Goal: Task Accomplishment & Management: Manage account settings

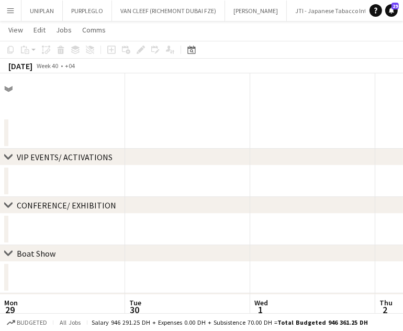
scroll to position [0, 250]
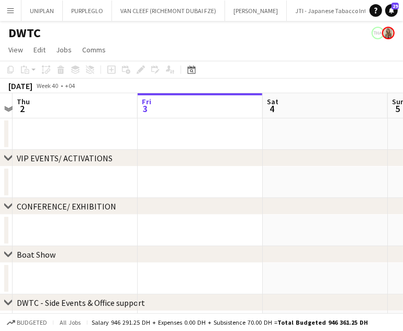
drag, startPoint x: 304, startPoint y: 129, endPoint x: 231, endPoint y: 123, distance: 72.5
click at [172, 129] on app-calendar-viewport "Mon 29 Tue 30 Wed 1 Thu 2 Fri 3 Sat 4 Sun 5 Mon 6 Tue 7" at bounding box center [201, 314] width 403 height 442
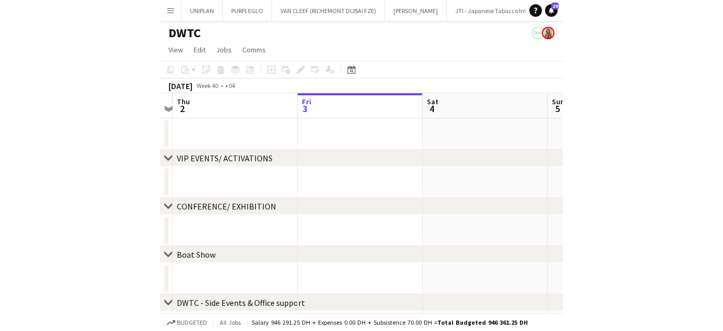
scroll to position [0, 381]
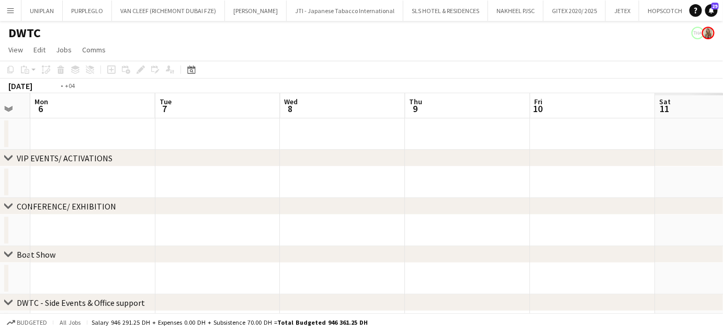
drag, startPoint x: 453, startPoint y: 180, endPoint x: 85, endPoint y: 138, distance: 370.4
click at [85, 138] on app-calendar-viewport "Thu 2 Fri 3 Sat 4 Sun 5 Mon 6 Tue 7 Wed 8 Thu 9 Fri 10 Sat 11 Sun 12" at bounding box center [361, 314] width 723 height 442
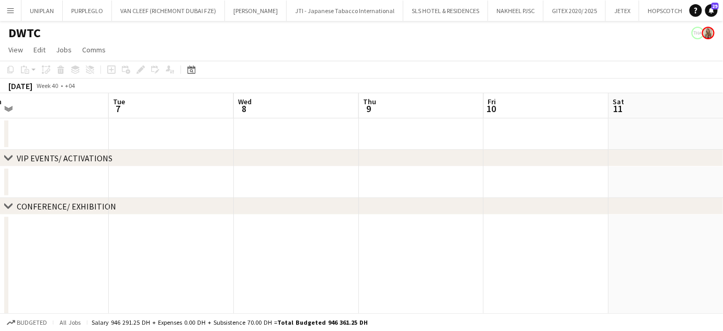
drag, startPoint x: 230, startPoint y: 153, endPoint x: 217, endPoint y: 146, distance: 15.5
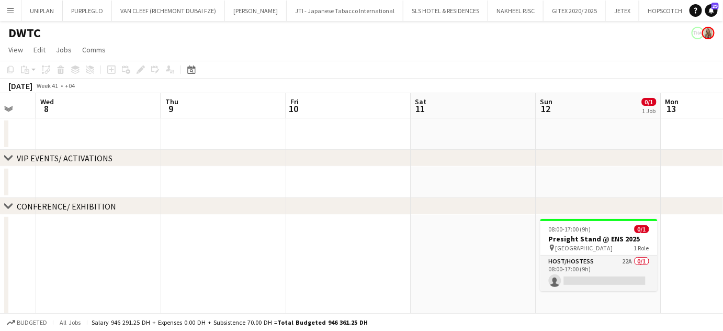
drag, startPoint x: 314, startPoint y: 248, endPoint x: 127, endPoint y: 228, distance: 187.9
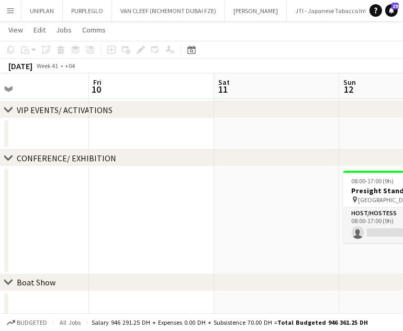
scroll to position [0, 293]
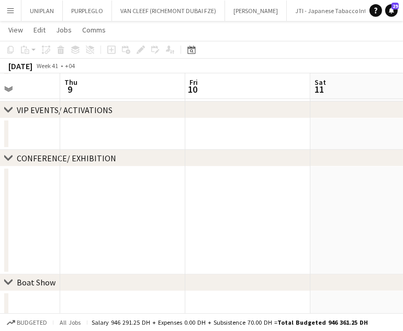
drag, startPoint x: 127, startPoint y: 224, endPoint x: 115, endPoint y: 224, distance: 12.0
click at [115, 224] on app-calendar-viewport "Mon 6 Tue 7 Wed 8 Thu 9 Fri 10 Sat 11 Sun 12 0/1 1 Job Mon 13 Tue 14 08:00-17:0…" at bounding box center [201, 279] width 403 height 570
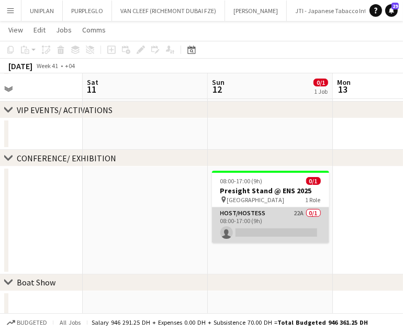
drag, startPoint x: 275, startPoint y: 228, endPoint x: 304, endPoint y: 200, distance: 39.6
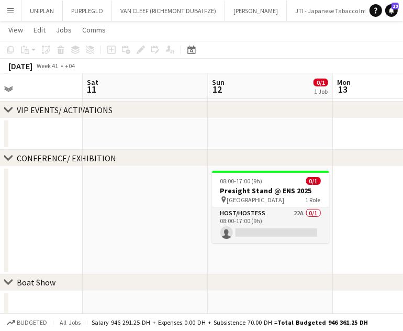
click at [276, 227] on app-card-role "Host/Hostess 22A 0/1 08:00-17:00 (9h) single-neutral-actions" at bounding box center [270, 225] width 117 height 36
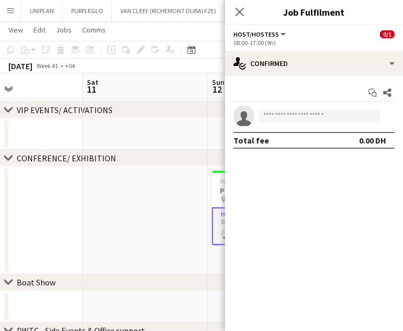
scroll to position [0, 292]
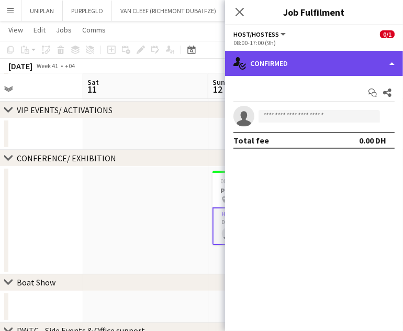
click at [379, 58] on div "single-neutral-actions-check-2 Confirmed" at bounding box center [314, 63] width 178 height 25
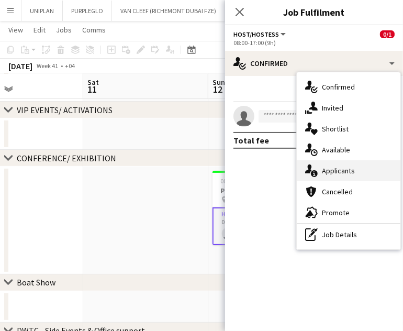
click at [353, 167] on span "Applicants" at bounding box center [338, 170] width 33 height 9
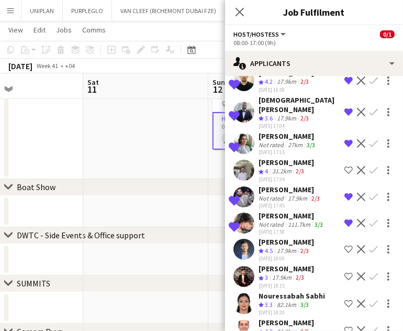
scroll to position [49, 0]
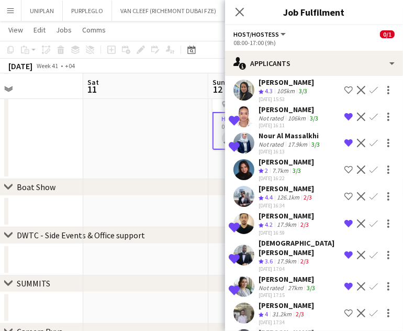
click at [357, 165] on app-icon "Decline" at bounding box center [361, 169] width 8 height 8
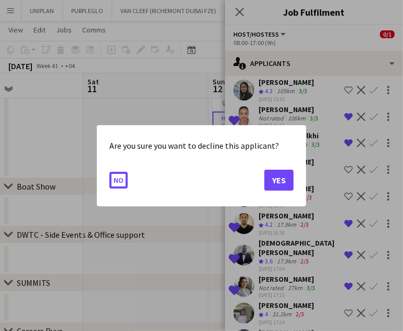
scroll to position [0, 0]
click at [283, 176] on button "Yes" at bounding box center [278, 179] width 29 height 21
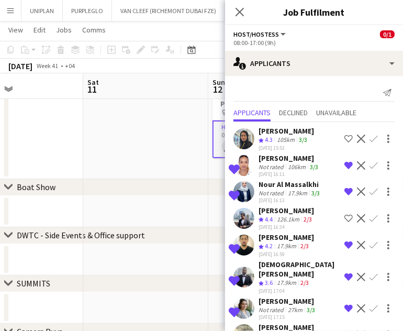
click at [344, 136] on app-icon "Shortlist crew" at bounding box center [348, 139] width 8 height 8
click at [164, 129] on app-date-cell at bounding box center [145, 125] width 125 height 108
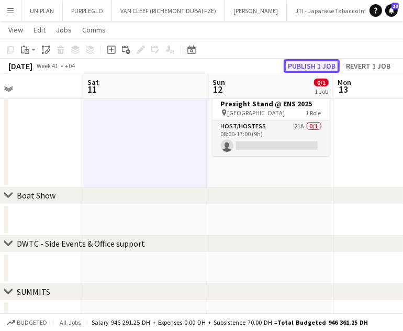
click at [325, 66] on button "Publish 1 job" at bounding box center [312, 66] width 56 height 14
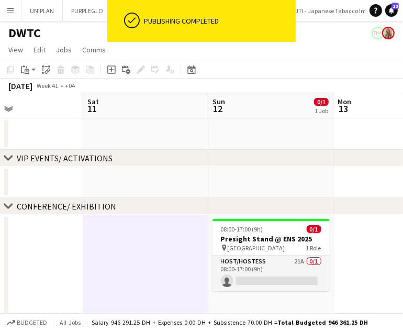
click at [5, 5] on button "Menu" at bounding box center [10, 10] width 21 height 21
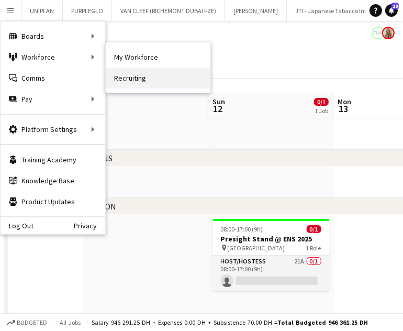
click at [132, 78] on link "Recruiting" at bounding box center [158, 78] width 105 height 21
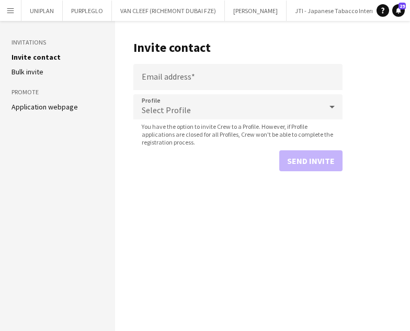
click at [330, 131] on span "You have the option to invite Crew to a Profile. However, if Profile applicatio…" at bounding box center [237, 134] width 209 height 24
click at [246, 79] on input "Email address" at bounding box center [237, 77] width 209 height 26
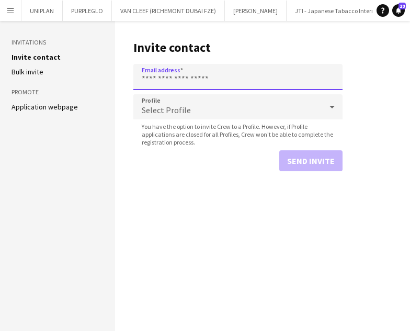
paste input "**********"
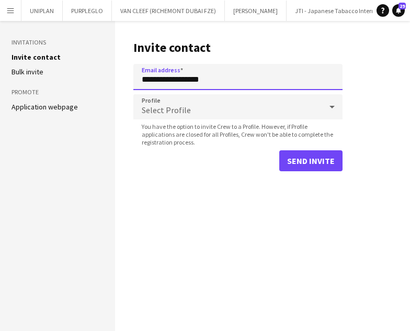
type input "**********"
click at [326, 107] on div at bounding box center [332, 106] width 21 height 21
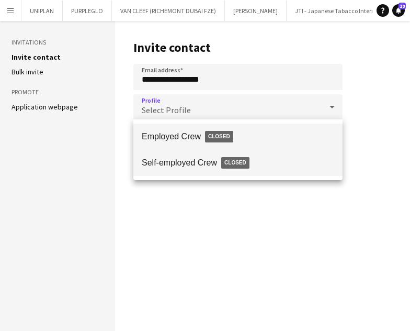
click at [237, 163] on span "Closed" at bounding box center [235, 163] width 28 height 12
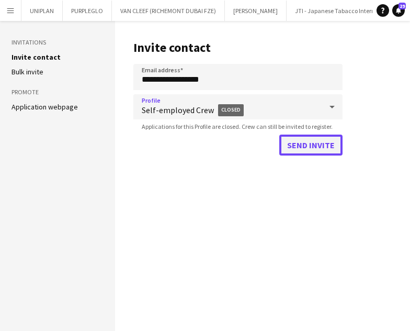
click at [324, 146] on button "Send invite" at bounding box center [311, 145] width 63 height 21
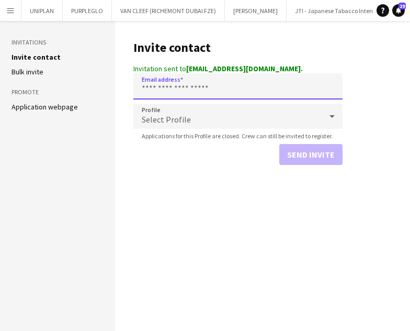
click at [173, 93] on input "Email address" at bounding box center [237, 86] width 209 height 26
paste input "**********"
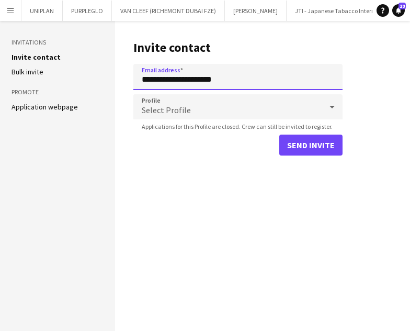
type input "**********"
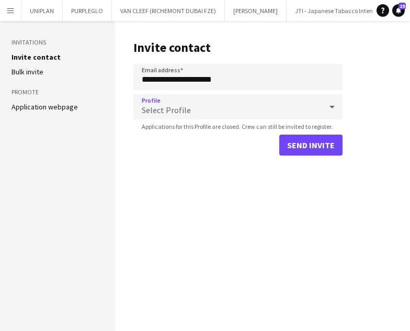
click at [201, 105] on div "Select Profile" at bounding box center [227, 106] width 188 height 25
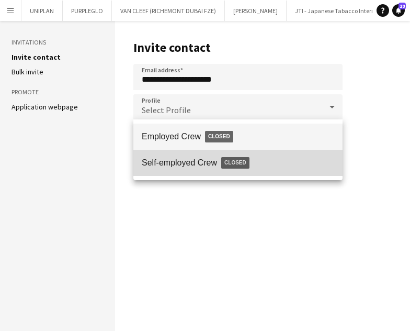
click at [200, 159] on span "Self-employed Crew Closed" at bounding box center [238, 163] width 193 height 24
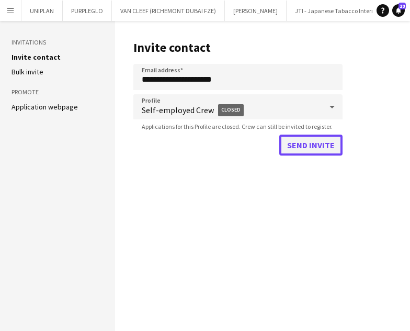
click at [318, 143] on button "Send invite" at bounding box center [311, 145] width 63 height 21
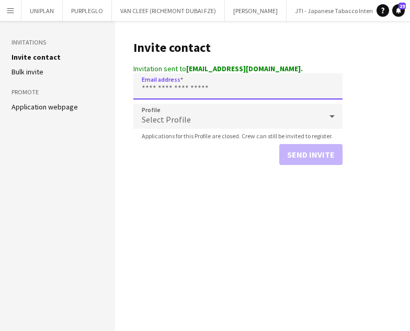
click at [172, 89] on input "Email address" at bounding box center [237, 86] width 209 height 26
paste input "**********"
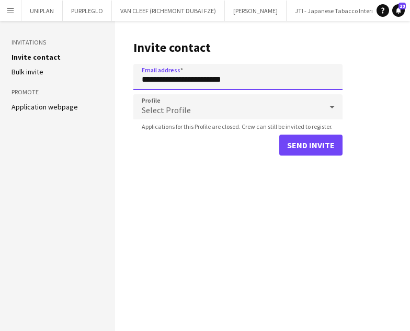
type input "**********"
click at [175, 106] on span "Select Profile" at bounding box center [166, 110] width 49 height 10
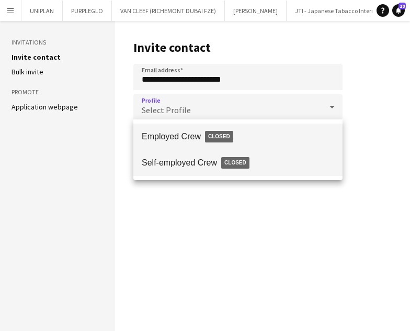
click at [206, 161] on span "Self-employed Crew Closed" at bounding box center [238, 163] width 193 height 24
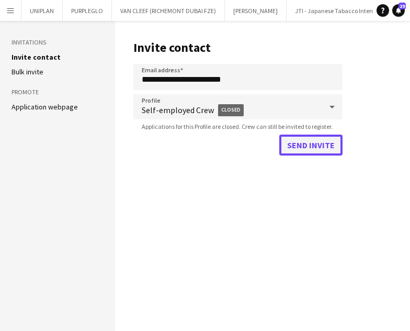
click at [334, 144] on button "Send invite" at bounding box center [311, 145] width 63 height 21
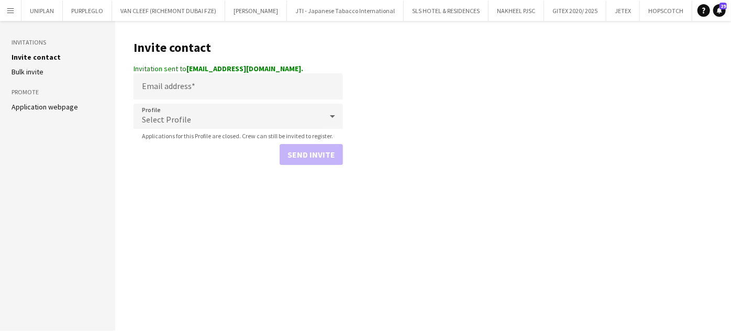
click at [9, 8] on app-icon "Menu" at bounding box center [10, 10] width 8 height 8
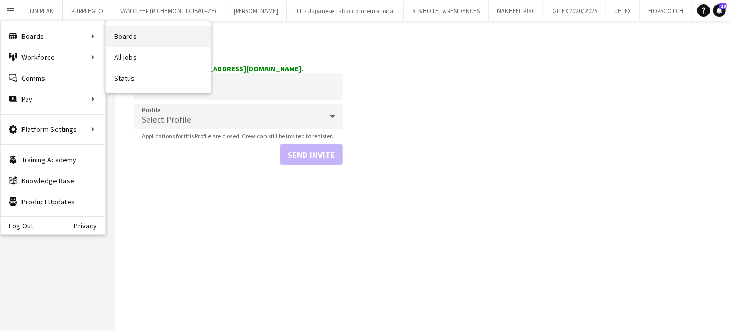
click at [140, 40] on link "Boards" at bounding box center [158, 36] width 105 height 21
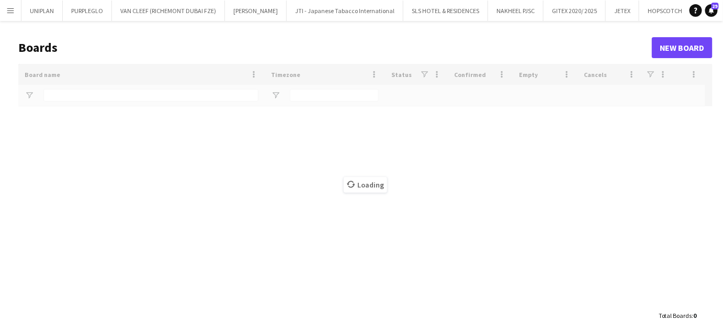
type input "***"
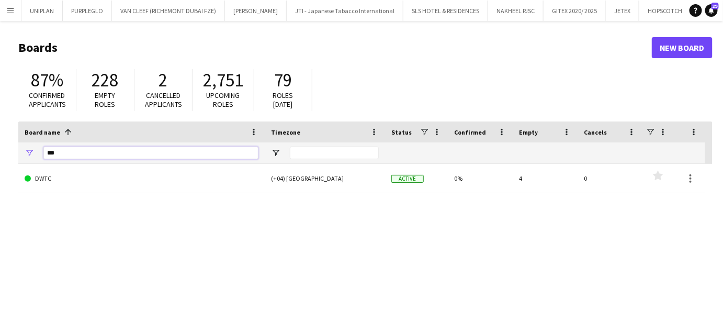
drag, startPoint x: 75, startPoint y: 154, endPoint x: 30, endPoint y: 154, distance: 45.0
click at [30, 154] on div "***" at bounding box center [141, 152] width 247 height 21
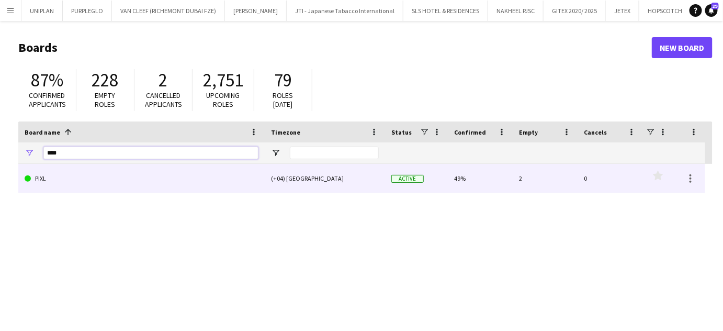
type input "****"
click at [49, 184] on link "PIXL" at bounding box center [142, 178] width 234 height 29
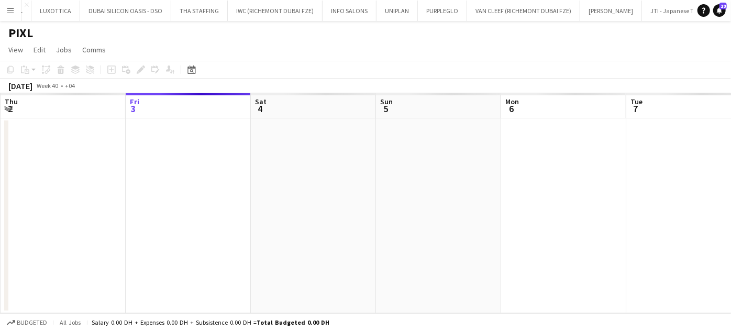
scroll to position [0, 1087]
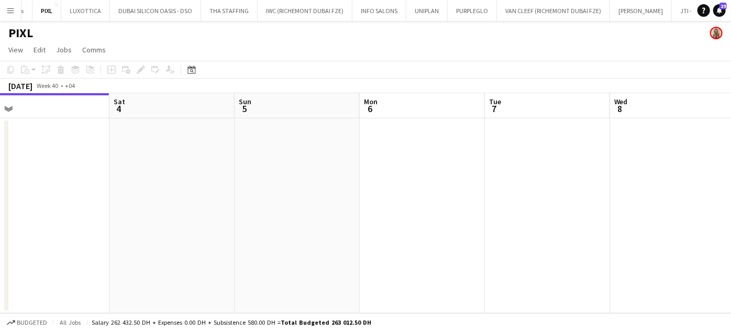
drag, startPoint x: 426, startPoint y: 173, endPoint x: 276, endPoint y: 173, distance: 149.7
click at [275, 173] on app-calendar-viewport "Tue 30 Wed 1 Thu 2 Fri 3 Sat 4 Sun 5 Mon 6 Tue 7 Wed 8 Thu 9 Fri 10" at bounding box center [365, 203] width 731 height 220
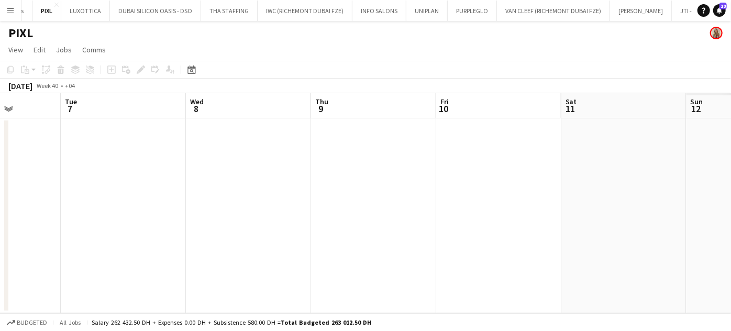
drag, startPoint x: 520, startPoint y: 181, endPoint x: 503, endPoint y: 180, distance: 17.3
click at [237, 154] on app-calendar-viewport "Fri 3 Sat 4 Sun 5 Mon 6 Tue 7 Wed 8 Thu 9 Fri 10 Sat 11 Sun 12 Mon 13" at bounding box center [365, 203] width 731 height 220
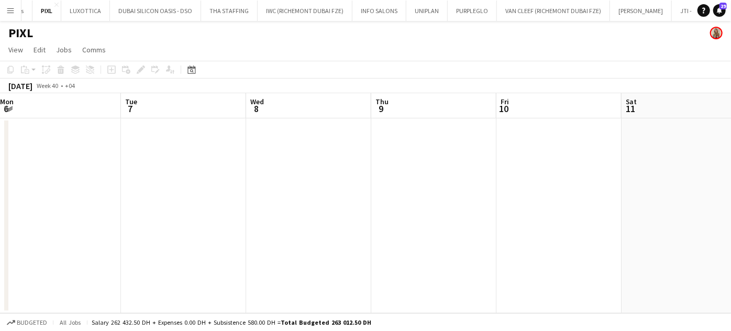
drag, startPoint x: 516, startPoint y: 184, endPoint x: 190, endPoint y: 184, distance: 326.1
click at [177, 185] on app-calendar-viewport "Fri 3 Sat 4 Sun 5 Mon 6 Tue 7 Wed 8 Thu 9 Fri 10 Sat 11 Sun 12 Mon 13 4/4 1 Job…" at bounding box center [365, 203] width 731 height 220
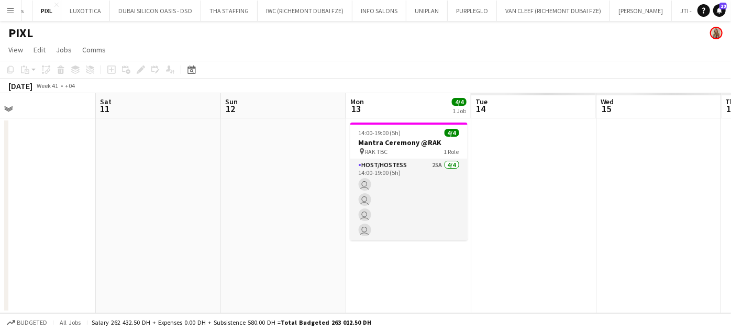
drag, startPoint x: 497, startPoint y: 211, endPoint x: 164, endPoint y: 196, distance: 332.7
click at [164, 196] on app-calendar-viewport "Tue 7 Wed 8 Thu 9 Fri 10 Sat 11 Sun 12 Mon 13 4/4 1 Job Tue 14 Wed 15 Thu 16 Fr…" at bounding box center [365, 203] width 731 height 220
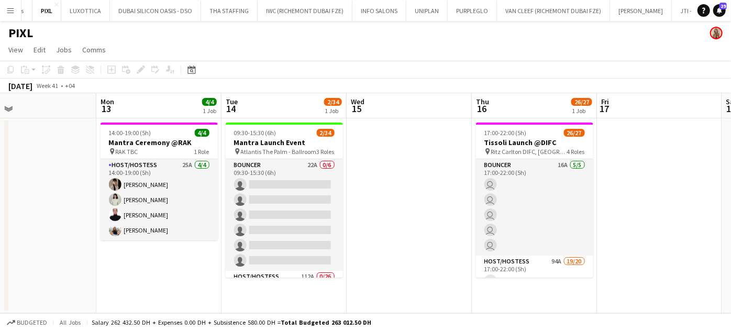
scroll to position [0, 406]
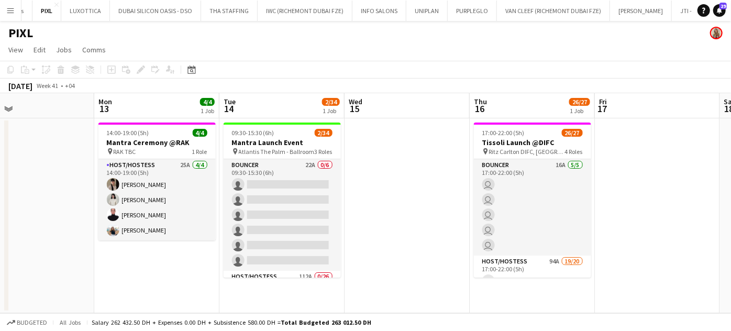
drag, startPoint x: 466, startPoint y: 205, endPoint x: 371, endPoint y: 206, distance: 95.8
click at [371, 206] on app-calendar-viewport "Thu 9 Fri 10 Sat 11 Sun 12 Mon 13 4/4 1 Job Tue 14 2/34 1 Job Wed 15 Thu 16 26/…" at bounding box center [365, 203] width 731 height 220
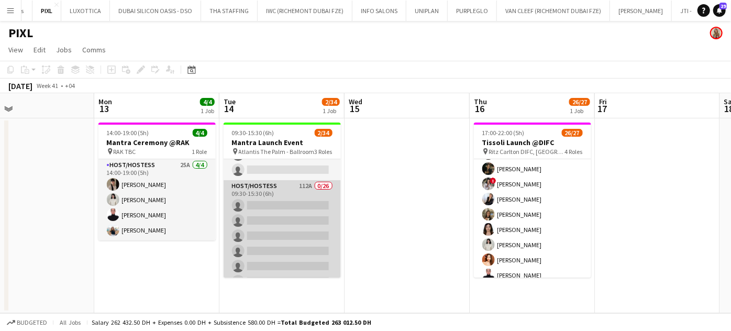
scroll to position [142, 0]
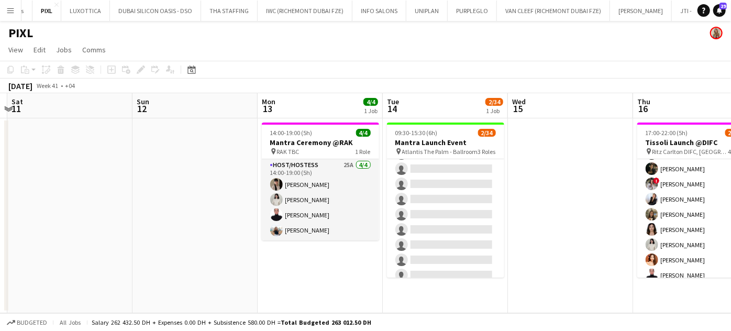
drag, startPoint x: 402, startPoint y: 237, endPoint x: 417, endPoint y: 239, distance: 15.8
click at [403, 239] on app-calendar-viewport "Thu 9 Fri 10 Sat 11 Sun 12 Mon 13 4/4 1 Job Tue 14 2/34 1 Job Wed 15 Thu 16 26/…" at bounding box center [365, 203] width 731 height 220
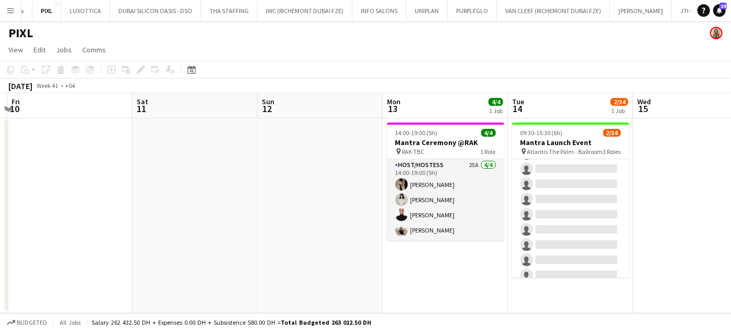
drag, startPoint x: 427, startPoint y: 238, endPoint x: 495, endPoint y: 240, distance: 68.1
click at [403, 240] on app-calendar-viewport "Wed 8 Thu 9 Fri 10 Sat 11 Sun 12 Mon 13 4/4 1 Job Tue 14 2/34 1 Job Wed 15 Thu …" at bounding box center [365, 203] width 731 height 220
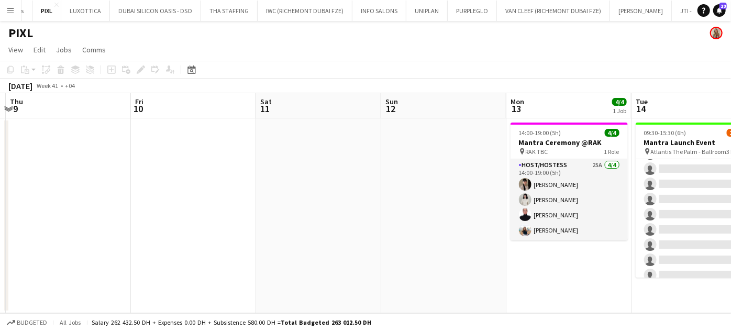
drag, startPoint x: 438, startPoint y: 239, endPoint x: 518, endPoint y: 240, distance: 80.1
click at [403, 240] on app-calendar-viewport "Tue 7 Wed 8 Thu 9 Fri 10 Sat 11 Sun 12 Mon 13 4/4 1 Job Tue 14 2/34 1 Job Wed 1…" at bounding box center [365, 203] width 731 height 220
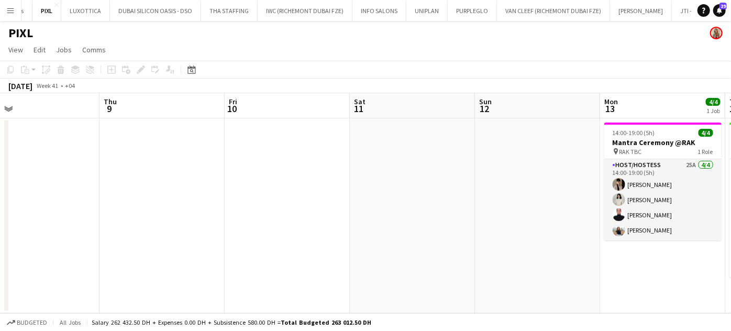
drag, startPoint x: 398, startPoint y: 239, endPoint x: 545, endPoint y: 239, distance: 147.1
click at [403, 239] on app-calendar-viewport "Mon 6 Tue 7 Wed 8 Thu 9 Fri 10 Sat 11 Sun 12 Mon 13 4/4 1 Job Tue 14 2/34 1 Job…" at bounding box center [365, 203] width 731 height 220
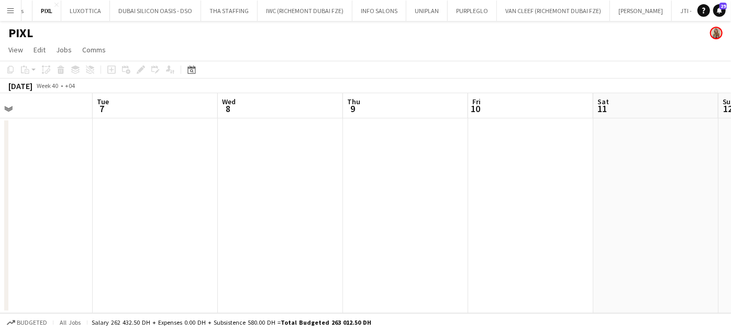
drag, startPoint x: 395, startPoint y: 224, endPoint x: 607, endPoint y: 226, distance: 212.0
click at [403, 224] on app-calendar-viewport "Sat 4 Sun 5 Mon 6 Tue 7 Wed 8 Thu 9 Fri 10 Sat 11 Sun 12 Mon 13 4/4 1 Job Tue 1…" at bounding box center [365, 203] width 731 height 220
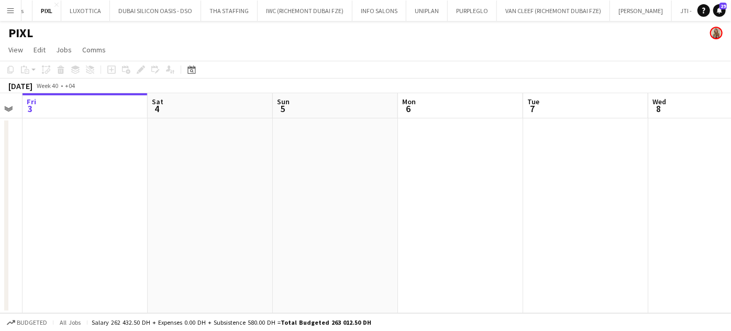
drag, startPoint x: 581, startPoint y: 229, endPoint x: 637, endPoint y: 232, distance: 55.6
click at [403, 229] on app-calendar-viewport "Wed 1 Thu 2 Fri 3 Sat 4 Sun 5 Mon 6 Tue 7 Wed 8 Thu 9 Fri 10 Sat 11" at bounding box center [365, 203] width 731 height 220
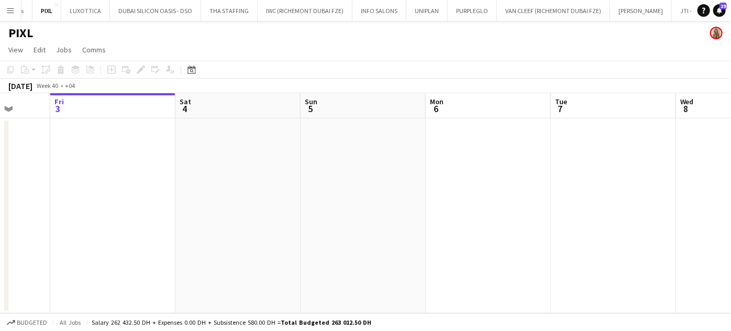
drag, startPoint x: 646, startPoint y: 239, endPoint x: 429, endPoint y: 238, distance: 217.3
click at [403, 239] on app-calendar-viewport "Tue 30 Wed 1 Thu 2 Fri 3 Sat 4 Sun 5 Mon 6 Tue 7 Wed 8 Thu 9 Fri 10" at bounding box center [365, 203] width 731 height 220
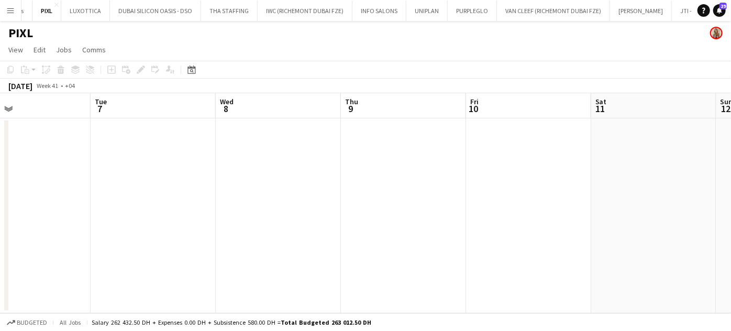
drag, startPoint x: 343, startPoint y: 194, endPoint x: 327, endPoint y: 196, distance: 16.4
click at [321, 194] on app-calendar-viewport "Fri 3 Sat 4 Sun 5 Mon 6 Tue 7 Wed 8 Thu 9 Fri 10 Sat 11 Sun 12 Mon 13 4/4 1 Job…" at bounding box center [365, 203] width 731 height 220
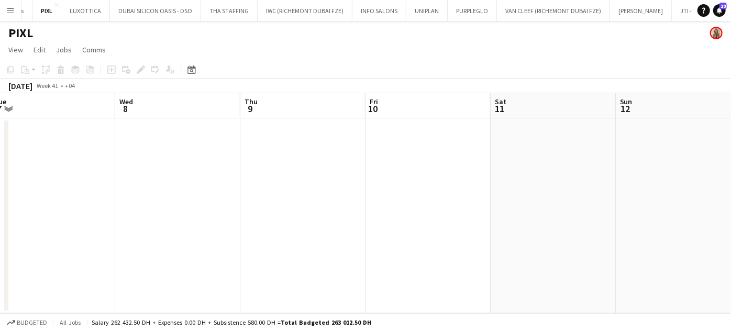
drag, startPoint x: 488, startPoint y: 158, endPoint x: 457, endPoint y: 163, distance: 31.8
click at [403, 162] on app-calendar-viewport "Sat 4 Sun 5 Mon 6 Tue 7 Wed 8 Thu 9 Fri 10 Sat 11 Sun 12 Mon 13 4/4 1 Job Tue 1…" at bounding box center [365, 203] width 731 height 220
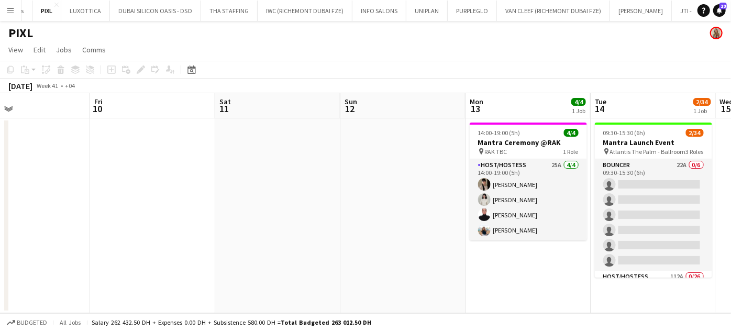
drag, startPoint x: 575, startPoint y: 153, endPoint x: 326, endPoint y: 147, distance: 248.7
click at [336, 149] on app-calendar-viewport "Mon 6 Tue 7 Wed 8 Thu 9 Fri 10 Sat 11 Sun 12 Mon 13 4/4 1 Job Tue 14 2/34 1 Job…" at bounding box center [365, 203] width 731 height 220
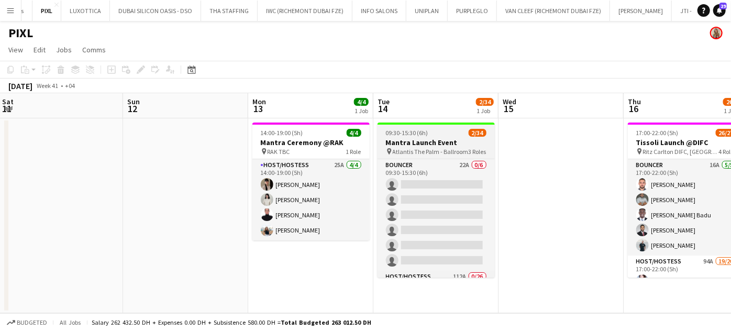
drag, startPoint x: 551, startPoint y: 154, endPoint x: 342, endPoint y: 153, distance: 209.4
click at [306, 149] on app-calendar-viewport "Thu 9 Fri 10 Sat 11 Sun 12 Mon 13 4/4 1 Job Tue 14 2/34 1 Job Wed 15 Thu 16 26/…" at bounding box center [365, 203] width 731 height 220
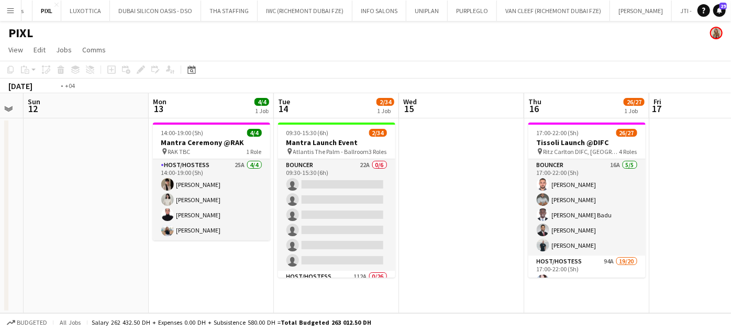
scroll to position [0, 386]
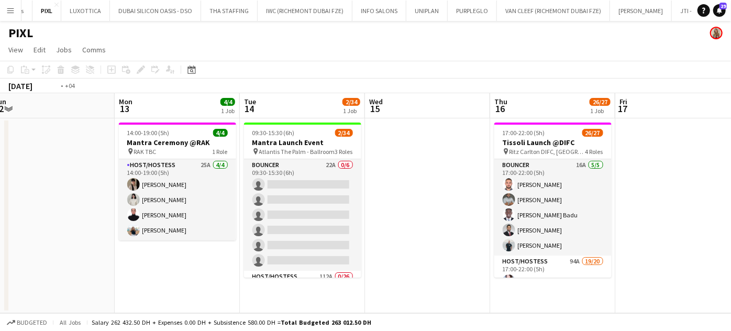
drag, startPoint x: 597, startPoint y: 194, endPoint x: 460, endPoint y: 194, distance: 137.2
click at [403, 194] on app-calendar-viewport "Thu 9 Fri 10 Sat 11 Sun 12 Mon 13 4/4 1 Job Tue 14 2/34 1 Job Wed 15 Thu 16 26/…" at bounding box center [365, 203] width 731 height 220
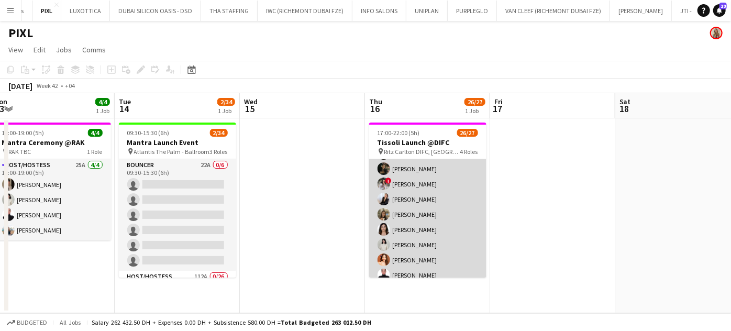
click at [403, 218] on app-card-role "Host/Hostess 94A 19/20 17:00-22:00 (5h) [PERSON_NAME] [PERSON_NAME] ! [PERSON_N…" at bounding box center [427, 275] width 117 height 324
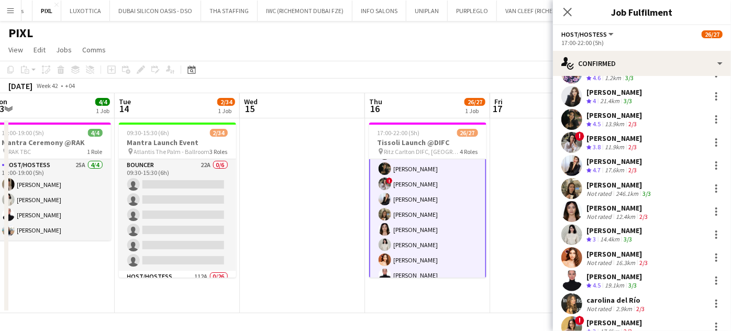
scroll to position [0, 0]
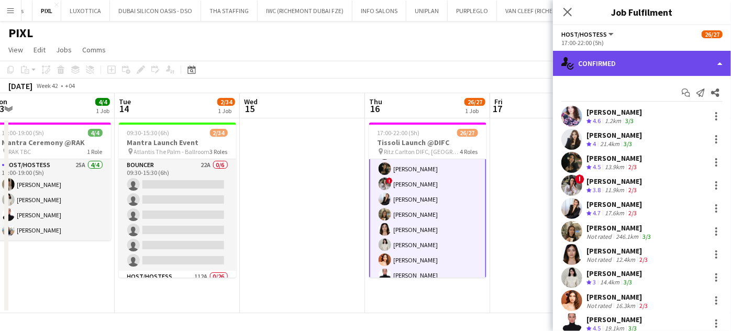
click at [403, 55] on div "single-neutral-actions-check-2 Confirmed" at bounding box center [642, 63] width 178 height 25
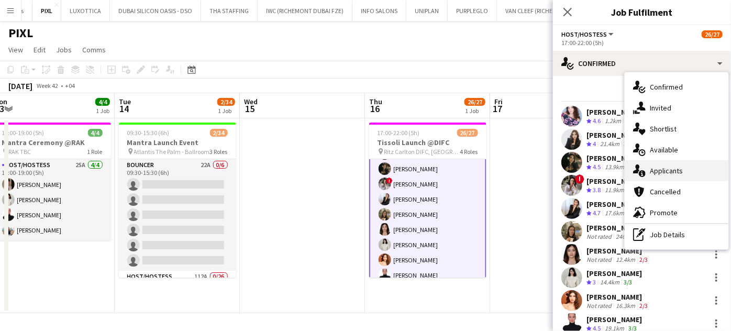
click at [403, 173] on span "Applicants" at bounding box center [666, 170] width 33 height 9
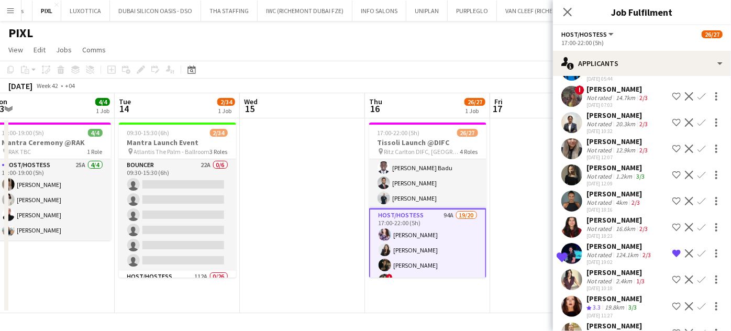
scroll to position [2221, 0]
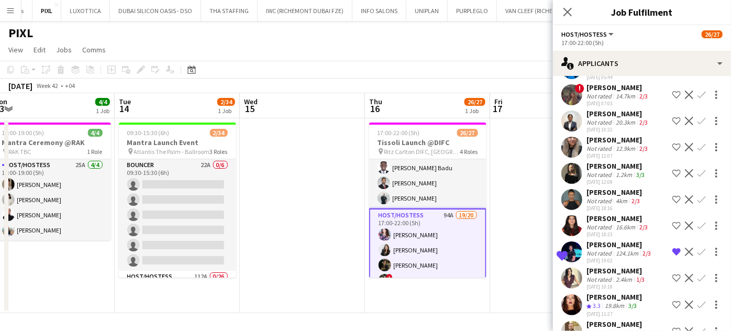
click at [403, 238] on app-date-cell at bounding box center [552, 215] width 125 height 195
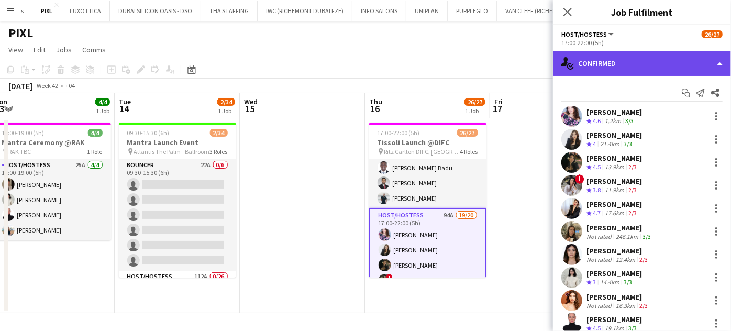
drag, startPoint x: 699, startPoint y: 62, endPoint x: 698, endPoint y: 69, distance: 7.5
click at [403, 61] on div "single-neutral-actions-check-2 Confirmed" at bounding box center [642, 63] width 178 height 25
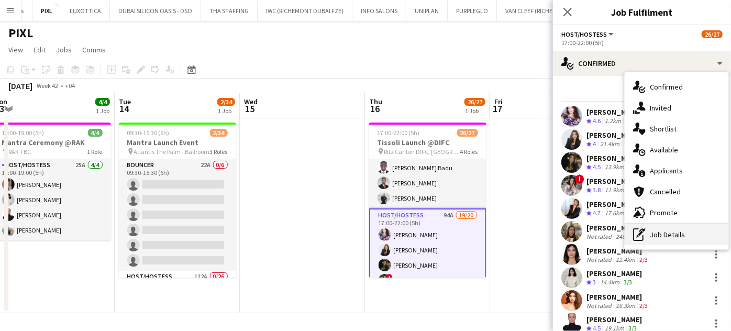
click at [403, 232] on div "pen-write Job Details" at bounding box center [677, 234] width 104 height 21
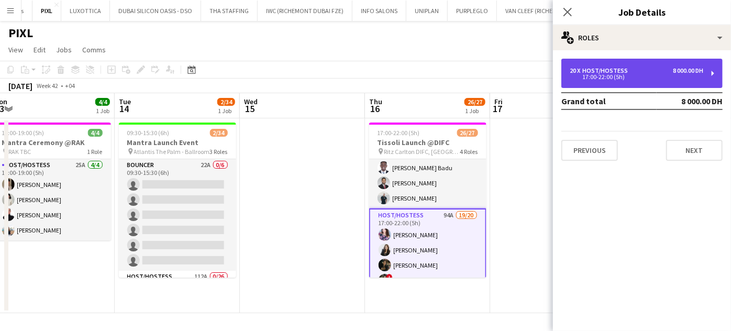
click at [403, 74] on div "17:00-22:00 (5h)" at bounding box center [636, 76] width 133 height 5
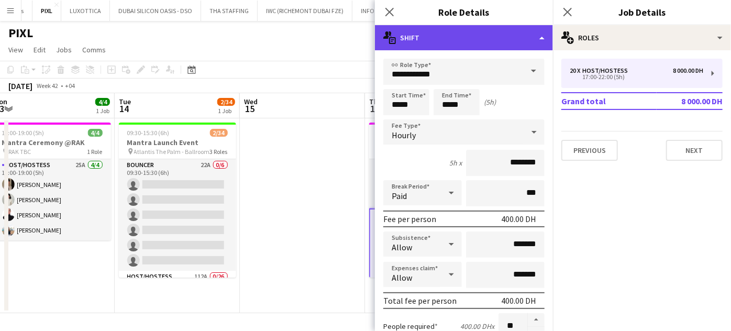
drag, startPoint x: 533, startPoint y: 29, endPoint x: 530, endPoint y: 43, distance: 14.5
click at [403, 29] on div "multiple-actions-text Shift" at bounding box center [464, 37] width 178 height 25
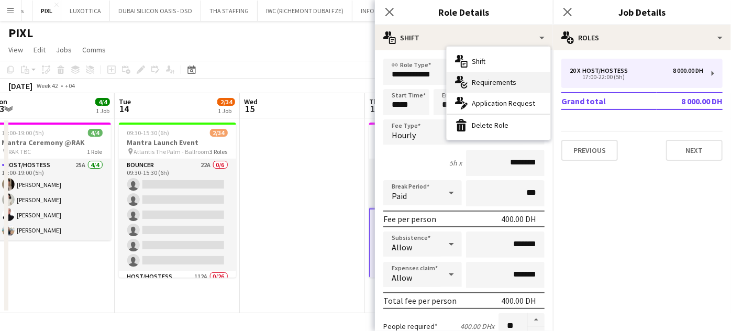
click at [403, 82] on span "Requirements" at bounding box center [494, 81] width 44 height 9
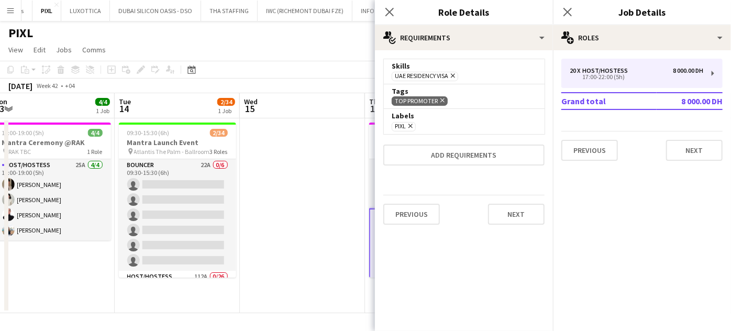
click at [403, 124] on icon "Remove" at bounding box center [409, 125] width 7 height 7
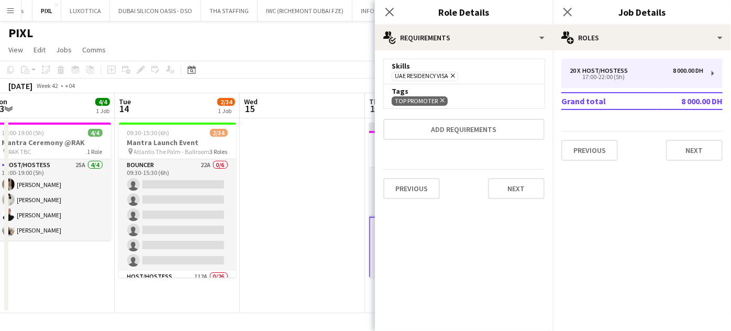
click at [403, 101] on icon "Remove" at bounding box center [441, 100] width 7 height 7
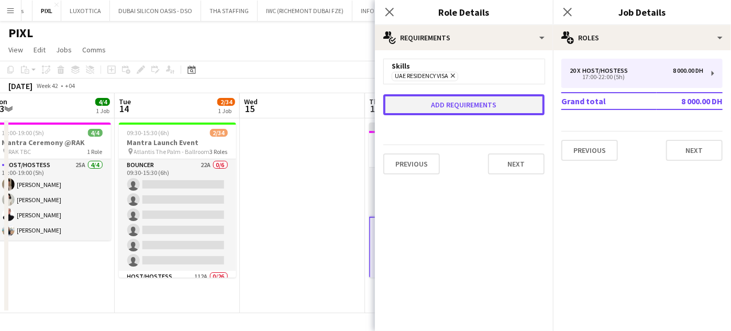
click at [403, 108] on button "Add requirements" at bounding box center [463, 104] width 161 height 21
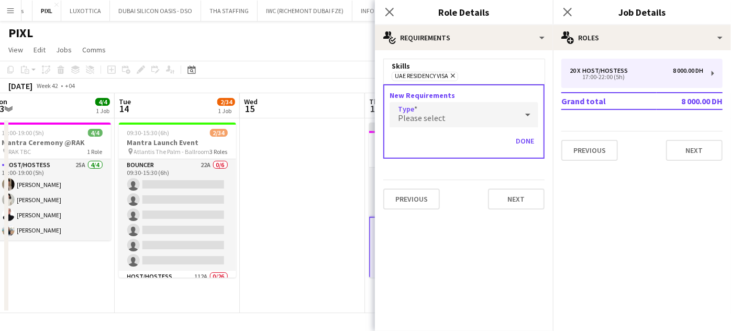
click at [403, 116] on div "Please select" at bounding box center [453, 114] width 128 height 25
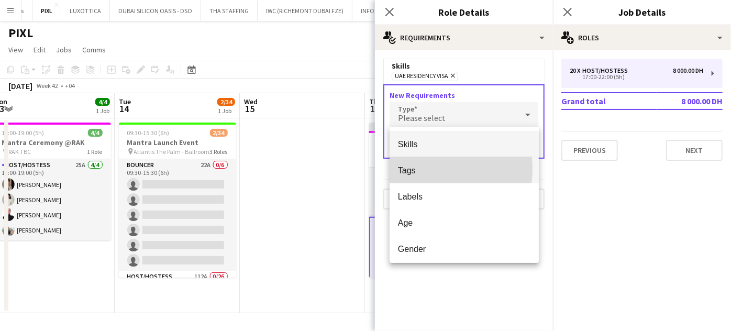
click at [403, 169] on span "Tags" at bounding box center [464, 170] width 132 height 10
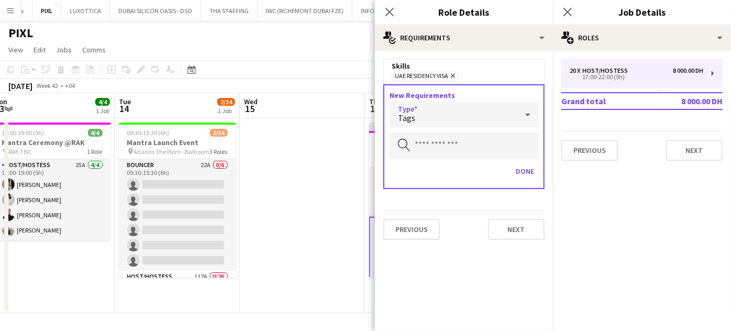
click at [403, 119] on div "Tags" at bounding box center [453, 114] width 128 height 25
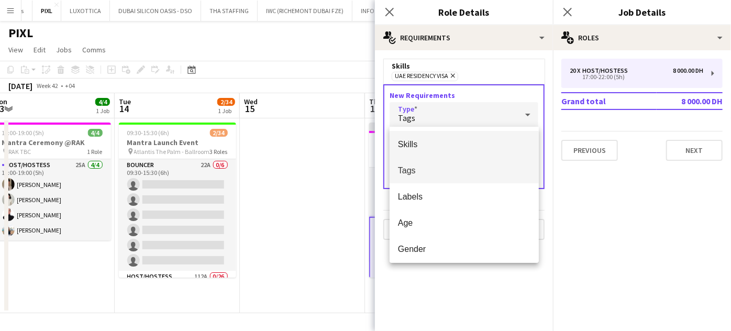
click at [403, 145] on span "Skills" at bounding box center [464, 144] width 132 height 10
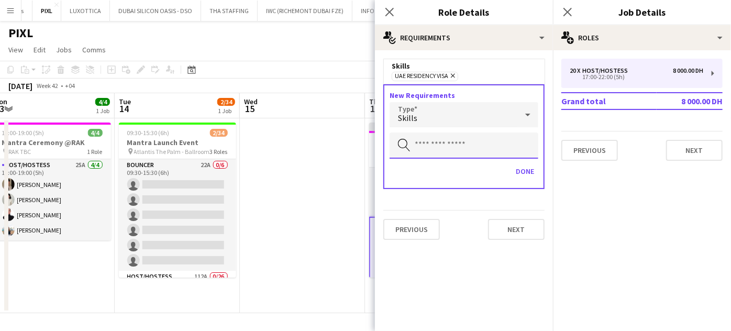
click at [403, 141] on input "text" at bounding box center [463, 145] width 149 height 26
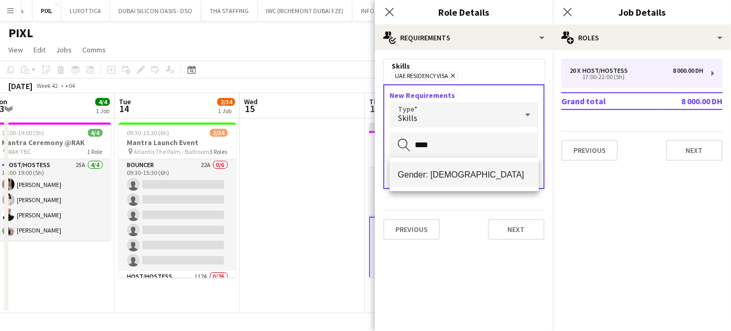
type input "****"
click at [403, 170] on span "Gender: [DEMOGRAPHIC_DATA]" at bounding box center [464, 175] width 132 height 10
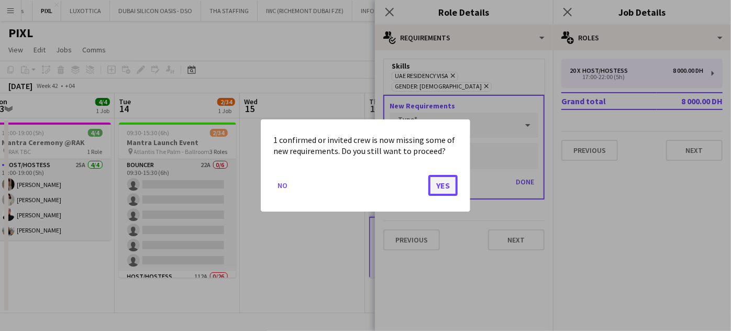
click at [403, 184] on button "Yes" at bounding box center [442, 185] width 29 height 21
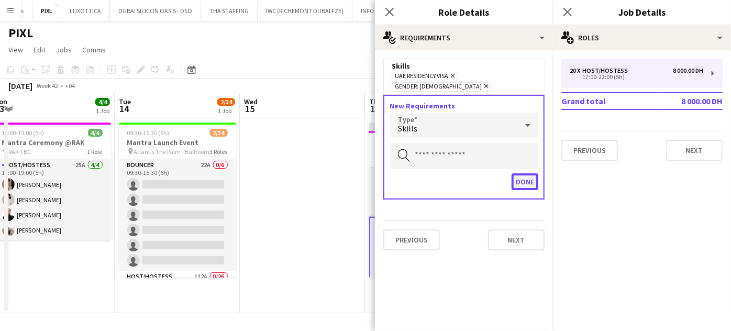
click at [403, 173] on button "Done" at bounding box center [524, 181] width 27 height 17
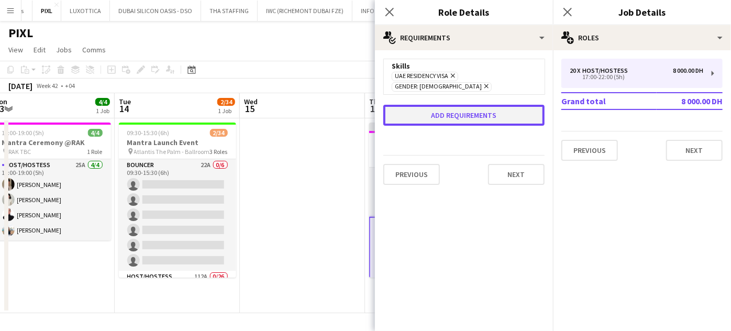
click at [403, 107] on button "Add requirements" at bounding box center [463, 115] width 161 height 21
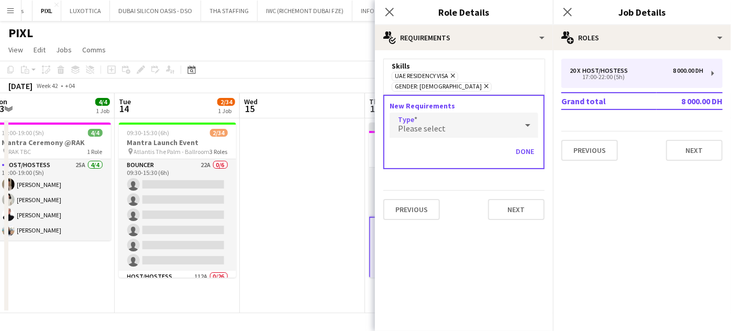
click at [403, 114] on div "Please select" at bounding box center [453, 125] width 128 height 25
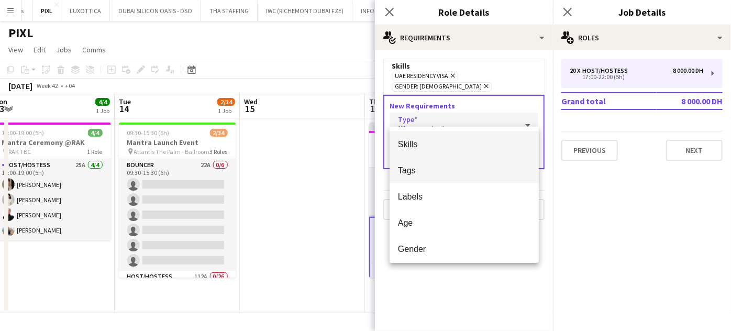
click at [403, 173] on span "Tags" at bounding box center [464, 170] width 132 height 10
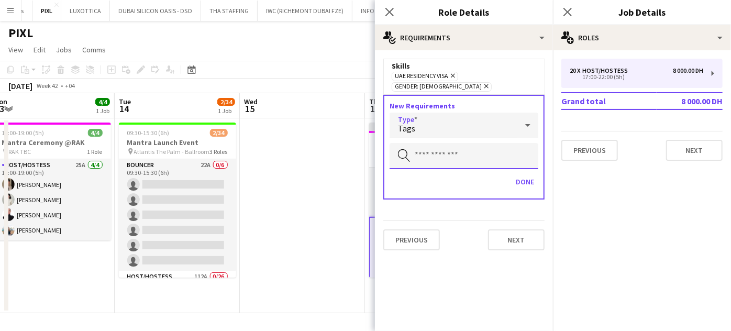
click at [403, 147] on input "text" at bounding box center [463, 156] width 149 height 26
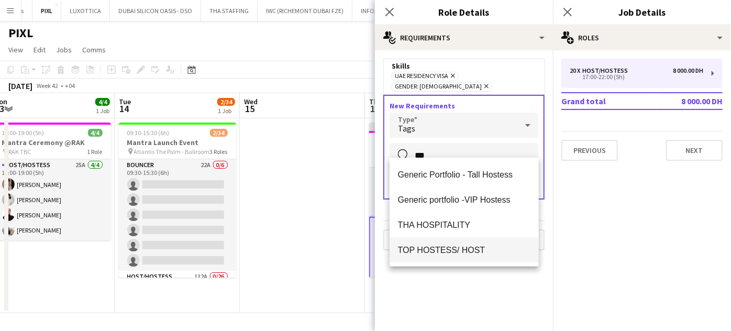
type input "***"
click at [403, 246] on span "TOP HOSTESS/ HOST" at bounding box center [464, 250] width 132 height 10
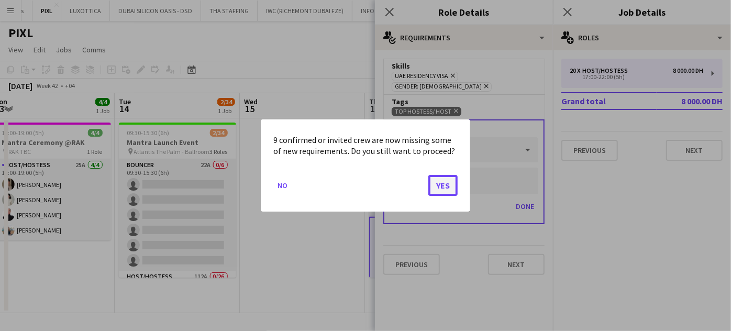
click at [403, 184] on button "Yes" at bounding box center [442, 185] width 29 height 21
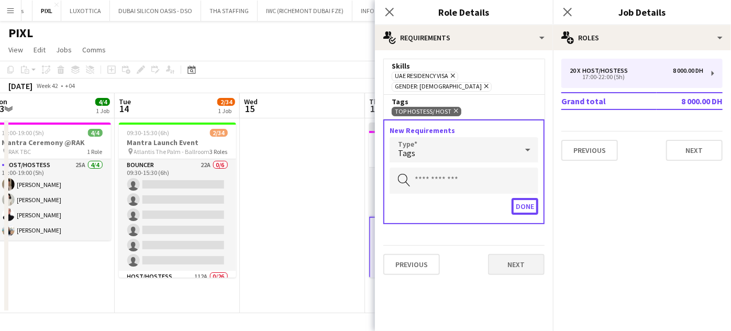
click at [403, 198] on button "Done" at bounding box center [524, 206] width 27 height 17
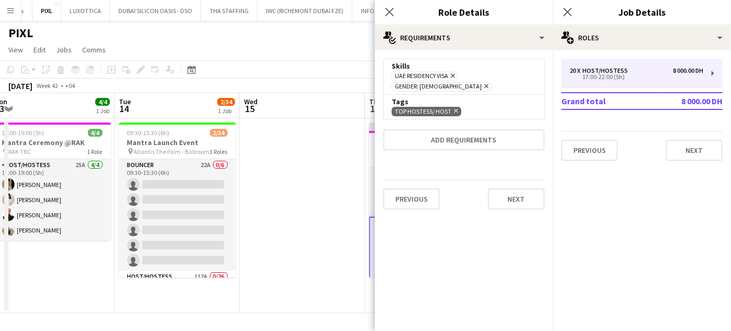
click at [332, 153] on app-date-cell at bounding box center [302, 215] width 125 height 195
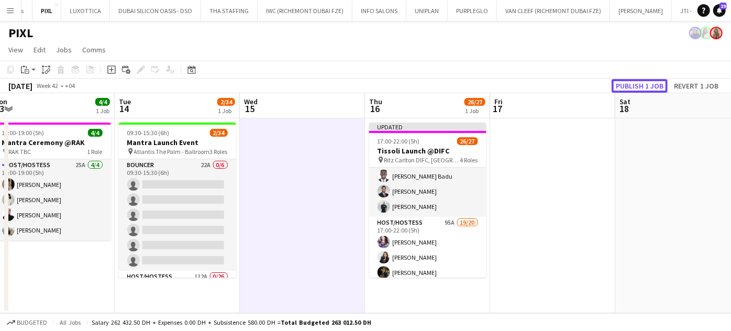
click at [403, 85] on button "Publish 1 job" at bounding box center [639, 86] width 56 height 14
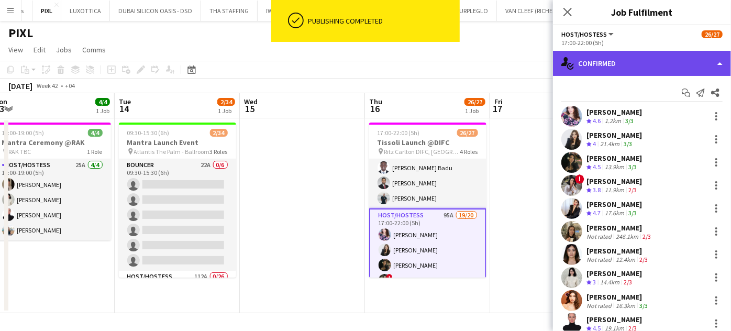
click at [403, 62] on div "single-neutral-actions-check-2 Confirmed" at bounding box center [642, 63] width 178 height 25
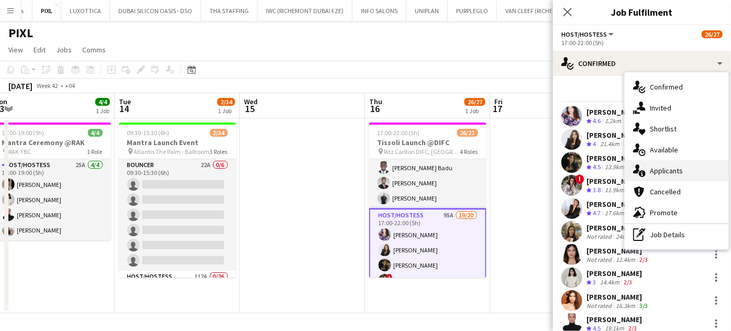
click at [403, 172] on span "Applicants" at bounding box center [666, 170] width 33 height 9
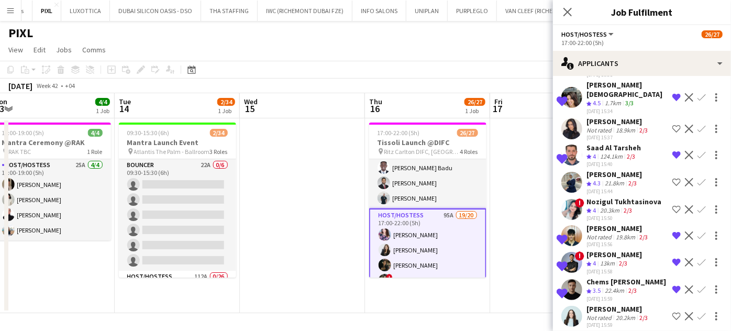
scroll to position [428, 0]
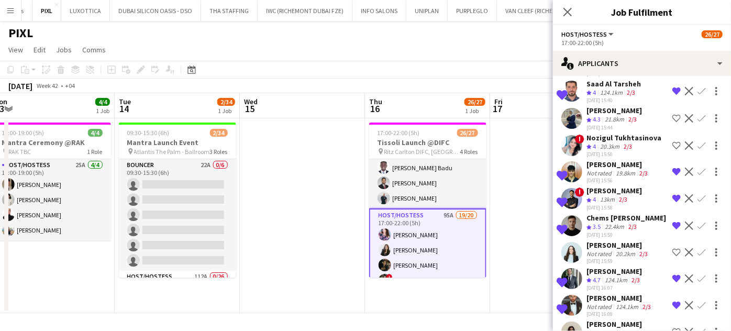
click at [403, 168] on app-icon "Decline" at bounding box center [689, 172] width 8 height 8
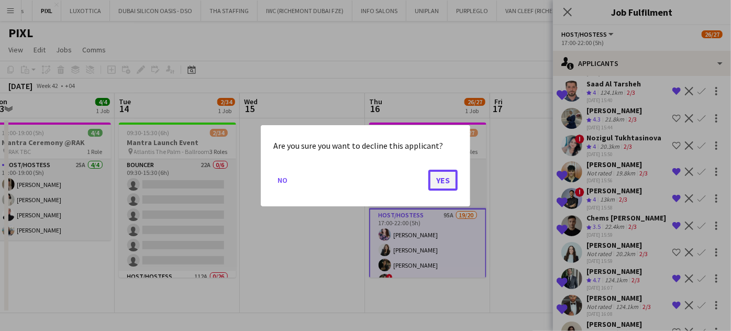
click at [403, 178] on button "Yes" at bounding box center [442, 179] width 29 height 21
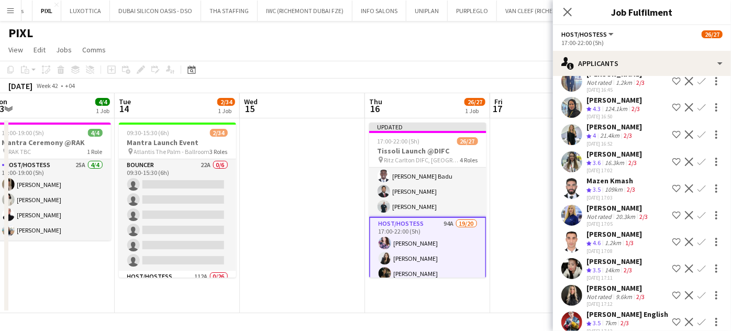
scroll to position [1189, 0]
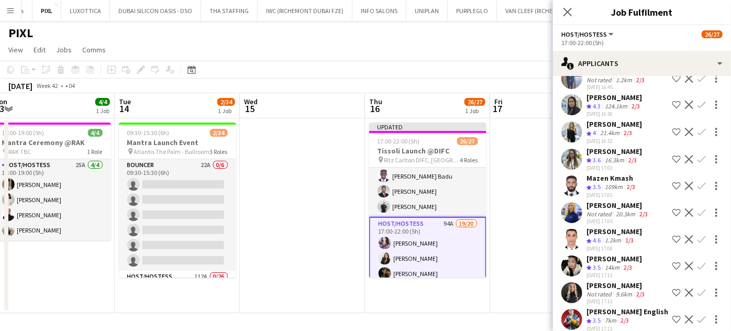
click at [403, 214] on app-icon "Shortlist crew" at bounding box center [676, 212] width 8 height 8
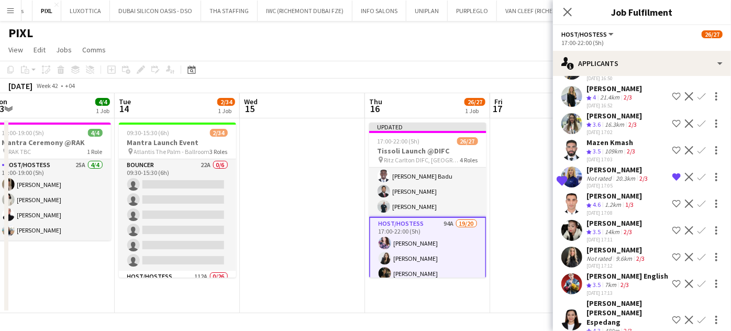
scroll to position [1237, 0]
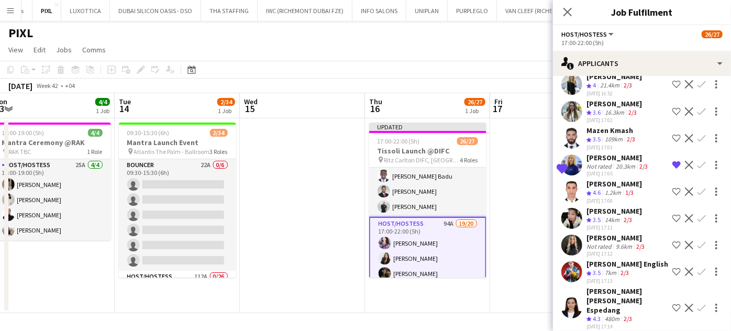
click at [403, 240] on div "[PERSON_NAME]" at bounding box center [616, 237] width 60 height 9
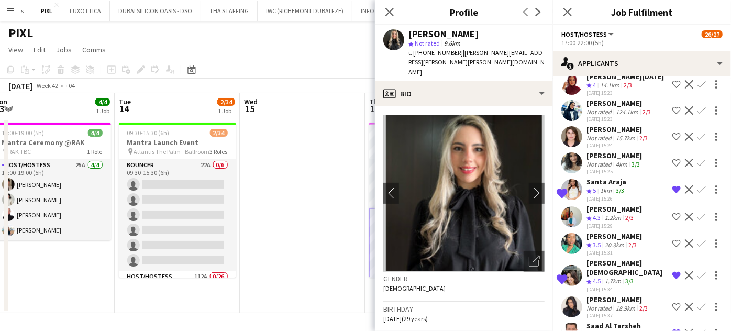
scroll to position [238, 0]
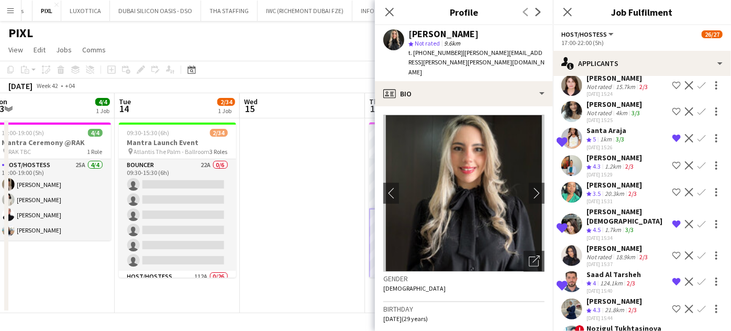
click at [403, 161] on app-icon "Decline" at bounding box center [689, 165] width 8 height 8
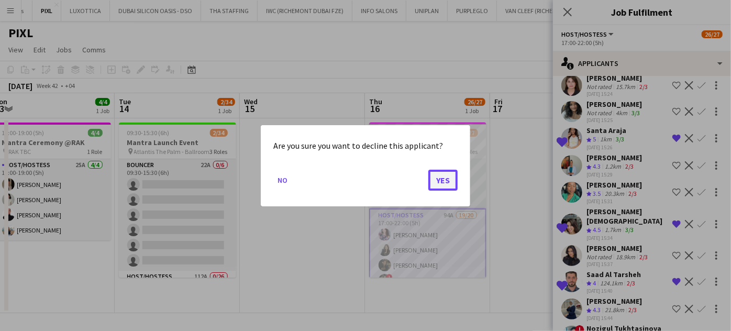
click at [403, 181] on button "Yes" at bounding box center [442, 179] width 29 height 21
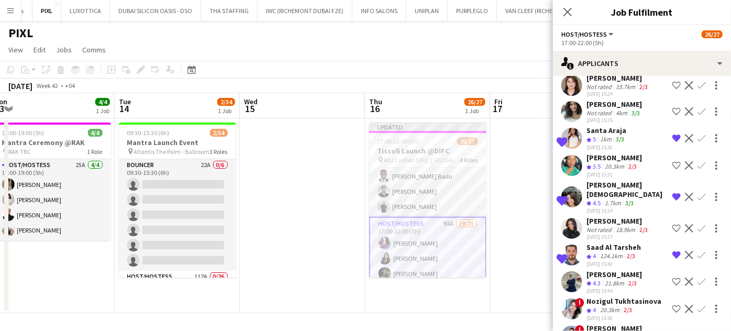
scroll to position [285, 0]
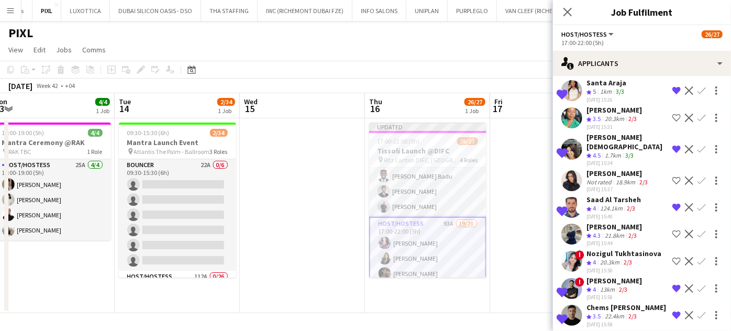
click at [403, 203] on app-icon "Decline" at bounding box center [689, 207] width 8 height 8
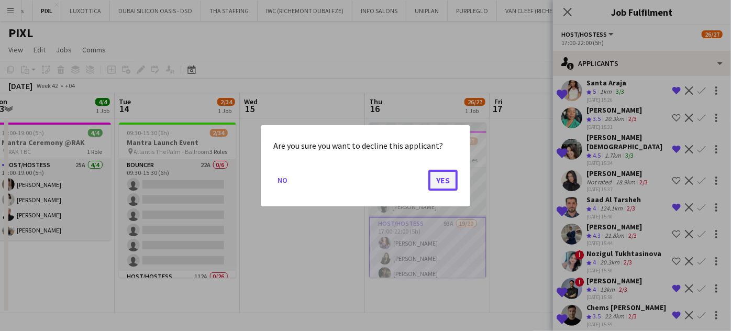
click at [403, 174] on button "Yes" at bounding box center [442, 179] width 29 height 21
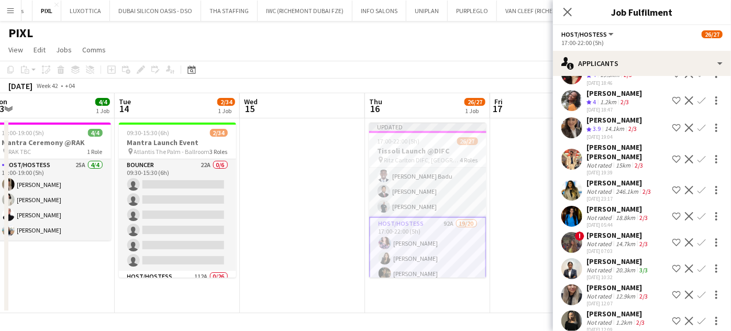
scroll to position [1999, 0]
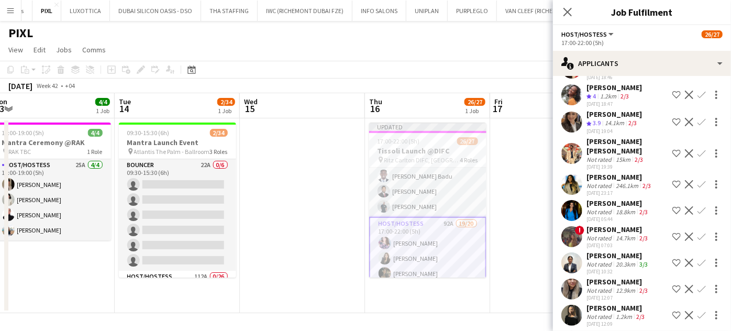
click at [403, 216] on div "[DATE] 05:44" at bounding box center [617, 219] width 63 height 7
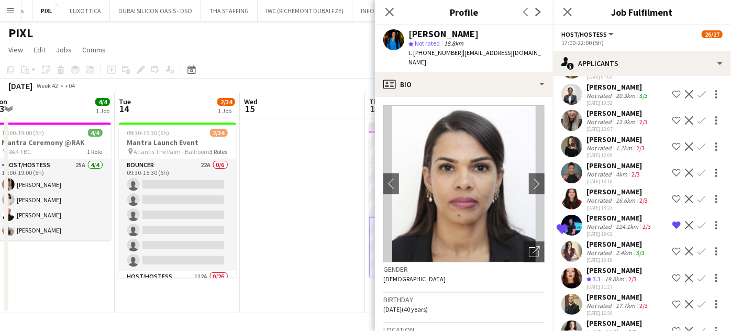
scroll to position [2168, 0]
click at [403, 326] on app-icon "Shortlist crew" at bounding box center [676, 330] width 8 height 8
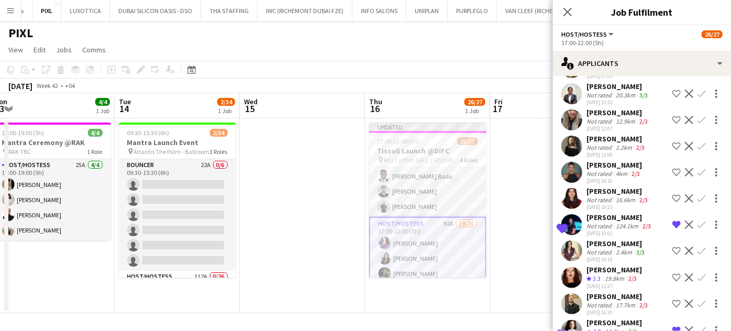
click at [403, 247] on app-icon "Shortlist crew" at bounding box center [676, 251] width 8 height 8
click at [403, 318] on div "[PERSON_NAME]" at bounding box center [613, 322] width 55 height 9
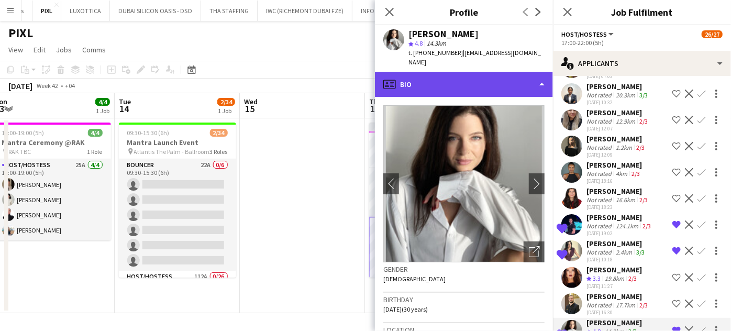
click at [403, 79] on div "profile Bio" at bounding box center [464, 84] width 178 height 25
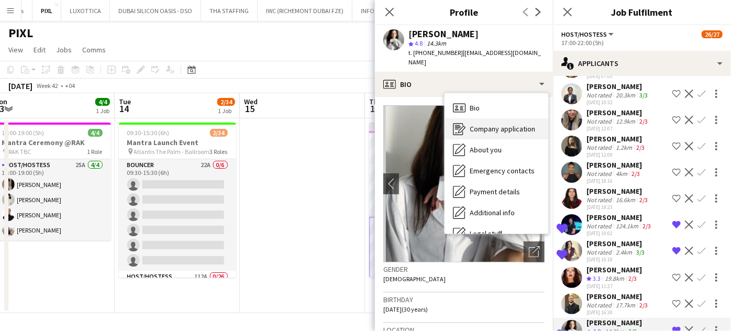
click at [403, 124] on span "Company application" at bounding box center [502, 128] width 65 height 9
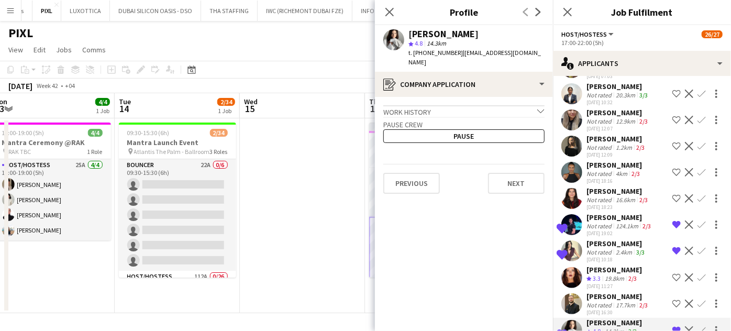
click at [403, 326] on app-icon "Confirm" at bounding box center [701, 330] width 8 height 8
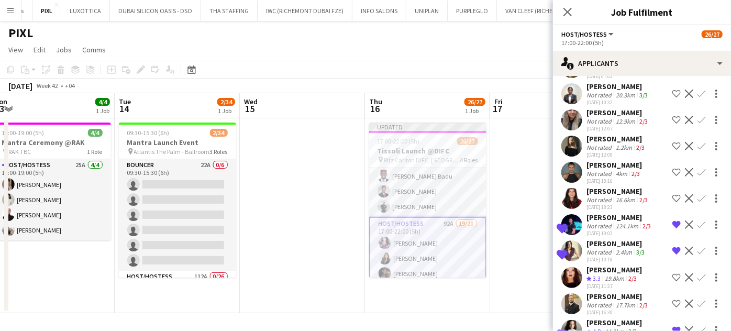
click at [403, 326] on app-icon "Confirm" at bounding box center [701, 330] width 8 height 8
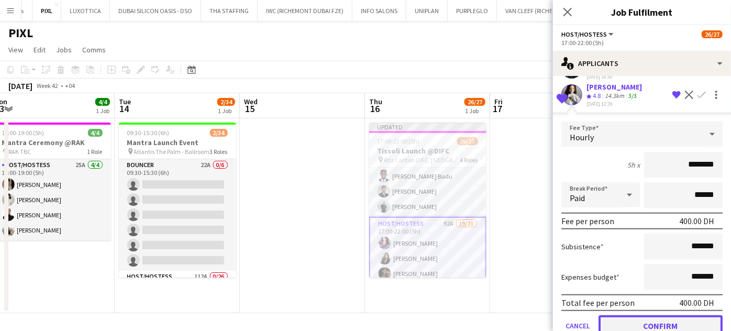
click at [403, 315] on button "Confirm" at bounding box center [660, 325] width 124 height 21
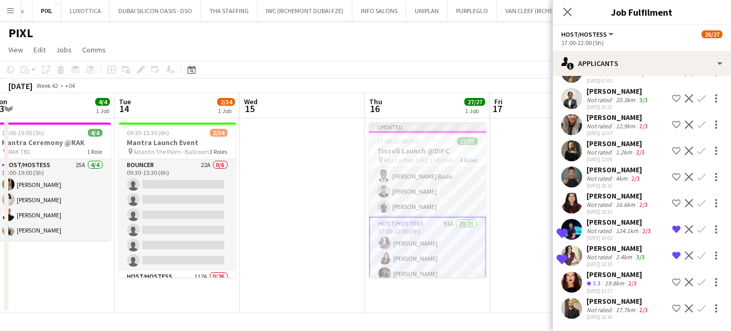
scroll to position [2142, 0]
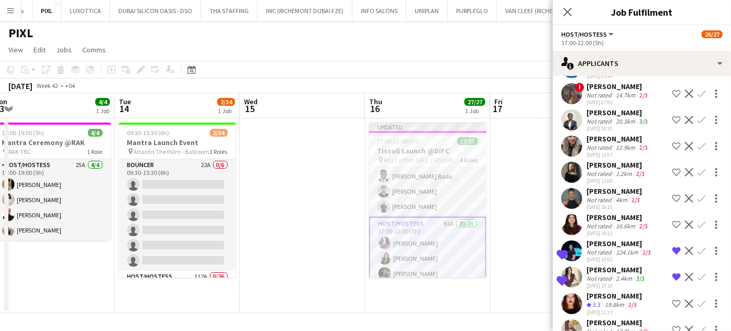
click at [403, 199] on app-date-cell at bounding box center [552, 215] width 125 height 195
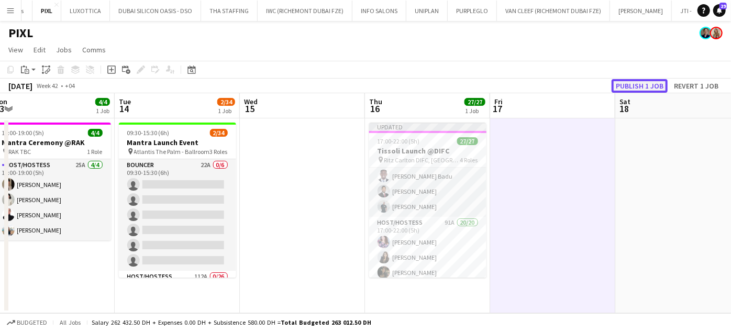
click at [403, 85] on button "Publish 1 job" at bounding box center [639, 86] width 56 height 14
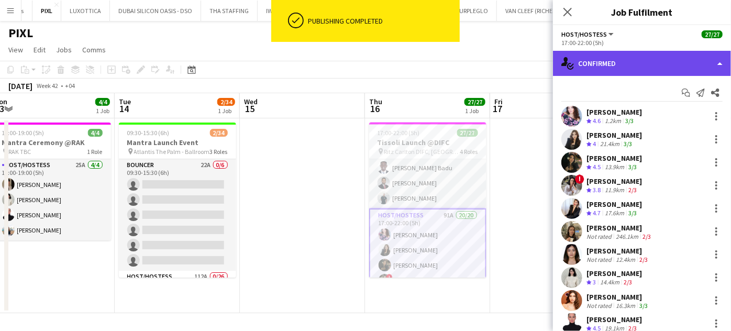
click at [403, 62] on div "single-neutral-actions-check-2 Confirmed" at bounding box center [642, 63] width 178 height 25
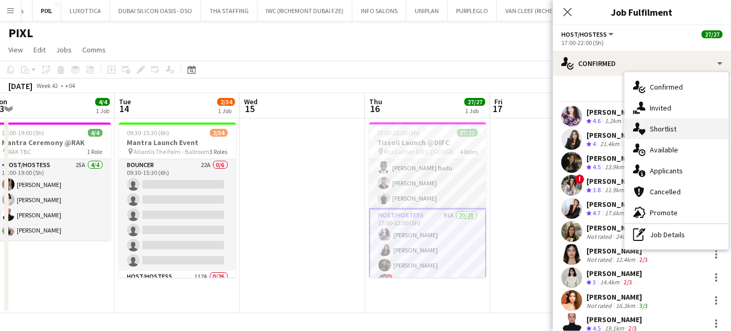
click at [403, 128] on span "Shortlist" at bounding box center [663, 128] width 27 height 9
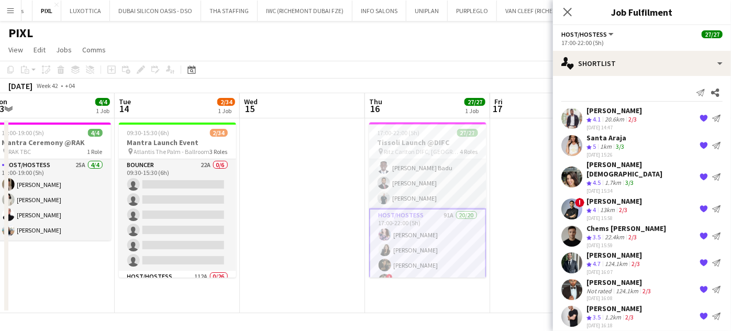
click at [403, 119] on app-icon "{{ spriteTitle }}" at bounding box center [703, 118] width 8 height 8
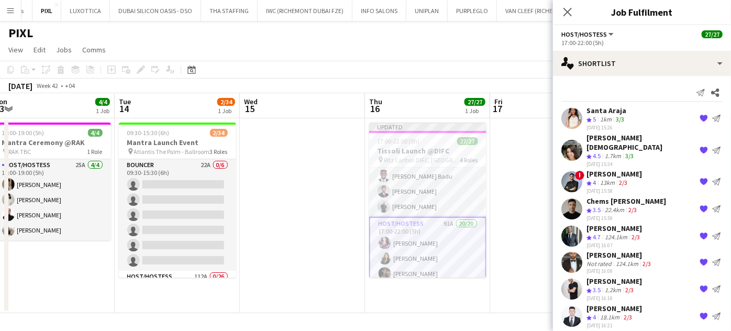
click at [403, 177] on app-icon "{{ spriteTitle }}" at bounding box center [703, 181] width 8 height 8
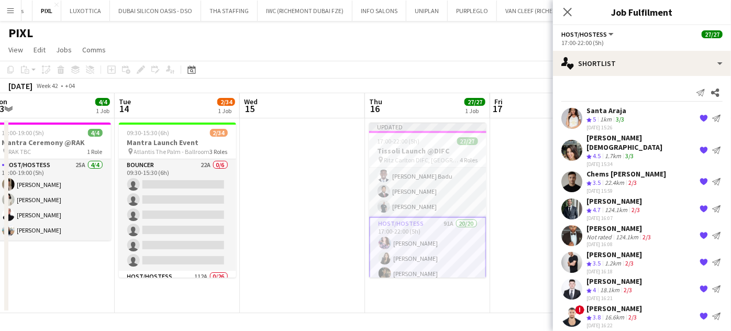
click at [403, 177] on app-icon "{{ spriteTitle }}" at bounding box center [703, 181] width 8 height 8
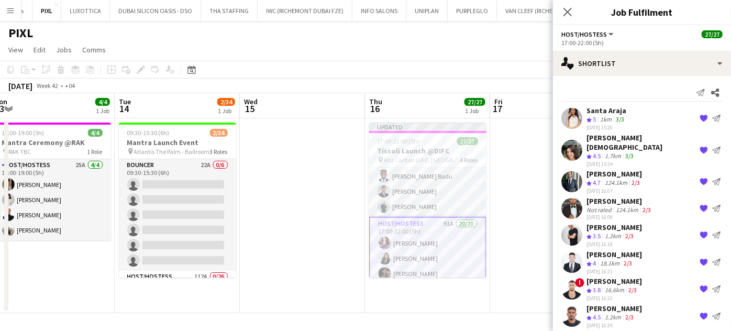
click at [403, 177] on app-icon "{{ spriteTitle }}" at bounding box center [703, 181] width 8 height 8
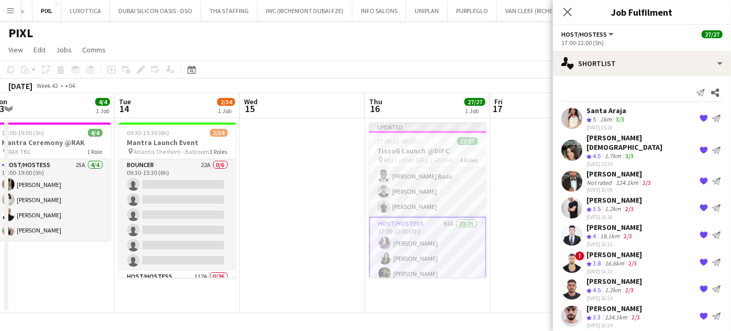
click at [403, 177] on app-icon "{{ spriteTitle }}" at bounding box center [703, 181] width 8 height 8
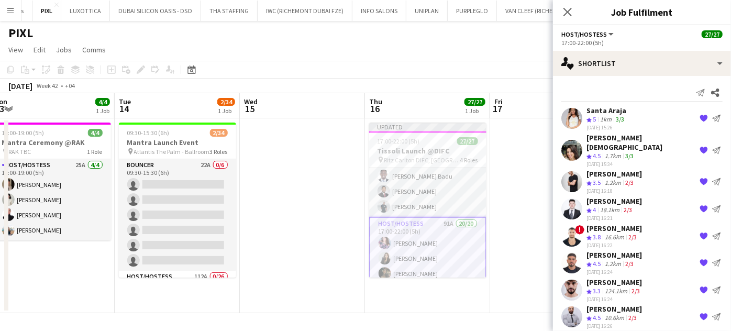
click at [403, 177] on app-icon "{{ spriteTitle }}" at bounding box center [703, 181] width 8 height 8
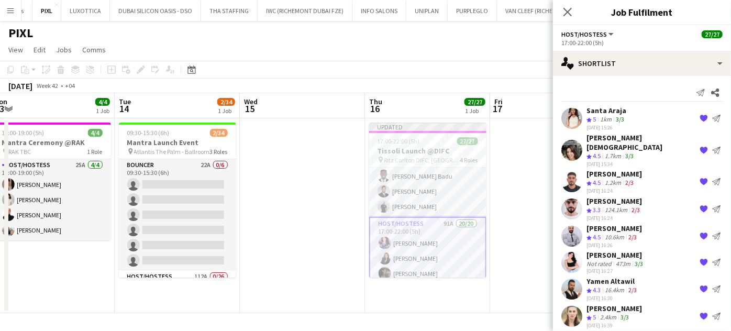
click at [403, 177] on app-icon "{{ spriteTitle }}" at bounding box center [703, 181] width 8 height 8
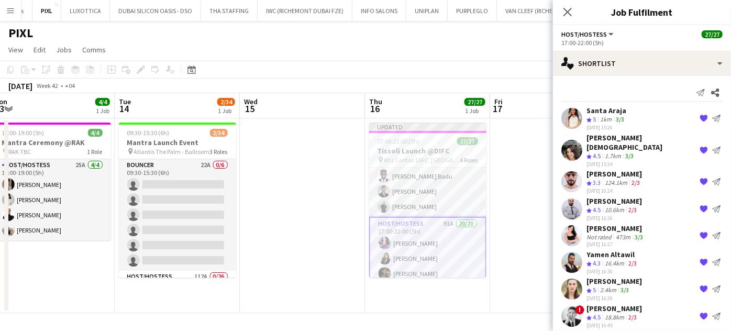
click at [403, 177] on app-icon "{{ spriteTitle }}" at bounding box center [703, 181] width 8 height 8
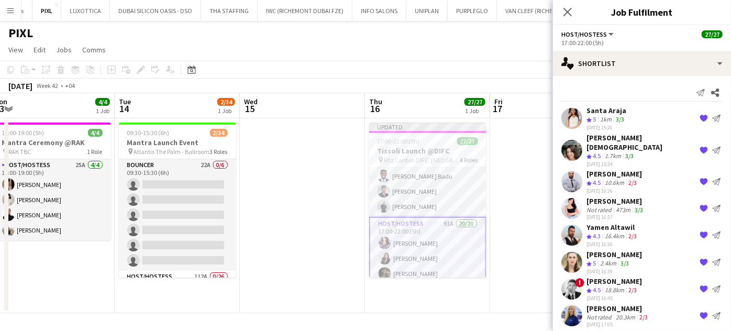
click at [403, 177] on app-icon "{{ spriteTitle }}" at bounding box center [703, 181] width 8 height 8
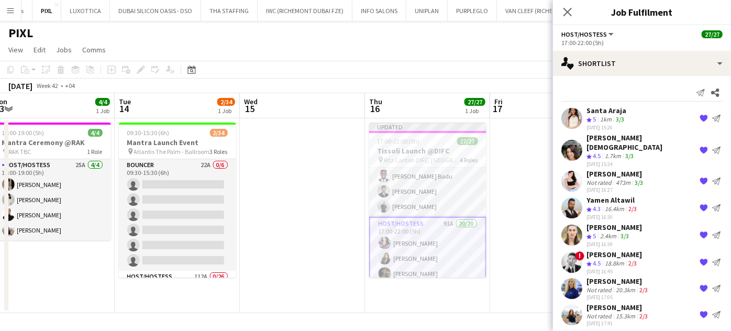
click at [403, 204] on app-icon "{{ spriteTitle }}" at bounding box center [703, 208] width 8 height 8
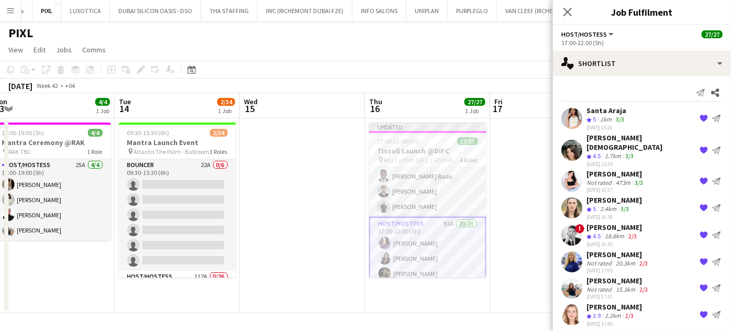
click at [403, 231] on app-icon "{{ spriteTitle }}" at bounding box center [703, 235] width 8 height 8
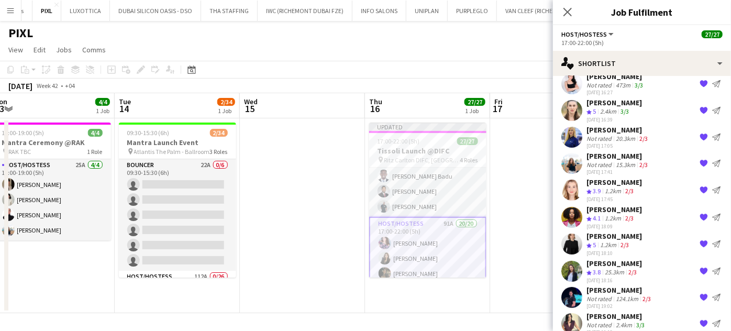
scroll to position [99, 0]
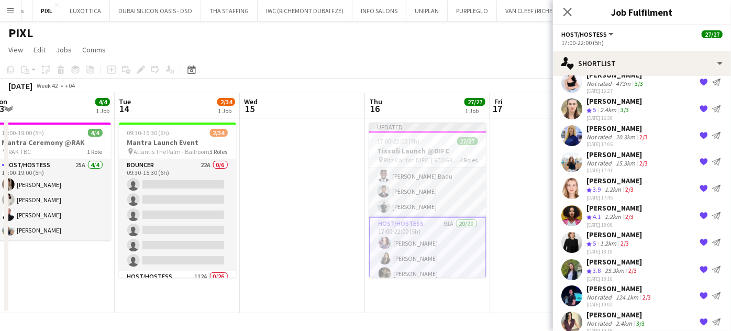
click at [403, 292] on app-icon "{{ spriteTitle }}" at bounding box center [703, 296] width 8 height 8
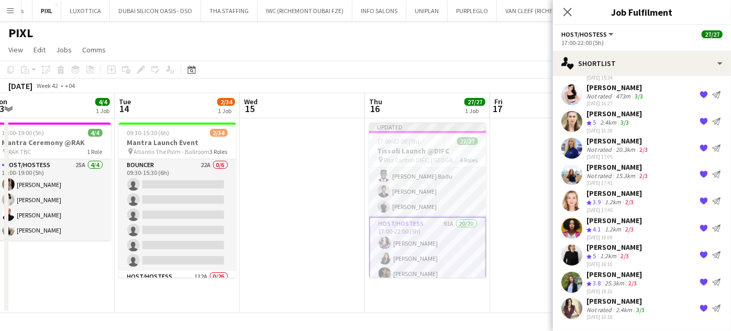
scroll to position [73, 0]
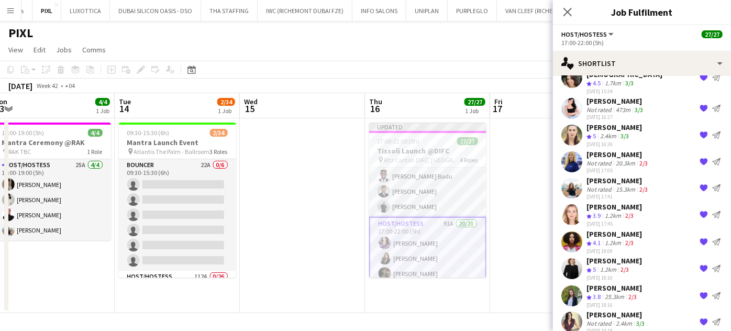
drag, startPoint x: 530, startPoint y: 161, endPoint x: 537, endPoint y: 157, distance: 7.5
click at [403, 161] on app-date-cell at bounding box center [552, 215] width 125 height 195
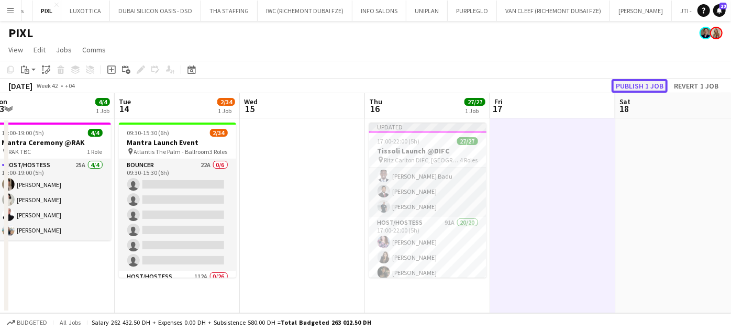
click at [403, 86] on button "Publish 1 job" at bounding box center [639, 86] width 56 height 14
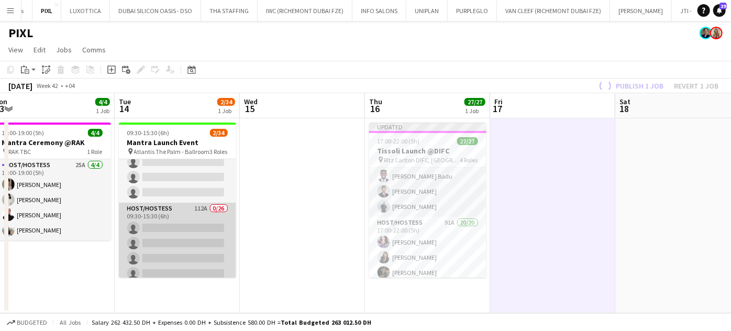
scroll to position [95, 0]
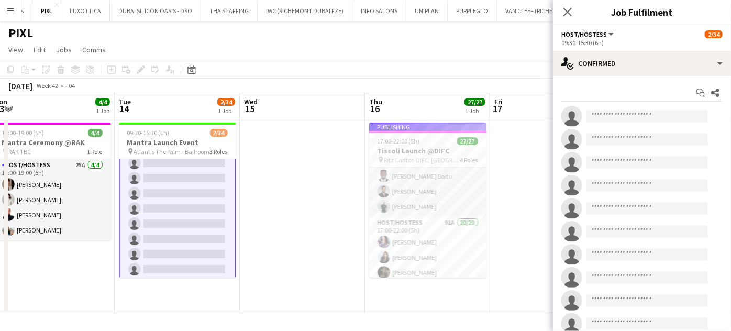
scroll to position [461, 0]
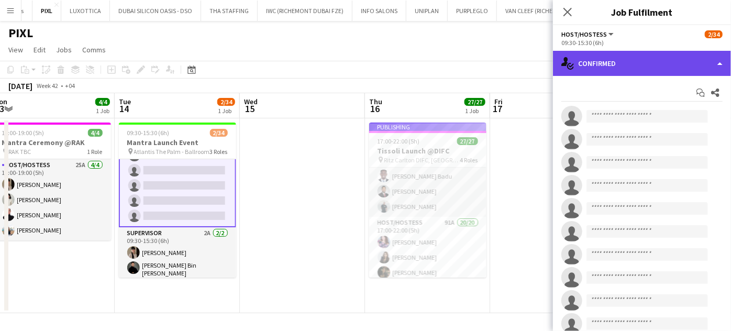
click at [403, 60] on div "single-neutral-actions-check-2 Confirmed" at bounding box center [642, 63] width 178 height 25
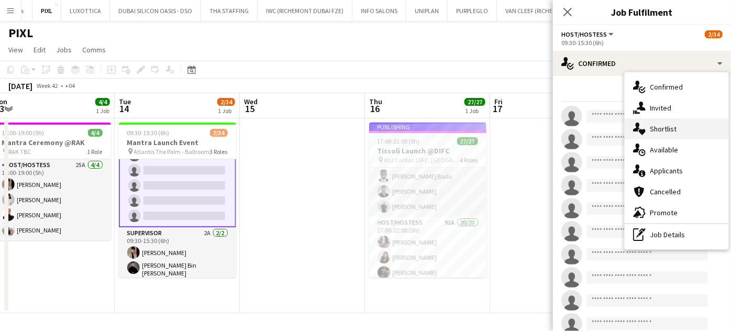
click at [403, 127] on div "single-neutral-actions-heart Shortlist" at bounding box center [677, 128] width 104 height 21
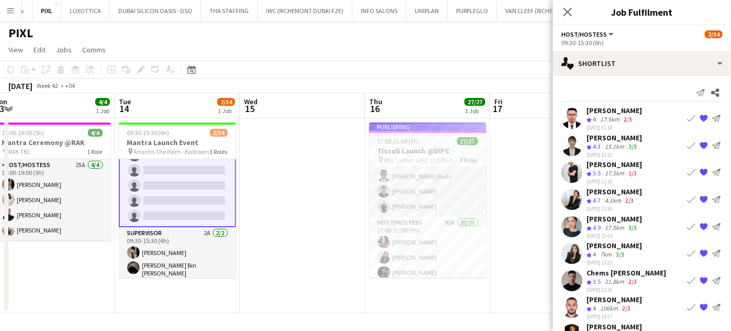
click at [403, 117] on app-icon "{{ spriteTitle }}" at bounding box center [703, 118] width 8 height 8
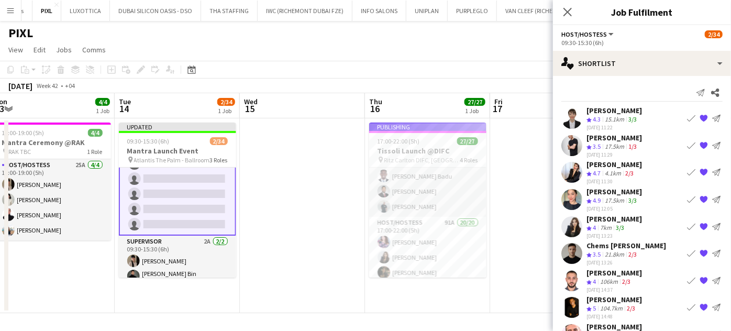
click at [403, 142] on app-icon "{{ spriteTitle }}" at bounding box center [703, 145] width 8 height 8
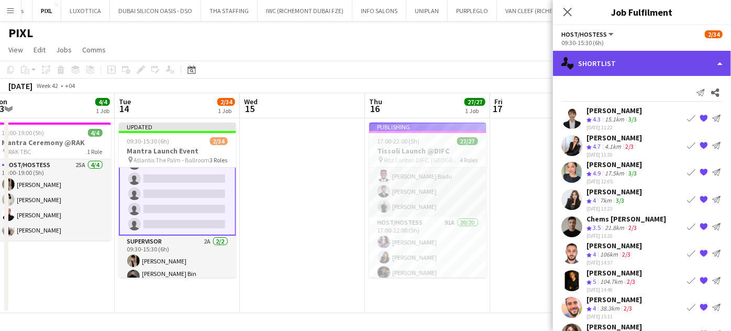
click at [403, 61] on div "single-neutral-actions-heart Shortlist" at bounding box center [642, 63] width 178 height 25
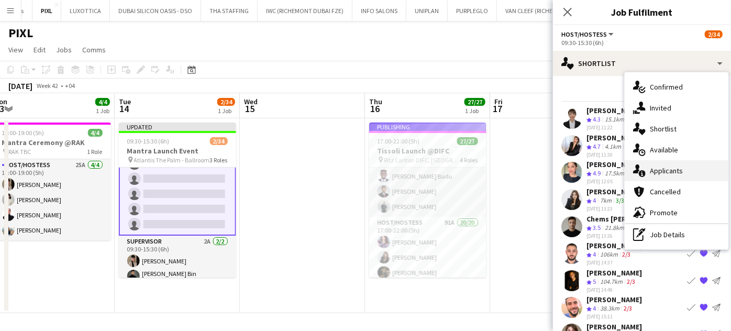
click at [403, 169] on span "Applicants" at bounding box center [666, 170] width 33 height 9
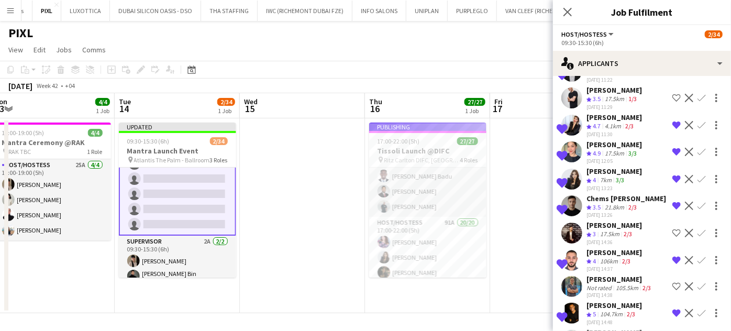
scroll to position [142, 0]
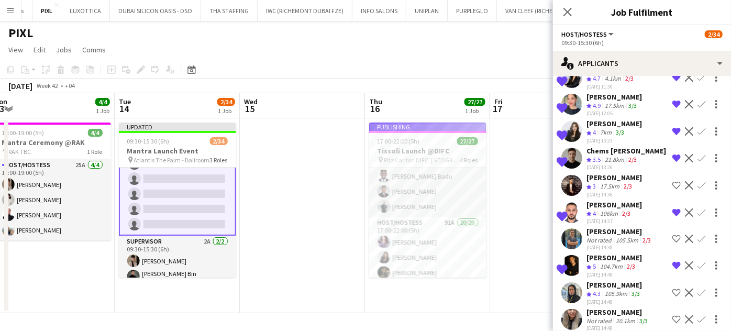
click at [403, 159] on app-icon "Remove crew from shortlist" at bounding box center [676, 158] width 8 height 8
click at [403, 216] on app-icon "Remove crew from shortlist" at bounding box center [676, 212] width 8 height 8
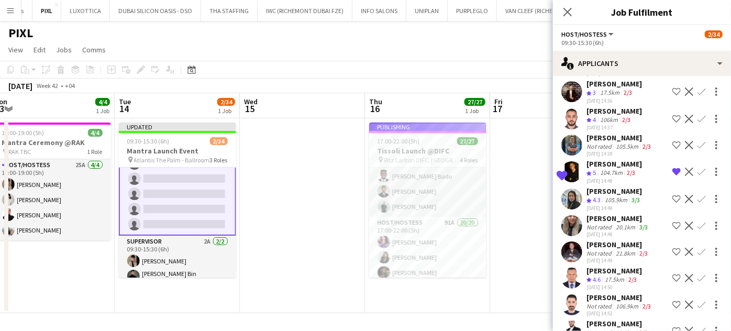
scroll to position [238, 0]
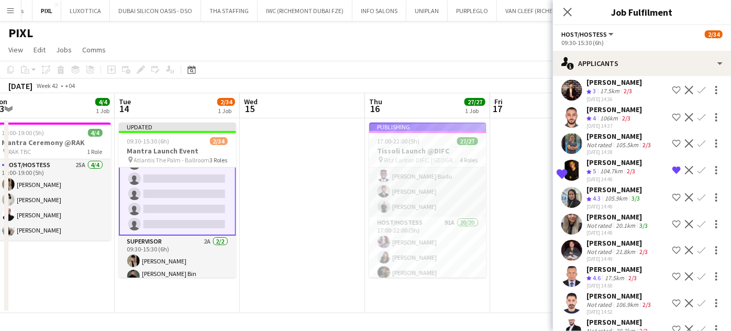
click at [403, 174] on app-icon "Remove crew from shortlist" at bounding box center [676, 170] width 8 height 8
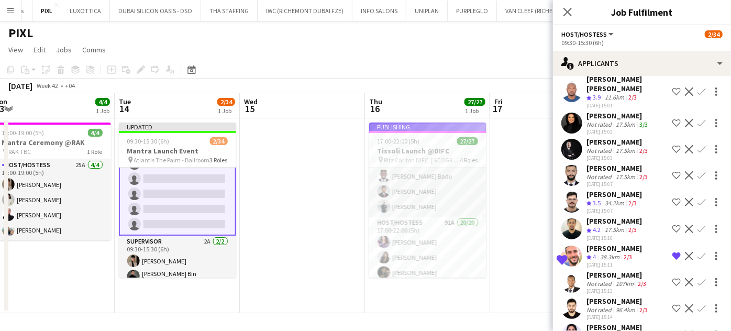
scroll to position [523, 0]
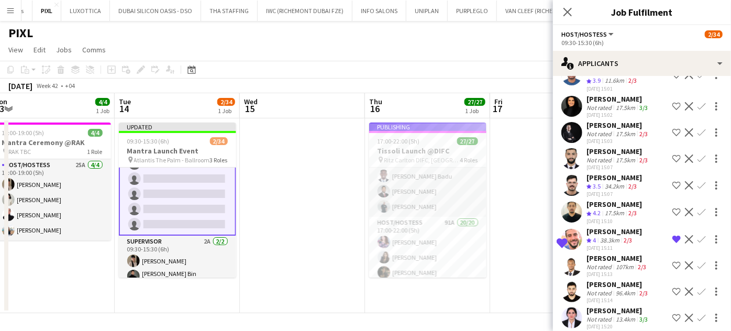
click at [403, 243] on app-icon "Remove crew from shortlist" at bounding box center [676, 239] width 8 height 8
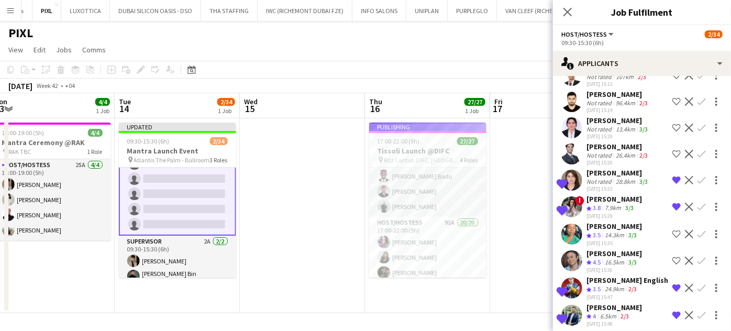
scroll to position [761, 0]
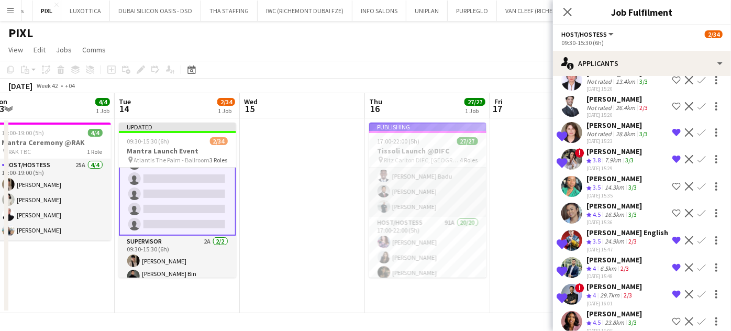
click at [403, 244] on app-icon "Remove crew from shortlist" at bounding box center [676, 240] width 8 height 8
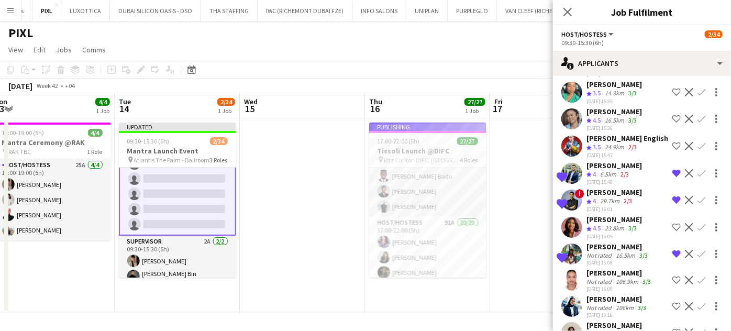
scroll to position [856, 0]
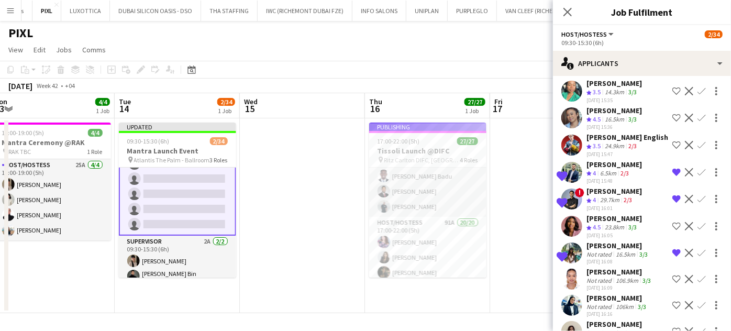
click at [403, 176] on app-icon "Remove crew from shortlist" at bounding box center [676, 172] width 8 height 8
click at [403, 202] on app-icon "Remove crew from shortlist" at bounding box center [676, 199] width 8 height 8
click at [403, 256] on app-icon "Remove crew from shortlist" at bounding box center [676, 253] width 8 height 8
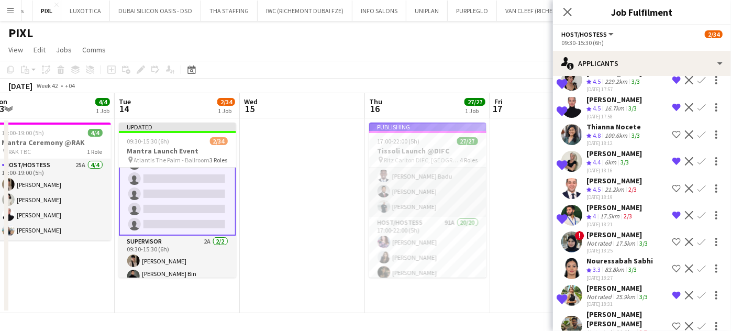
scroll to position [1713, 0]
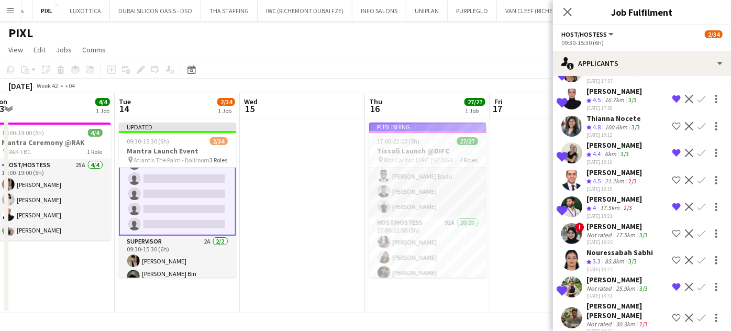
click at [403, 203] on app-icon "Remove crew from shortlist" at bounding box center [676, 207] width 8 height 8
click at [403, 229] on app-icon "Decline" at bounding box center [689, 233] width 8 height 8
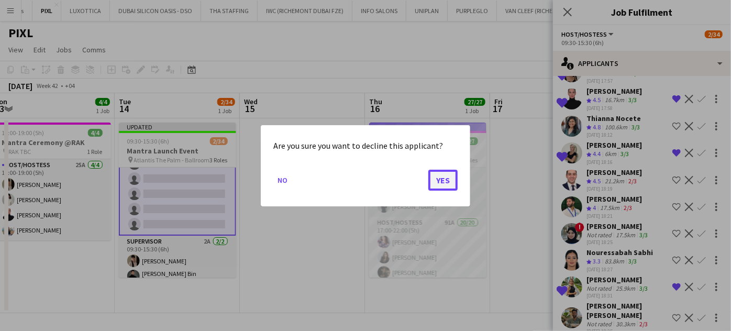
click at [403, 182] on button "Yes" at bounding box center [442, 179] width 29 height 21
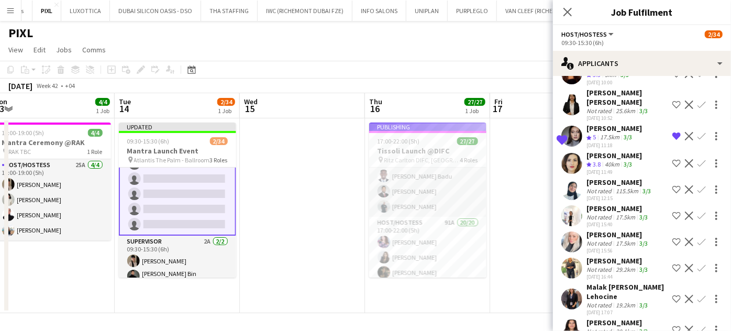
scroll to position [2624, 0]
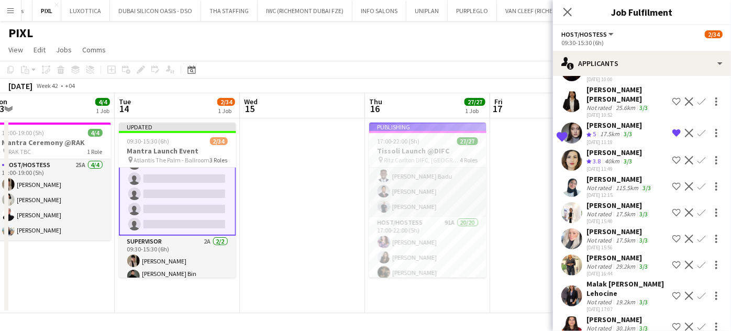
click at [403, 197] on app-date-cell at bounding box center [552, 215] width 125 height 195
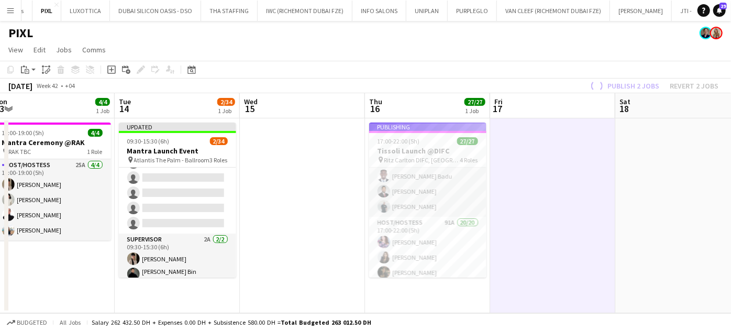
scroll to position [460, 0]
click at [403, 91] on div "Publish 2 jobs Revert 2 jobs" at bounding box center [652, 86] width 155 height 14
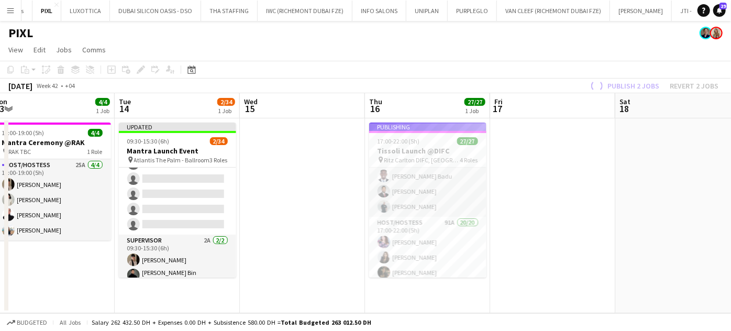
click at [403, 86] on div "Publish 2 jobs Revert 2 jobs" at bounding box center [652, 86] width 155 height 14
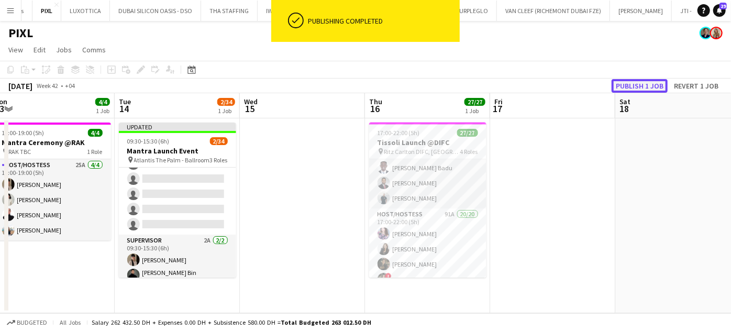
click at [403, 86] on button "Publish 1 job" at bounding box center [639, 86] width 56 height 14
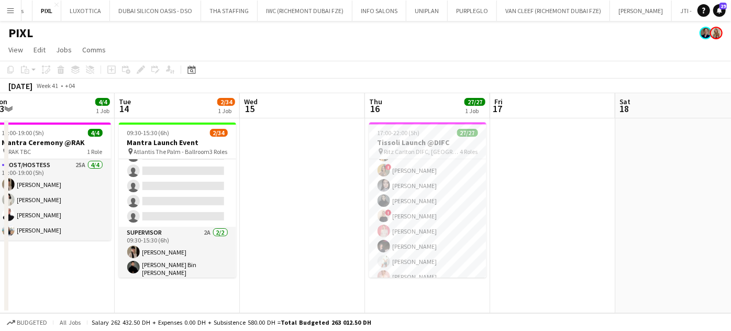
scroll to position [0, 216]
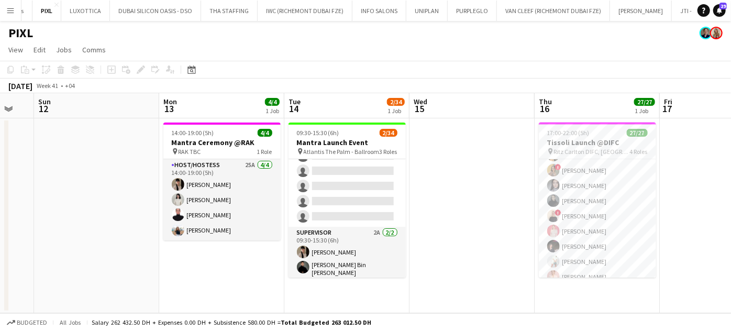
drag, startPoint x: 120, startPoint y: 232, endPoint x: 239, endPoint y: 237, distance: 119.5
click at [239, 237] on app-calendar-viewport "Fri 10 Sat 11 Sun 12 Mon 13 4/4 1 Job Tue 14 2/34 1 Job Wed 15 Thu 16 27/27 1 J…" at bounding box center [365, 203] width 731 height 220
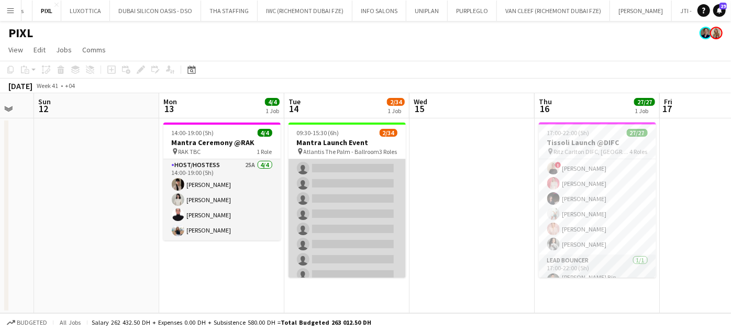
scroll to position [0, 0]
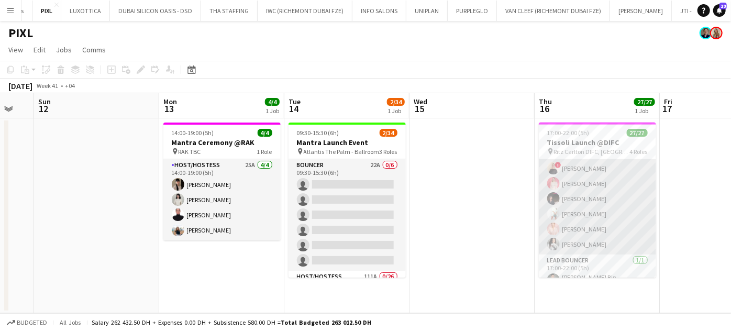
click at [403, 209] on app-card-role "Host/Hostess 91A 20/20 17:00-22:00 (5h) [PERSON_NAME] [PERSON_NAME] ! [PERSON_N…" at bounding box center [597, 92] width 117 height 324
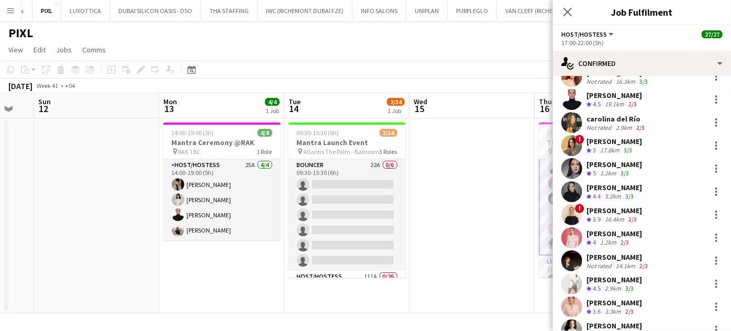
scroll to position [238, 0]
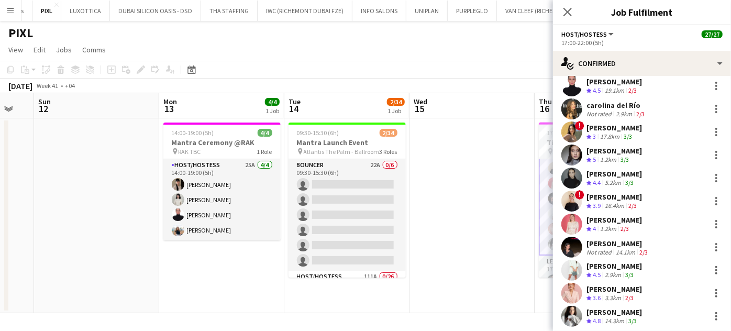
click at [403, 269] on div "[PERSON_NAME]" at bounding box center [613, 265] width 55 height 9
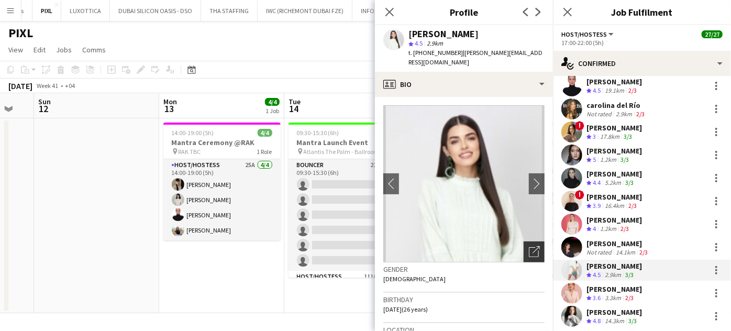
click at [403, 246] on icon "Open photos pop-in" at bounding box center [534, 251] width 11 height 11
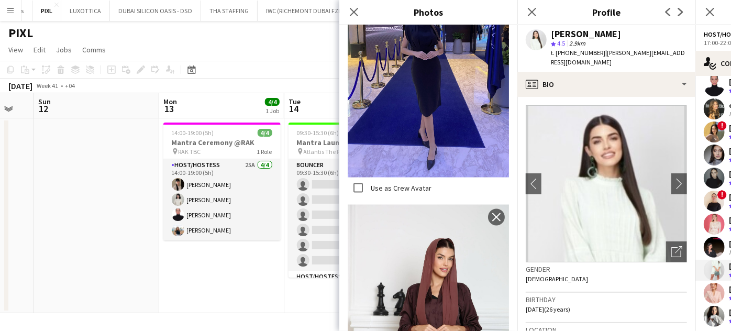
scroll to position [693, 0]
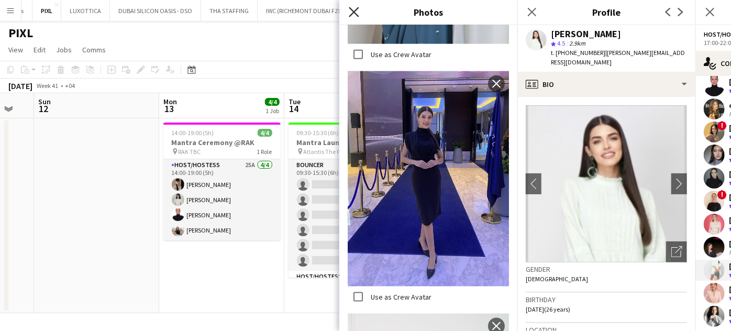
click at [353, 13] on icon at bounding box center [354, 12] width 10 height 10
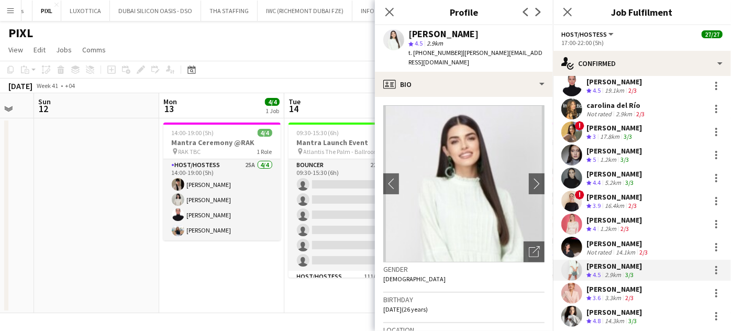
click at [236, 269] on app-date-cell "14:00-19:00 (5h) 4/4 Mantra Ceremony @RAK pin RAK TBC 1 Role Host/Hostess 25A […" at bounding box center [221, 215] width 125 height 195
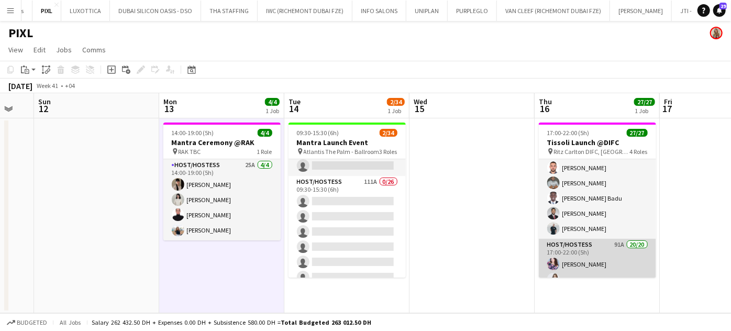
scroll to position [0, 0]
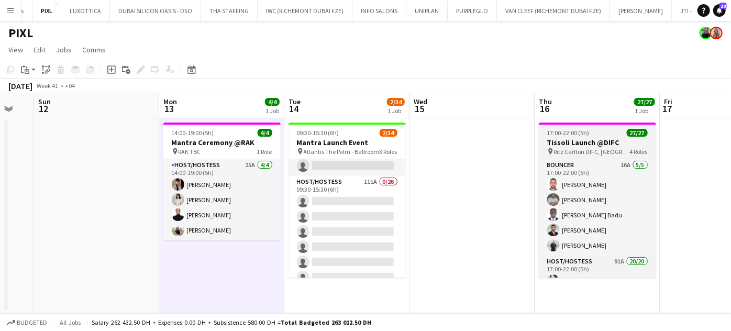
click at [403, 139] on h3 "Tissoli Launch @DIFC" at bounding box center [597, 142] width 117 height 9
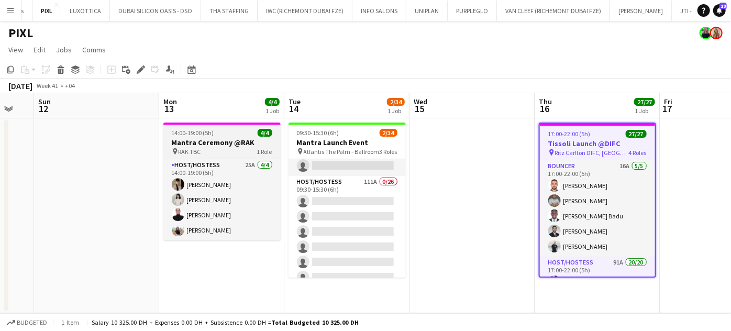
scroll to position [0, 217]
click at [135, 69] on div "Edit" at bounding box center [141, 69] width 13 height 13
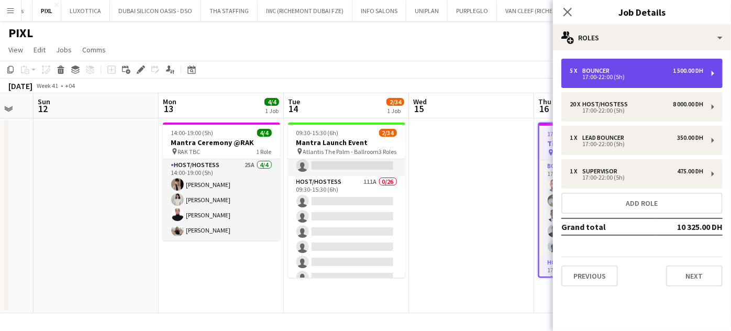
click at [403, 70] on div "5 x Bouncer 1 500.00 DH" at bounding box center [636, 70] width 133 height 7
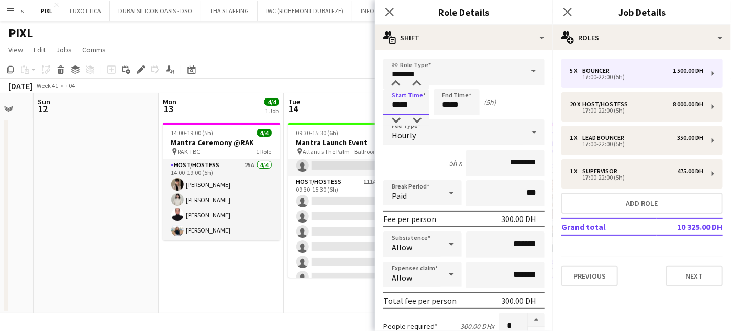
drag, startPoint x: 400, startPoint y: 104, endPoint x: 361, endPoint y: 100, distance: 39.4
click at [361, 100] on body "Menu Boards Boards Boards All jobs Status Workforce Workforce My Workforce Recr…" at bounding box center [365, 165] width 731 height 331
type input "*****"
drag, startPoint x: 451, startPoint y: 105, endPoint x: 439, endPoint y: 105, distance: 12.0
click at [403, 105] on input "*****" at bounding box center [456, 102] width 46 height 26
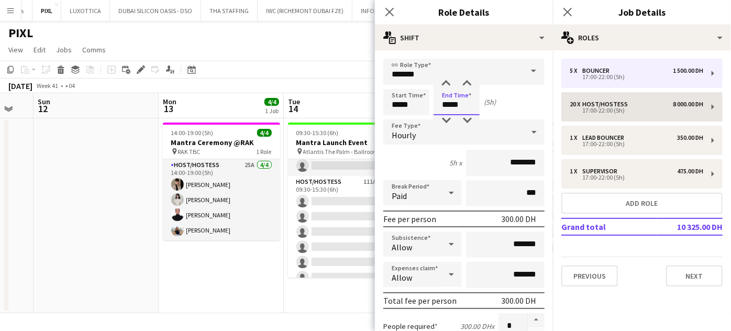
type input "*****"
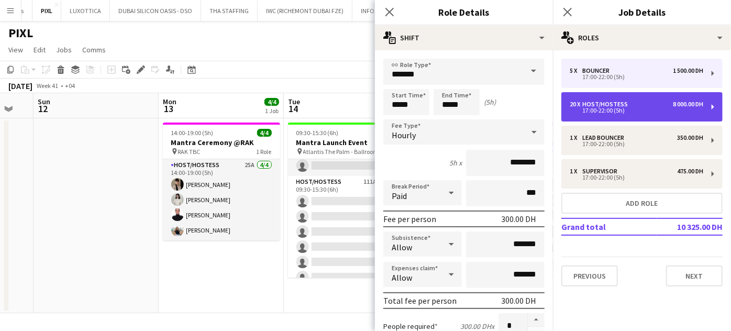
click at [403, 106] on div "Host/Hostess" at bounding box center [607, 104] width 50 height 7
type input "**********"
type input "*****"
type input "********"
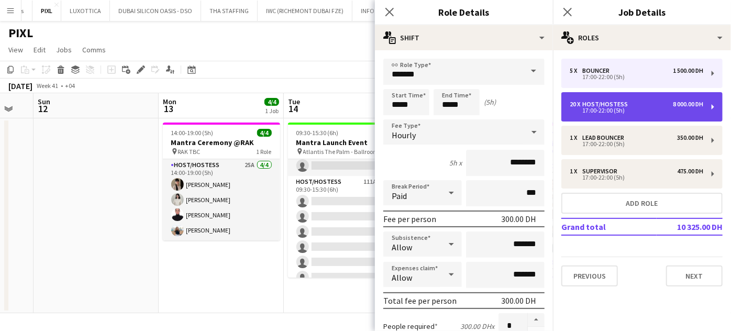
type input "**"
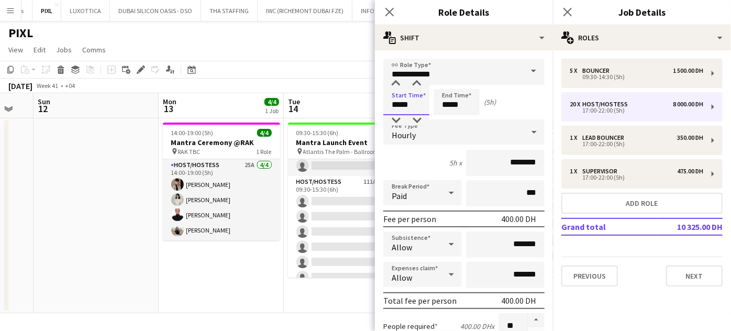
drag, startPoint x: 400, startPoint y: 105, endPoint x: 366, endPoint y: 96, distance: 34.7
click at [366, 96] on body "Menu Boards Boards Boards All jobs Status Workforce Workforce My Workforce Recr…" at bounding box center [365, 165] width 731 height 331
type input "*****"
drag, startPoint x: 450, startPoint y: 104, endPoint x: 425, endPoint y: 104, distance: 25.7
click at [403, 104] on div "Start Time ***** End Time ***** (12h 30m)" at bounding box center [463, 102] width 161 height 26
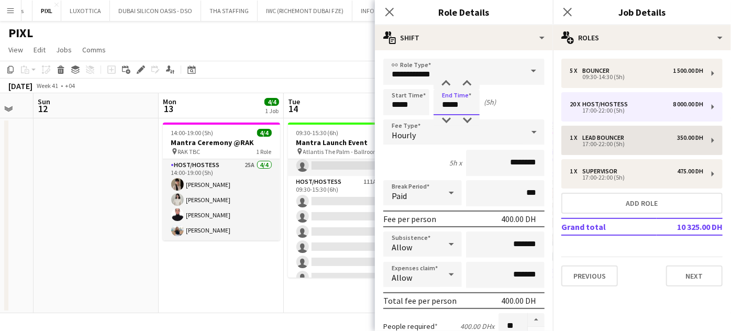
type input "*****"
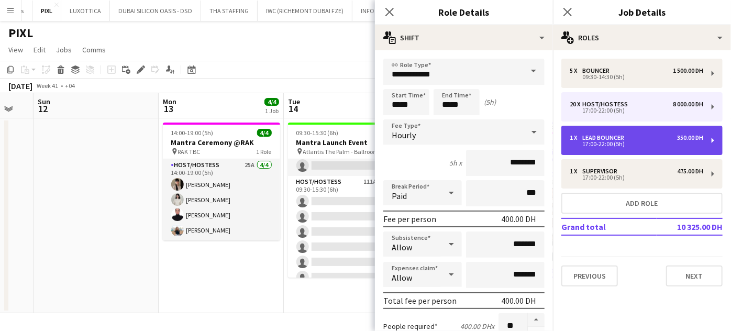
click at [403, 142] on div "17:00-22:00 (5h)" at bounding box center [636, 143] width 133 height 5
type input "**********"
type input "*****"
type input "********"
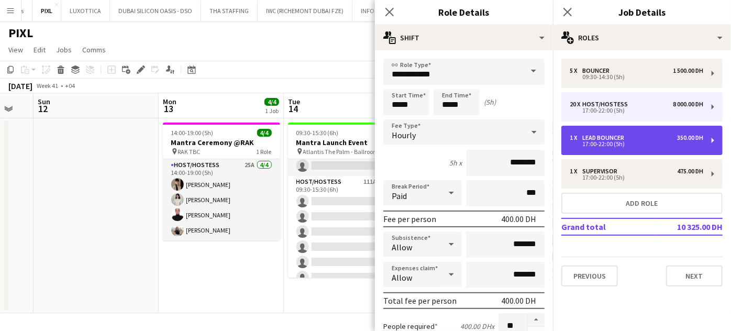
type input "*"
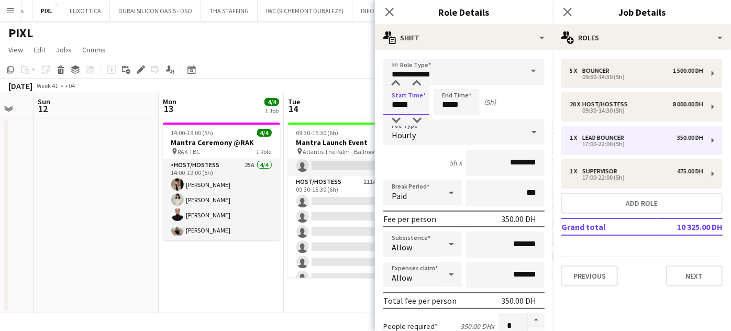
drag, startPoint x: 399, startPoint y: 103, endPoint x: 385, endPoint y: 103, distance: 13.6
click at [385, 103] on input "*****" at bounding box center [406, 102] width 46 height 26
type input "*****"
drag, startPoint x: 465, startPoint y: 104, endPoint x: 428, endPoint y: 104, distance: 36.6
click at [403, 104] on div "Start Time ***** End Time ***** (12h 30m)" at bounding box center [463, 102] width 161 height 26
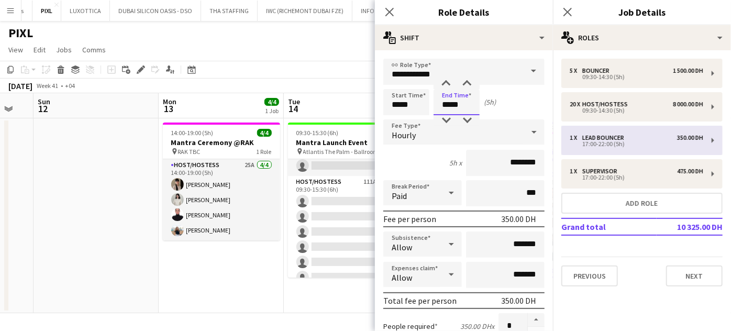
type input "*****"
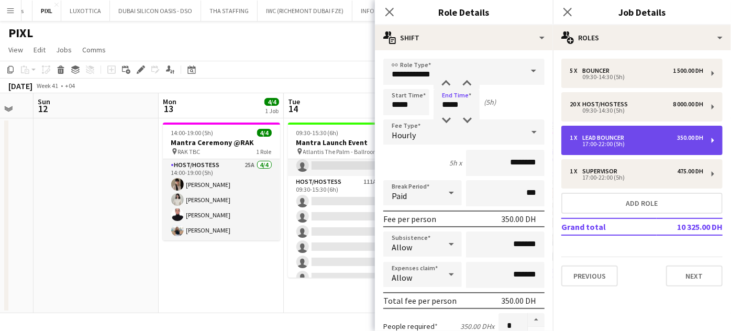
click at [403, 147] on div "17:00-22:00 (5h)" at bounding box center [636, 143] width 133 height 5
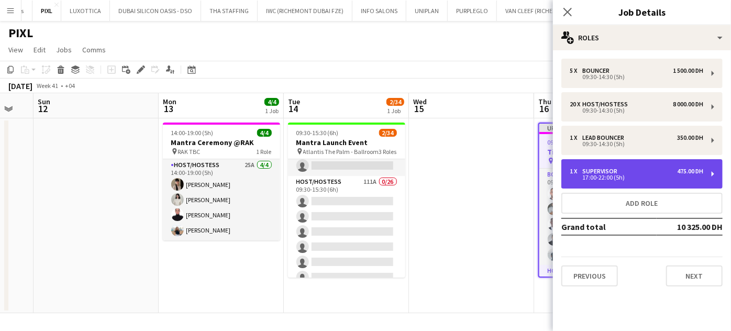
click at [403, 176] on div "17:00-22:00 (5h)" at bounding box center [636, 177] width 133 height 5
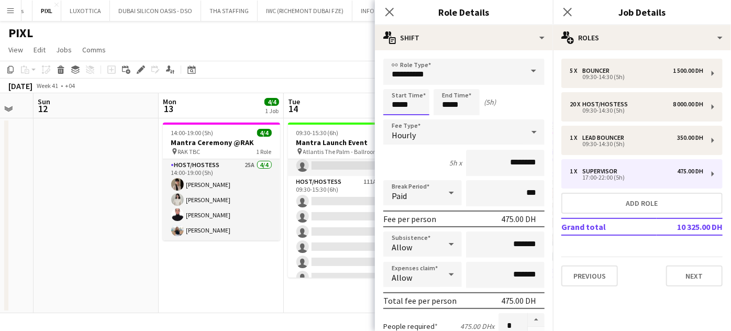
drag, startPoint x: 416, startPoint y: 104, endPoint x: 371, endPoint y: 104, distance: 44.5
click at [371, 104] on body "Menu Boards Boards Boards All jobs Status Workforce Workforce My Workforce Recr…" at bounding box center [365, 165] width 731 height 331
type input "*****"
drag, startPoint x: 469, startPoint y: 104, endPoint x: 416, endPoint y: 104, distance: 53.4
click at [403, 104] on div "Start Time ***** End Time ***** (12h 30m)" at bounding box center [463, 102] width 161 height 26
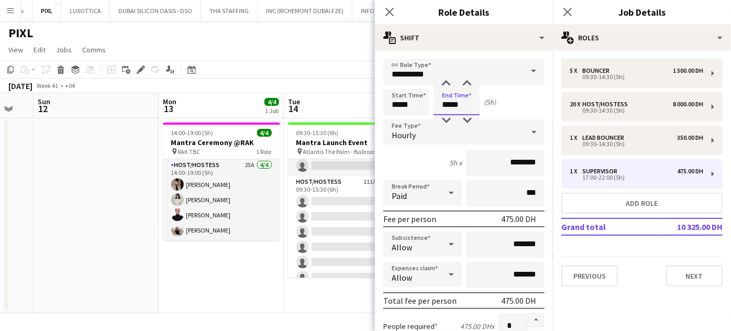
type input "*****"
click at [259, 292] on app-date-cell "14:00-19:00 (5h) 4/4 Mantra Ceremony @RAK pin RAK TBC 1 Role Host/Hostess 25A […" at bounding box center [221, 215] width 125 height 195
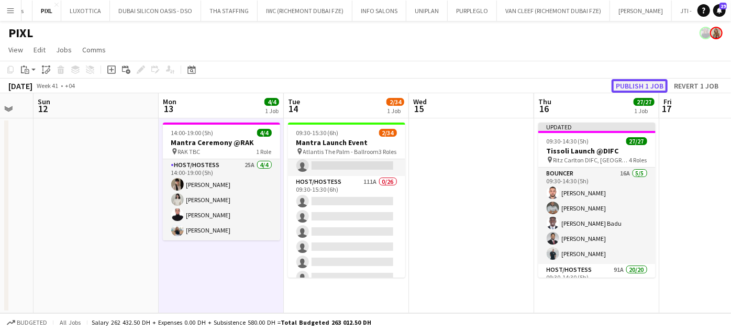
click at [403, 87] on button "Publish 1 job" at bounding box center [639, 86] width 56 height 14
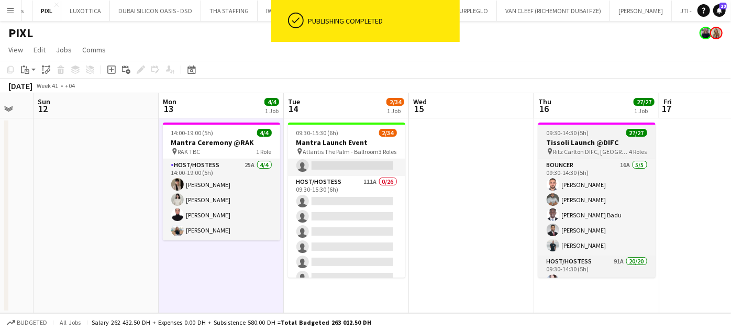
click at [403, 139] on h3 "Tissoli Launch @DIFC" at bounding box center [596, 142] width 117 height 9
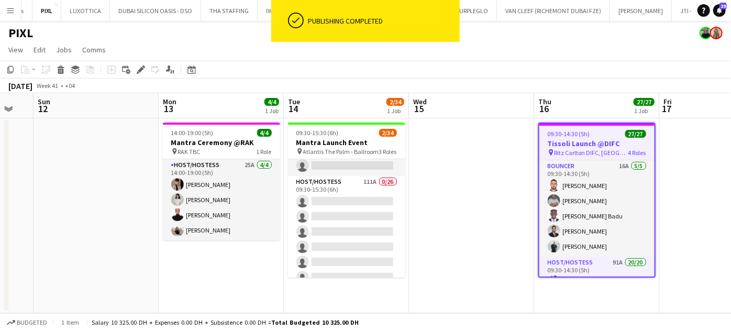
drag, startPoint x: 141, startPoint y: 68, endPoint x: 673, endPoint y: 28, distance: 533.4
click at [141, 68] on icon at bounding box center [141, 70] width 6 height 6
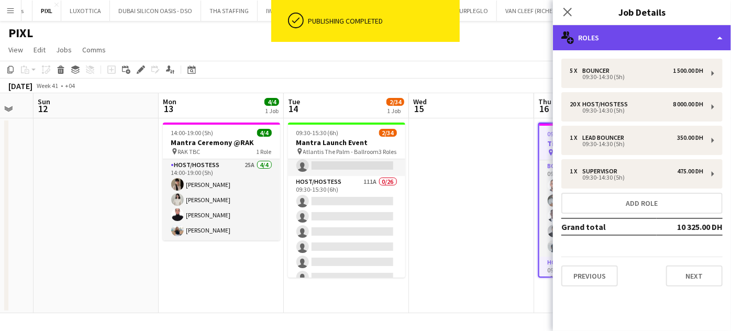
click at [403, 35] on div "multiple-users-add Roles" at bounding box center [642, 37] width 178 height 25
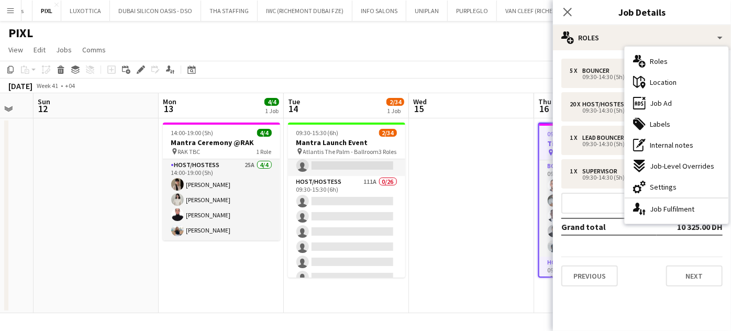
click at [403, 110] on div "ads-window Job Ad" at bounding box center [677, 103] width 104 height 21
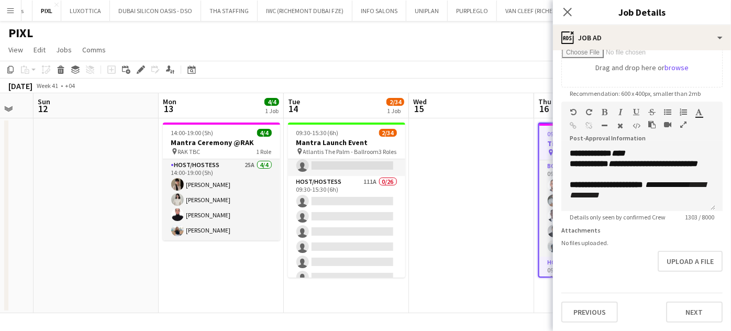
scroll to position [194, 0]
click at [403, 189] on app-date-cell at bounding box center [471, 215] width 125 height 195
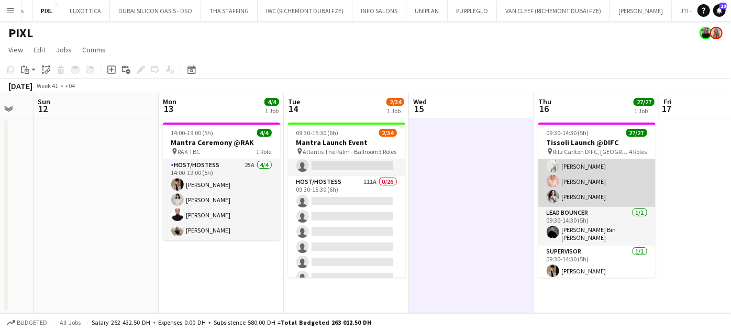
click at [403, 184] on app-card-role "Host/Hostess 91A 20/20 09:30-14:30 (5h) [PERSON_NAME] [PERSON_NAME] ! [PERSON_N…" at bounding box center [596, 45] width 117 height 324
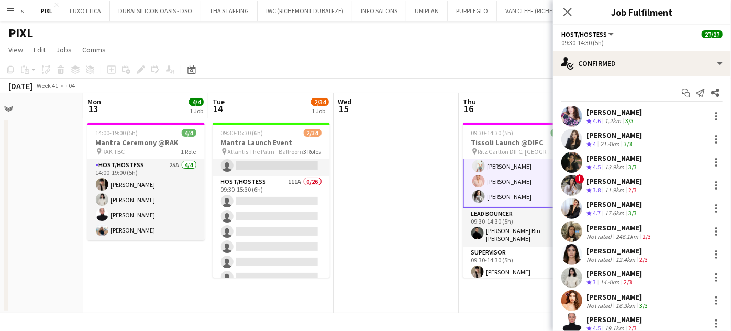
scroll to position [0, 333]
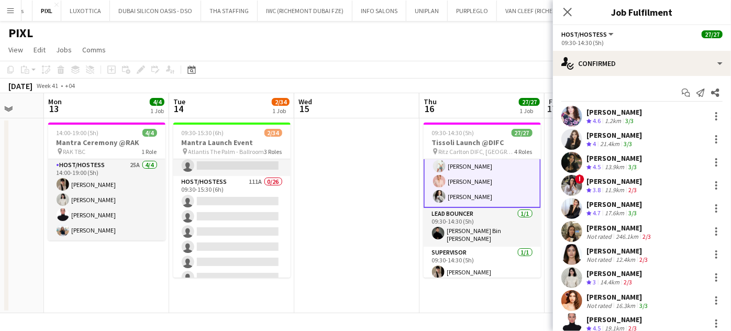
drag, startPoint x: 522, startPoint y: 209, endPoint x: 402, endPoint y: 207, distance: 119.9
click at [403, 207] on app-calendar-viewport "Fri 10 Sat 11 Sun 12 Mon 13 4/4 1 Job Tue 14 2/34 1 Job Wed 15 Thu 16 27/27 1 J…" at bounding box center [365, 203] width 731 height 220
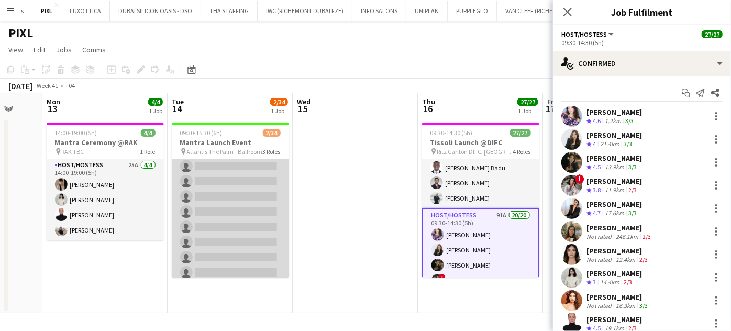
scroll to position [30, 0]
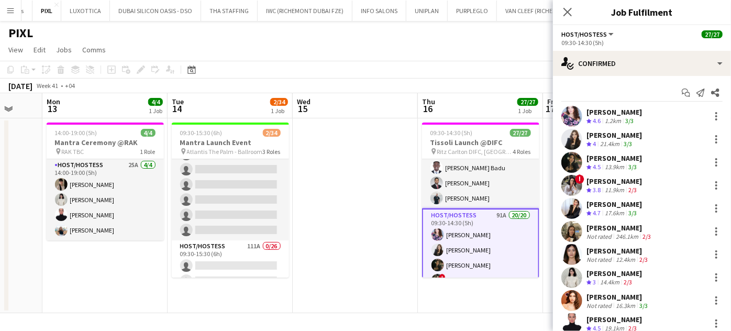
click at [380, 185] on app-date-cell at bounding box center [355, 215] width 125 height 195
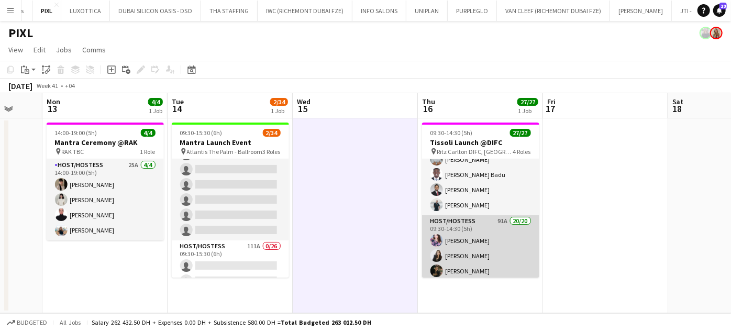
scroll to position [0, 0]
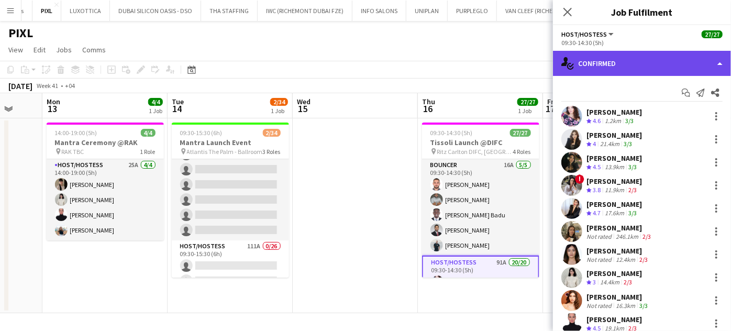
click at [403, 60] on div "single-neutral-actions-check-2 Confirmed" at bounding box center [642, 63] width 178 height 25
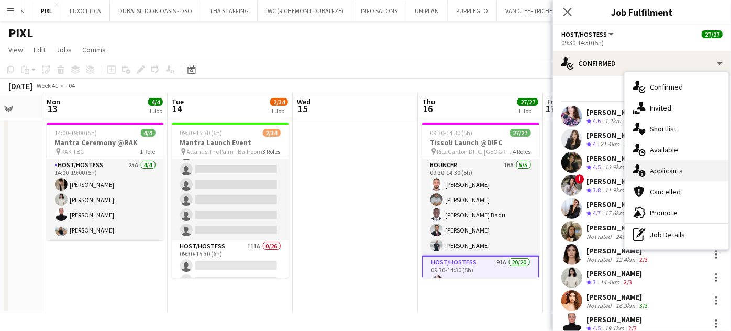
click at [403, 176] on div "single-neutral-actions-information Applicants" at bounding box center [677, 170] width 104 height 21
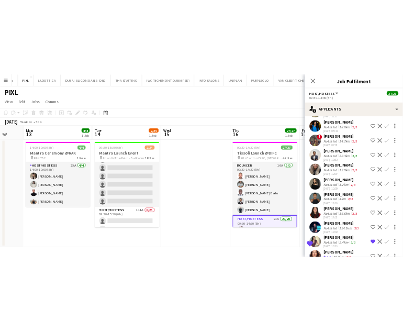
scroll to position [2036, 0]
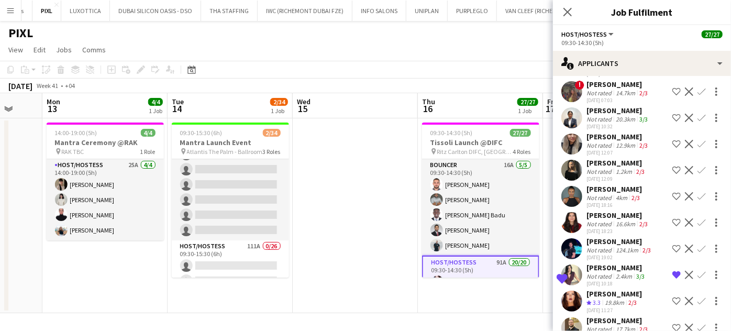
click at [371, 252] on app-date-cell at bounding box center [355, 215] width 125 height 195
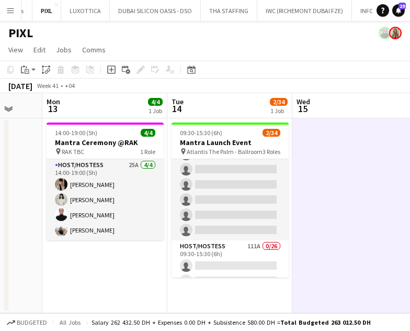
click at [8, 9] on app-icon "Menu" at bounding box center [10, 10] width 8 height 8
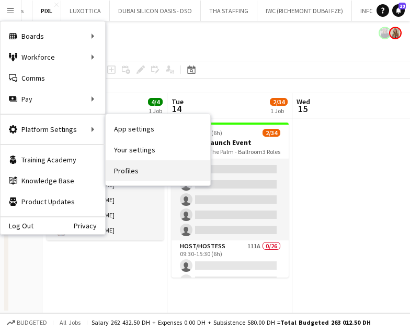
click at [120, 168] on link "Profiles" at bounding box center [158, 170] width 105 height 21
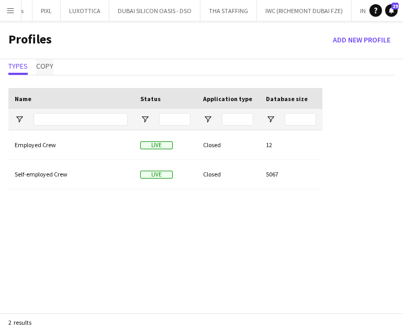
click at [43, 68] on span "Copy" at bounding box center [44, 65] width 17 height 7
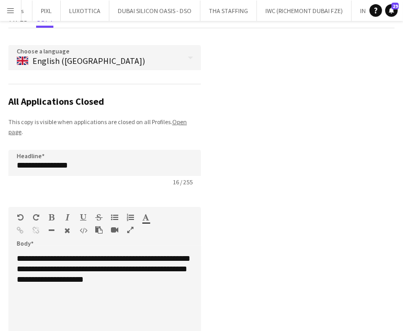
scroll to position [95, 0]
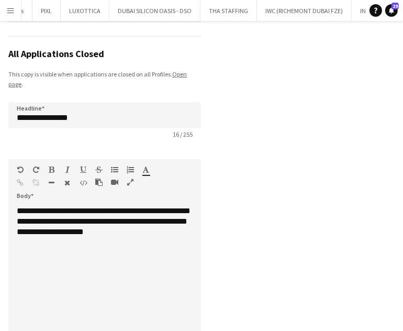
drag, startPoint x: 63, startPoint y: 248, endPoint x: 188, endPoint y: 250, distance: 125.1
click at [63, 248] on div "**********" at bounding box center [104, 284] width 193 height 157
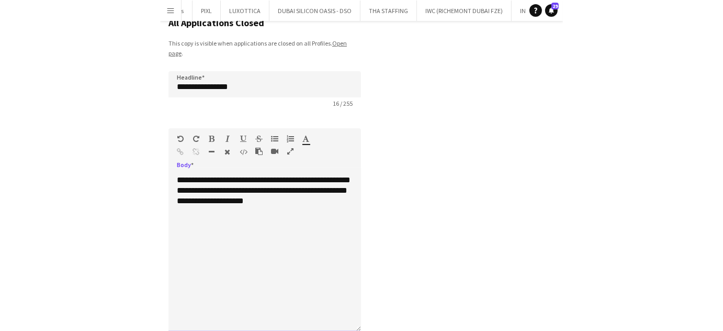
scroll to position [142, 0]
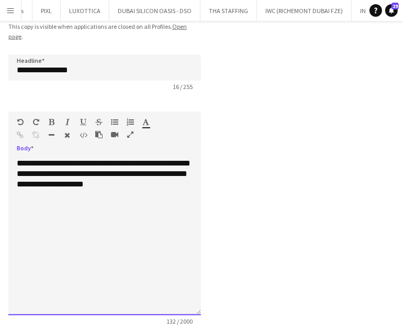
drag, startPoint x: 35, startPoint y: 171, endPoint x: 24, endPoint y: 159, distance: 17.0
click at [24, 159] on div "**********" at bounding box center [104, 236] width 193 height 157
drag, startPoint x: 44, startPoint y: 164, endPoint x: 137, endPoint y: 191, distance: 96.9
click at [137, 191] on div "**********" at bounding box center [104, 236] width 193 height 157
drag, startPoint x: 91, startPoint y: 190, endPoint x: 91, endPoint y: 202, distance: 12.0
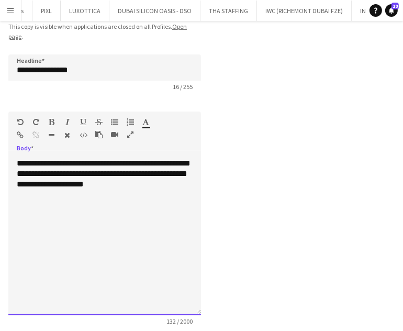
click at [91, 202] on div "**********" at bounding box center [104, 236] width 193 height 157
click at [40, 163] on div "**********" at bounding box center [104, 236] width 193 height 157
drag, startPoint x: 13, startPoint y: 160, endPoint x: 126, endPoint y: 187, distance: 115.8
click at [126, 187] on div "**********" at bounding box center [104, 236] width 193 height 157
copy div "**********"
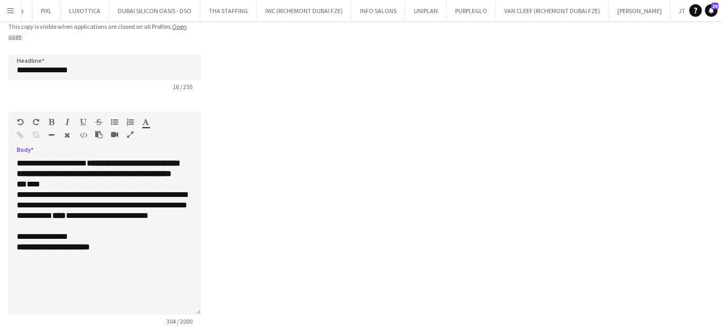
click at [128, 131] on icon "button" at bounding box center [130, 134] width 6 height 7
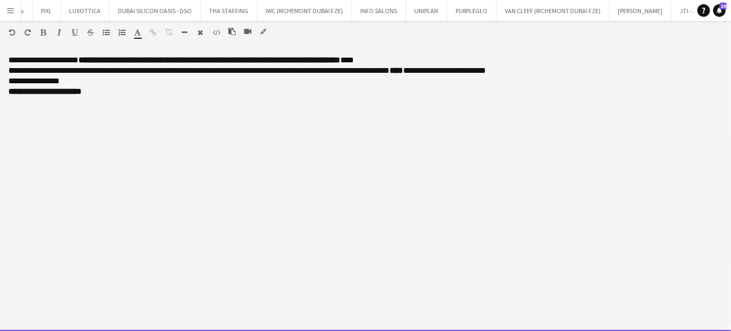
click at [403, 58] on p "**********" at bounding box center [365, 60] width 714 height 10
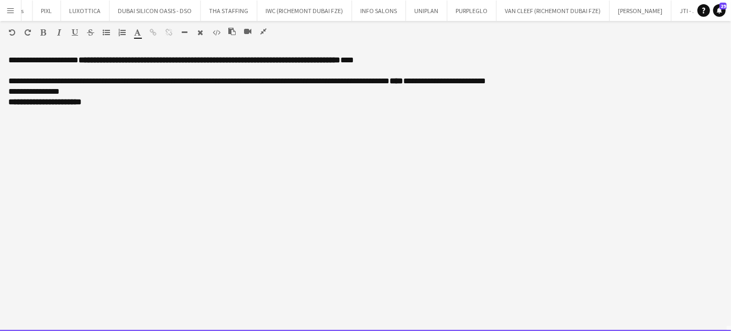
click at [403, 60] on p "**********" at bounding box center [365, 60] width 714 height 10
click at [304, 81] on p "**********" at bounding box center [365, 81] width 714 height 10
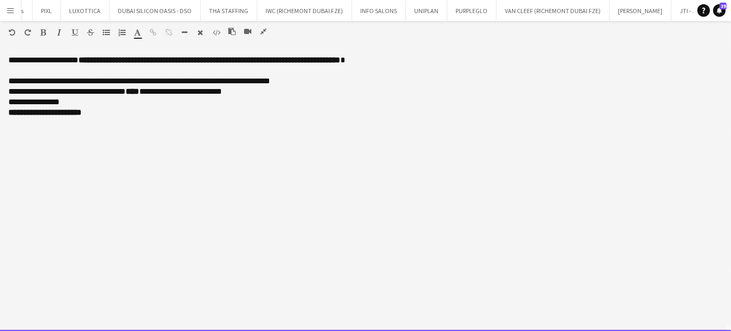
click at [77, 102] on p "**********" at bounding box center [365, 107] width 714 height 21
click at [6, 101] on div "**********" at bounding box center [365, 193] width 731 height 276
drag, startPoint x: 103, startPoint y: 125, endPoint x: 0, endPoint y: 55, distance: 124.4
click at [0, 55] on div "**********" at bounding box center [365, 193] width 731 height 276
copy div "**********"
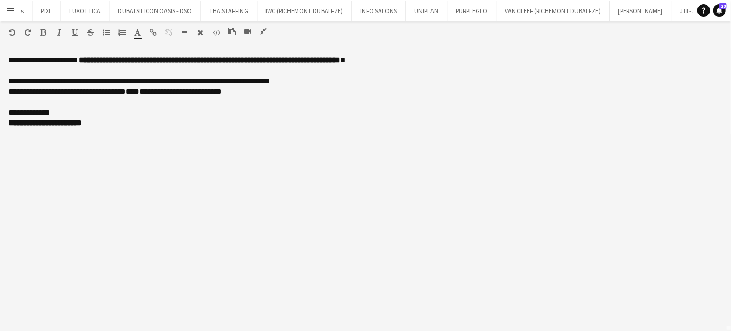
click at [265, 31] on icon "button" at bounding box center [263, 31] width 6 height 7
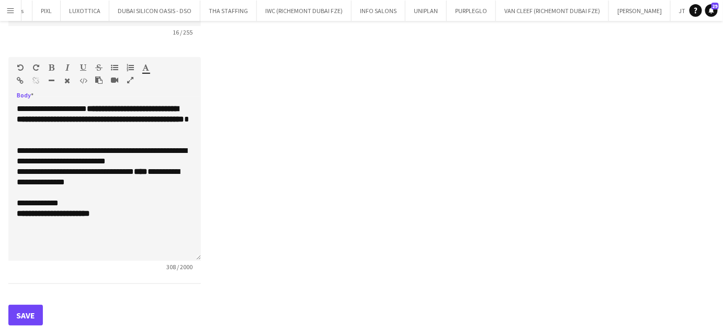
scroll to position [197, 0]
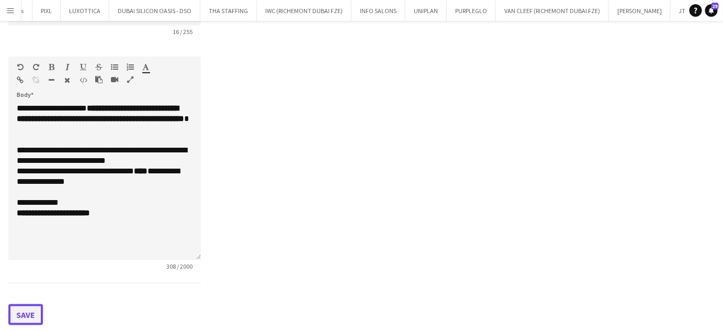
click at [24, 311] on button "Save" at bounding box center [25, 314] width 35 height 21
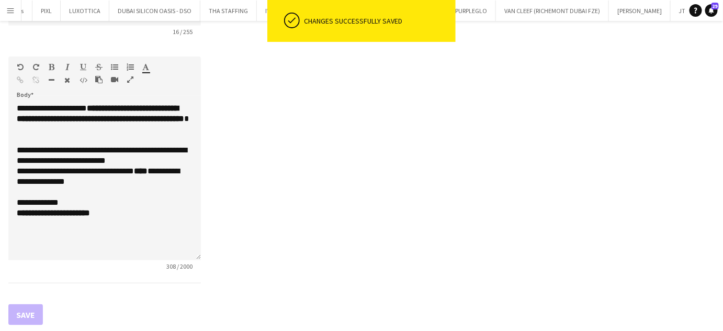
scroll to position [0, 0]
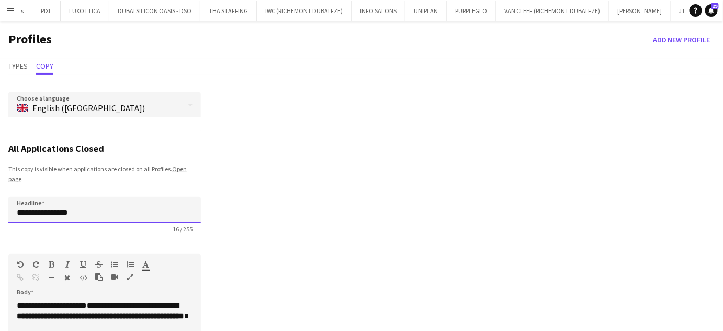
click at [34, 209] on input "**********" at bounding box center [104, 210] width 193 height 26
type input "**********"
click at [355, 248] on div "**********" at bounding box center [361, 302] width 723 height 455
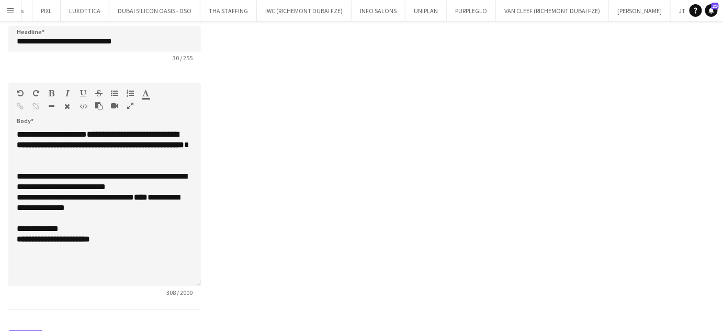
scroll to position [197, 0]
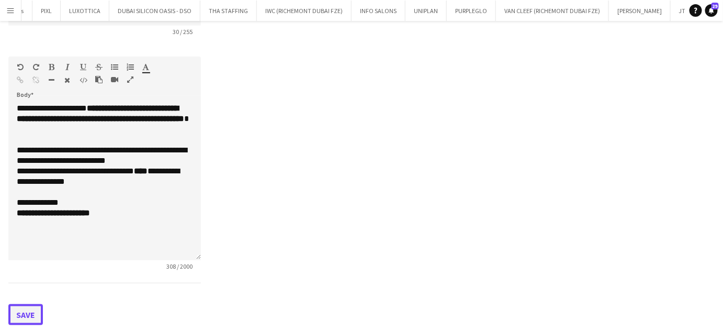
click at [28, 313] on button "Save" at bounding box center [25, 314] width 35 height 21
click at [368, 209] on div "**********" at bounding box center [361, 105] width 723 height 455
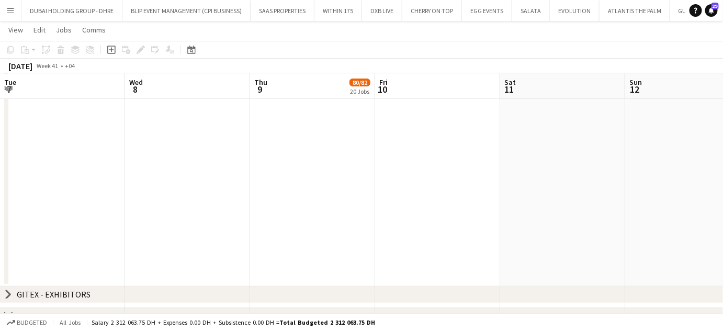
scroll to position [42, 0]
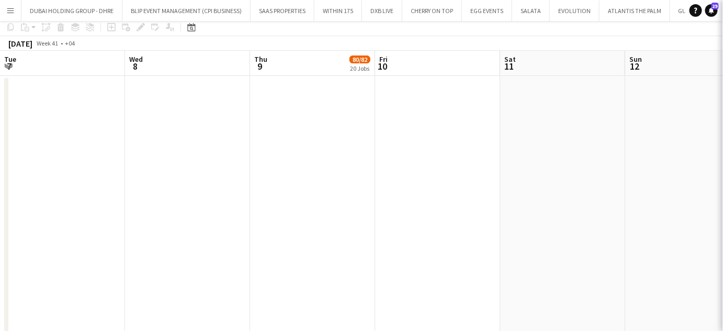
scroll to position [0, 0]
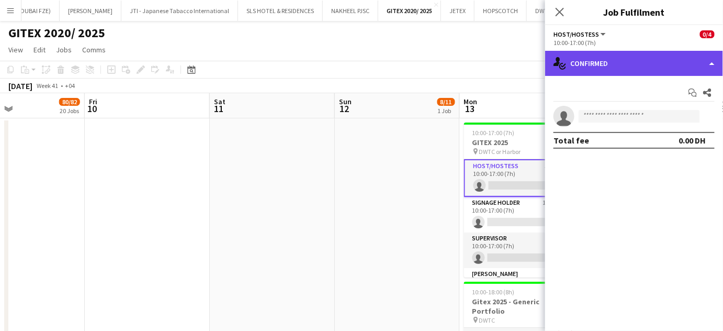
click at [684, 67] on div "single-neutral-actions-check-2 Confirmed" at bounding box center [634, 63] width 178 height 25
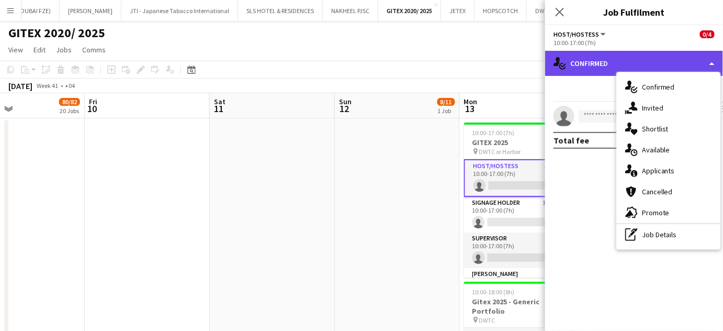
click at [710, 61] on div "single-neutral-actions-check-2 Confirmed" at bounding box center [634, 63] width 178 height 25
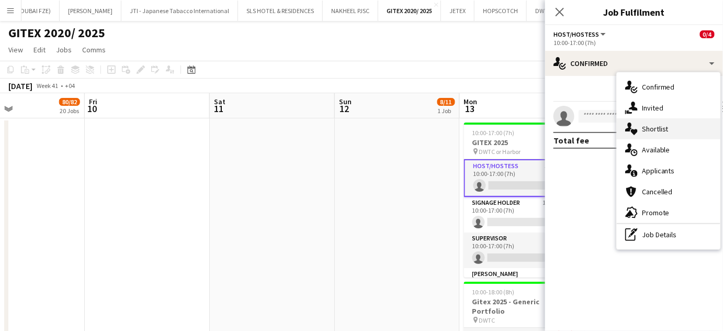
click at [674, 128] on div "single-neutral-actions-heart Shortlist" at bounding box center [669, 128] width 104 height 21
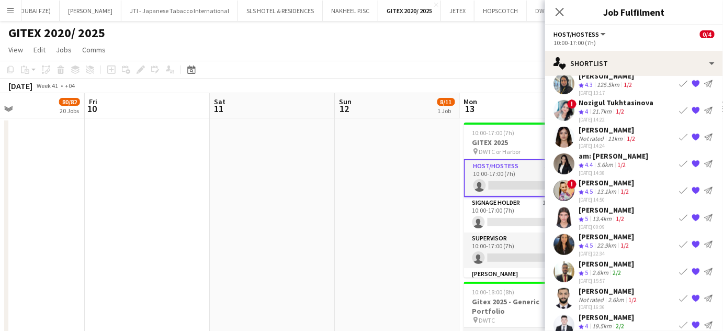
scroll to position [36, 0]
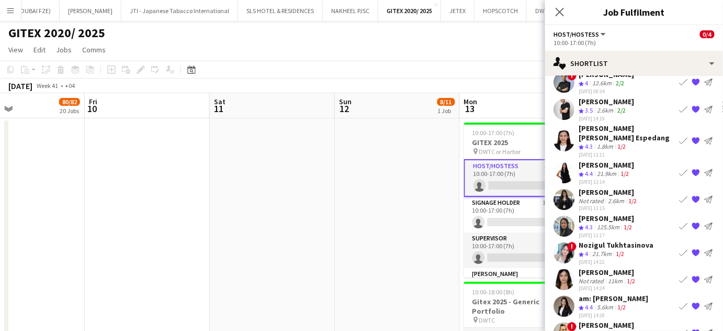
drag, startPoint x: 629, startPoint y: 150, endPoint x: 596, endPoint y: 152, distance: 33.0
click at [580, 148] on app-shortlist-tab "! Amir shah Crew rating 4 12.6km 2/2 18-09-2025 08:34 Book crew {{ spriteTitle …" at bounding box center [634, 275] width 178 height 410
copy div "[PERSON_NAME]"
click at [417, 187] on app-date-cell at bounding box center [397, 251] width 125 height 267
click at [415, 157] on app-date-cell at bounding box center [397, 251] width 125 height 267
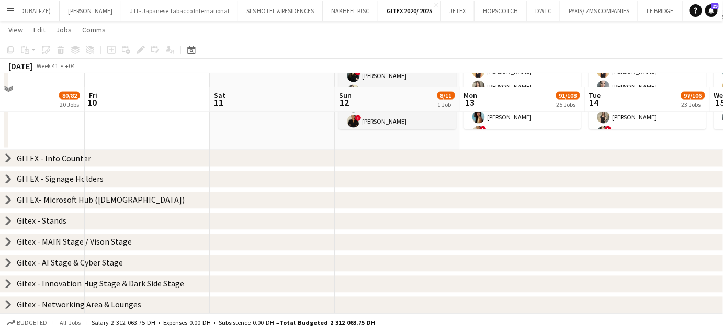
scroll to position [523, 0]
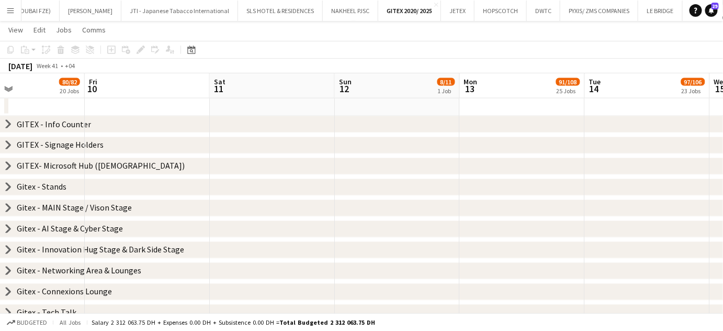
click at [7, 186] on icon "chevron-right" at bounding box center [8, 187] width 8 height 8
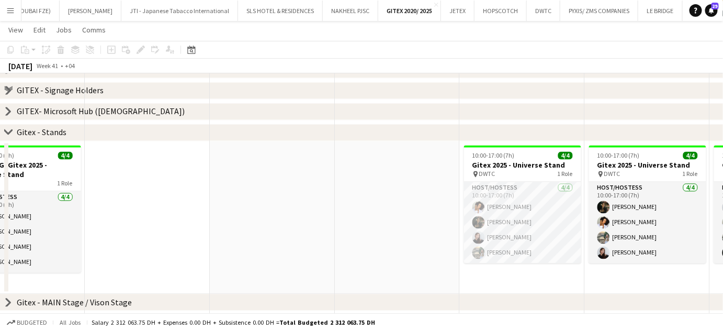
scroll to position [618, 0]
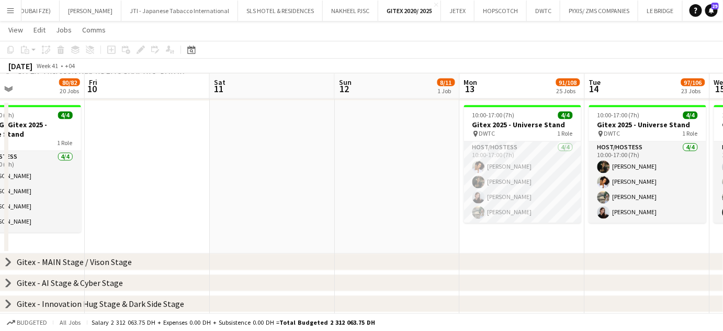
click at [349, 196] on app-calendar-viewport "Tue 7 Wed 8 Thu 9 80/82 20 Jobs Fri 10 Sat 11 Sun 12 8/11 1 Job Mon 13 91/108 2…" at bounding box center [361, 6] width 723 height 1166
click at [310, 182] on app-calendar-viewport "Tue 7 Wed 8 Thu 9 80/82 20 Jobs Fri 10 Sat 11 Sun 12 8/11 1 Job Mon 13 91/108 2…" at bounding box center [361, 6] width 723 height 1166
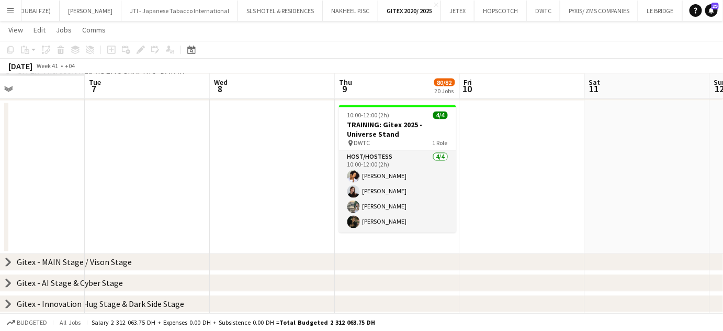
scroll to position [0, 371]
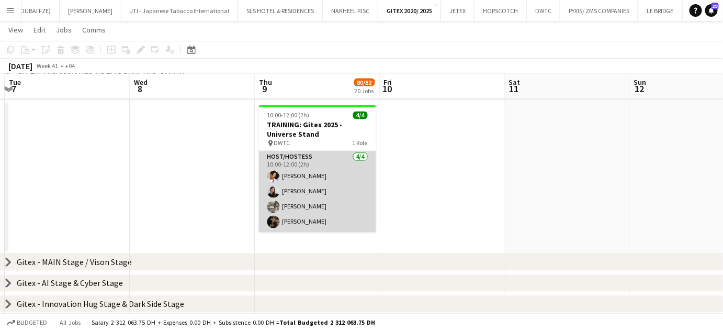
click at [287, 175] on app-card-role "Host/Hostess 4/4 10:00-12:00 (2h) Cynthia Stanley Karina Shuliatytska Alexandra…" at bounding box center [317, 191] width 117 height 81
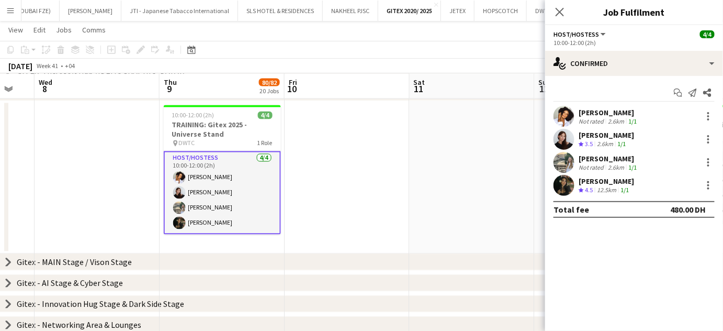
drag, startPoint x: 370, startPoint y: 184, endPoint x: 279, endPoint y: 181, distance: 90.6
click at [279, 181] on app-calendar-viewport "Sun 5 Mon 6 Tue 7 Wed 8 Thu 9 80/82 20 Jobs Fri 10 Sat 11 Sun 12 8/11 1 Job Mon…" at bounding box center [361, 6] width 723 height 1166
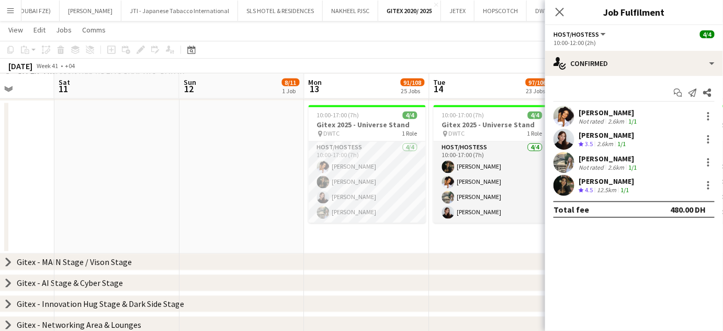
drag, startPoint x: 389, startPoint y: 199, endPoint x: 99, endPoint y: 139, distance: 296.6
click at [99, 139] on app-calendar-viewport "Tue 7 Wed 8 Thu 9 80/82 20 Jobs Fri 10 Sat 11 Sun 12 8/11 1 Job Mon 13 91/108 2…" at bounding box center [361, 6] width 723 height 1166
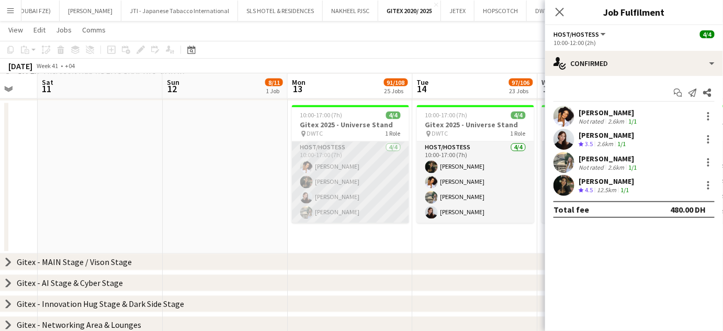
click at [340, 175] on app-card-role "Host/Hostess 4/4 10:00-17:00 (7h) Cynthia Stanley Ruth Jasmine Requeza Karina S…" at bounding box center [350, 182] width 117 height 81
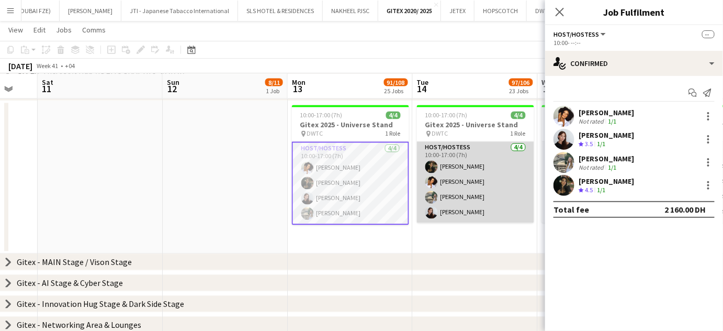
click at [468, 181] on app-card-role "Host/Hostess 4/4 10:00-17:00 (7h) Ruth Jasmine Requeza Cynthia Stanley Alexandr…" at bounding box center [475, 182] width 117 height 81
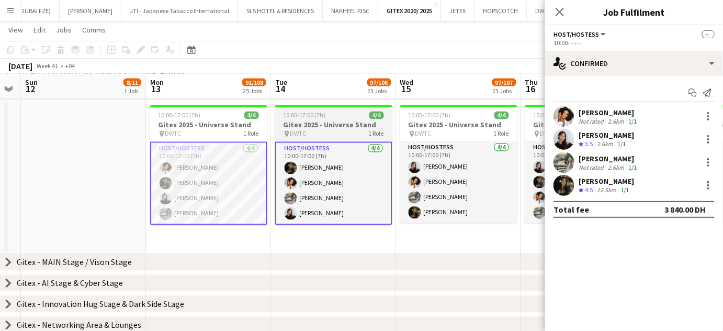
scroll to position [0, 318]
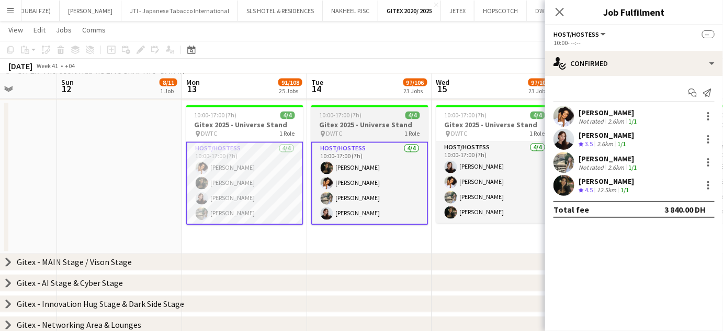
drag, startPoint x: 471, startPoint y: 184, endPoint x: 240, endPoint y: 163, distance: 231.8
click at [240, 163] on app-calendar-viewport "Thu 9 80/82 20 Jobs Fri 10 Sat 11 Sun 12 8/11 1 Job Mon 13 91/108 25 Jobs Tue 1…" at bounding box center [361, 6] width 723 height 1166
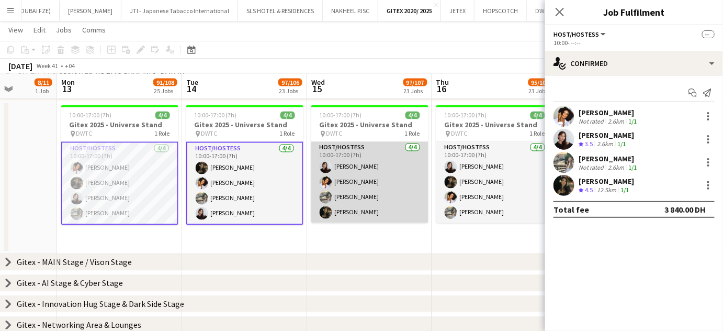
click at [405, 187] on app-card-role "Host/Hostess 4/4 10:00-17:00 (7h) Karina Shuliatytska Cynthia Stanley Alexandra…" at bounding box center [369, 182] width 117 height 81
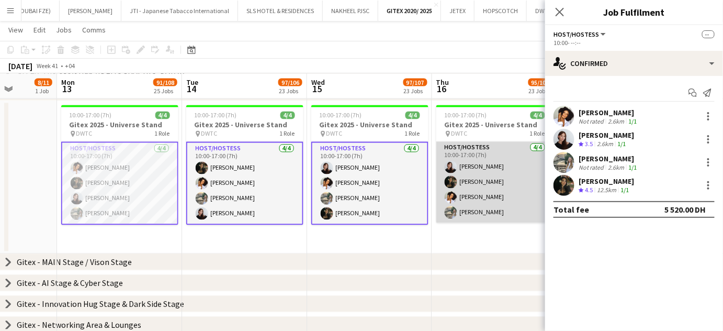
click at [480, 182] on app-card-role "Host/Hostess 4/4 10:00-17:00 (7h) Karina Shuliatytska Ruth Jasmine Requeza Cynt…" at bounding box center [495, 182] width 117 height 81
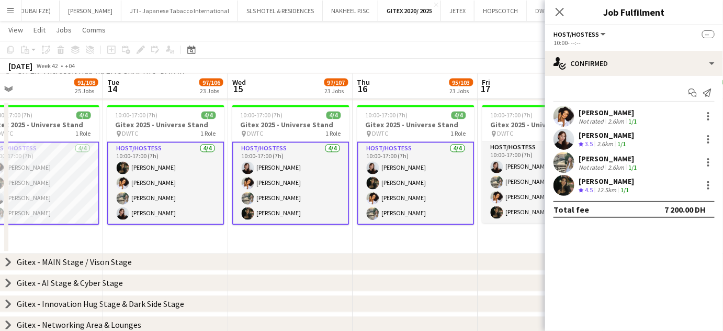
scroll to position [0, 400]
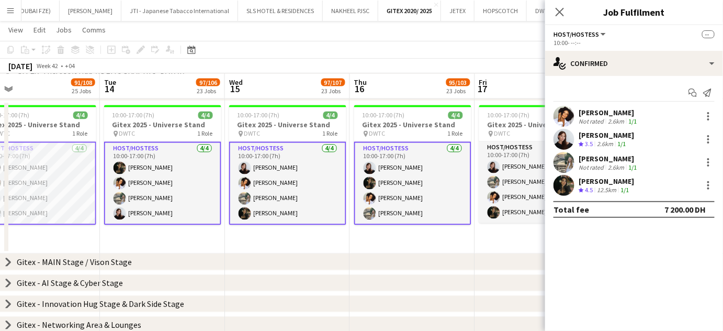
drag, startPoint x: 482, startPoint y: 185, endPoint x: 399, endPoint y: 186, distance: 82.2
click at [399, 186] on app-calendar-viewport "Fri 10 Sat 11 Sun 12 8/11 1 Job Mon 13 91/108 25 Jobs Tue 14 97/106 23 Jobs Wed…" at bounding box center [361, 6] width 723 height 1166
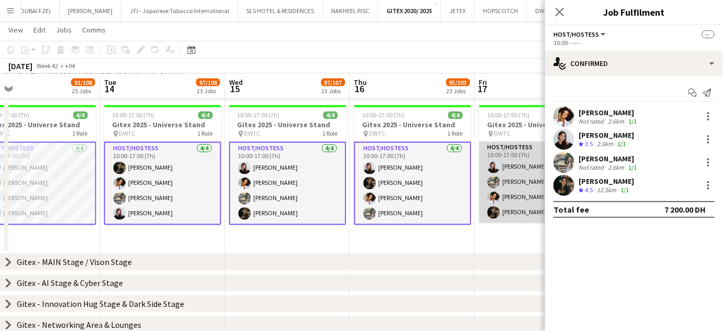
click at [519, 184] on app-card-role "Host/Hostess 4/4 10:00-17:00 (7h) Karina Shuliatytska Alexandra Verhun Cynthia …" at bounding box center [538, 182] width 117 height 81
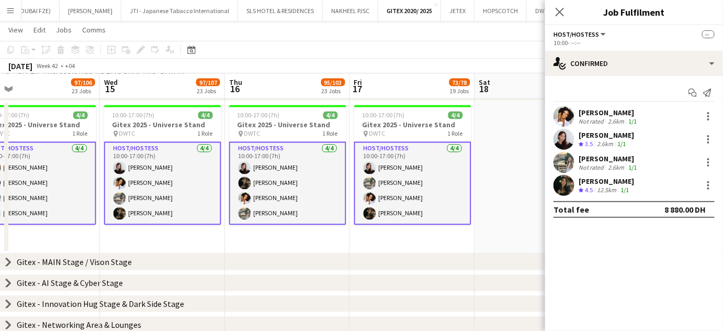
scroll to position [0, 339]
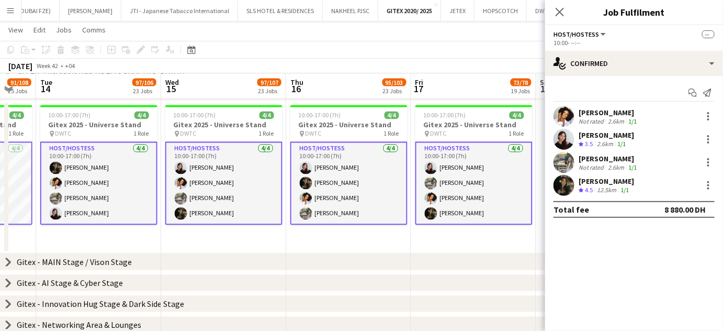
drag, startPoint x: 516, startPoint y: 194, endPoint x: 452, endPoint y: 187, distance: 64.7
click at [452, 187] on app-calendar-viewport "Sat 11 Sun 12 8/11 1 Job Mon 13 91/108 25 Jobs Tue 14 97/106 23 Jobs Wed 15 97/…" at bounding box center [361, 6] width 723 height 1166
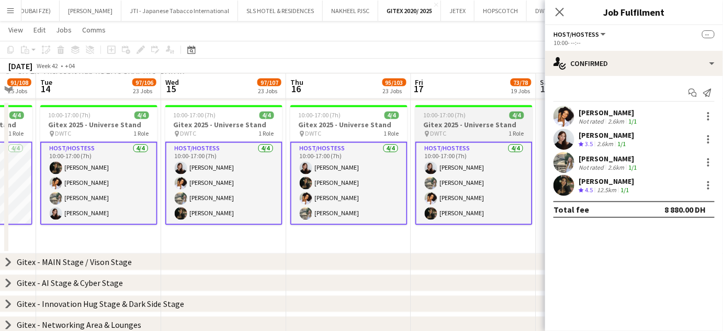
drag, startPoint x: 481, startPoint y: 191, endPoint x: 453, endPoint y: 194, distance: 27.9
click at [441, 190] on app-calendar-viewport "Sat 11 Sun 12 8/11 1 Job Mon 13 91/108 25 Jobs Tue 14 97/106 23 Jobs Wed 15 97/…" at bounding box center [361, 6] width 723 height 1166
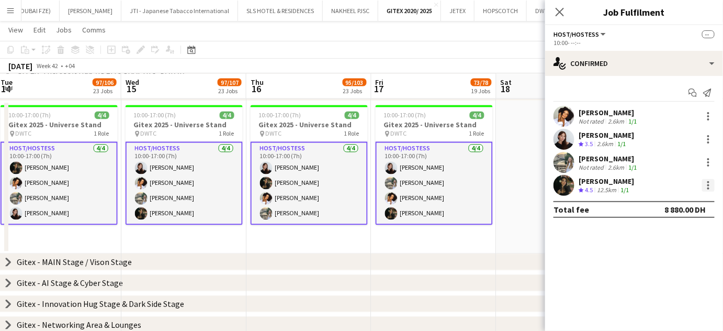
click at [709, 187] on div at bounding box center [709, 188] width 2 height 2
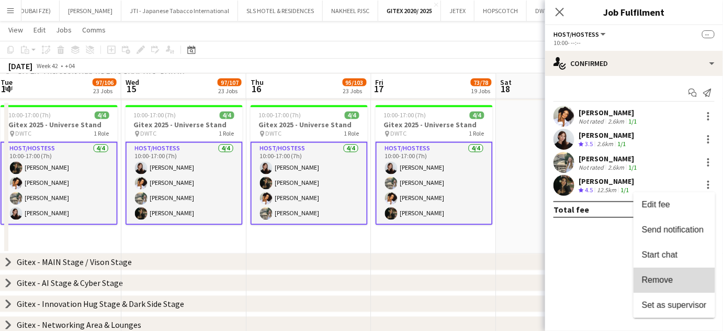
drag, startPoint x: 661, startPoint y: 278, endPoint x: 653, endPoint y: 251, distance: 28.3
click at [661, 277] on span "Remove" at bounding box center [657, 279] width 31 height 9
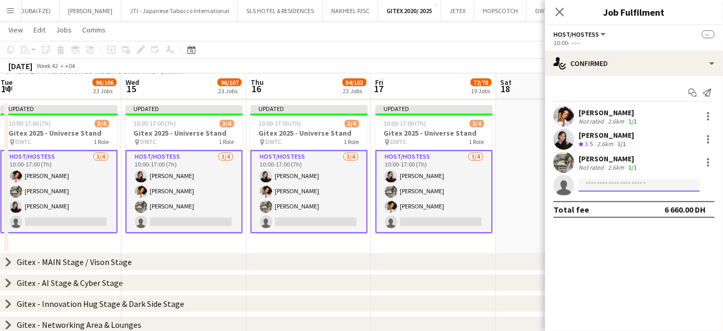
click at [611, 186] on input at bounding box center [639, 185] width 121 height 13
paste input "**********"
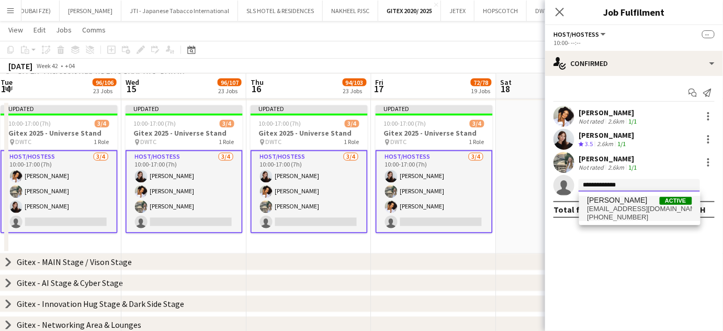
type input "**********"
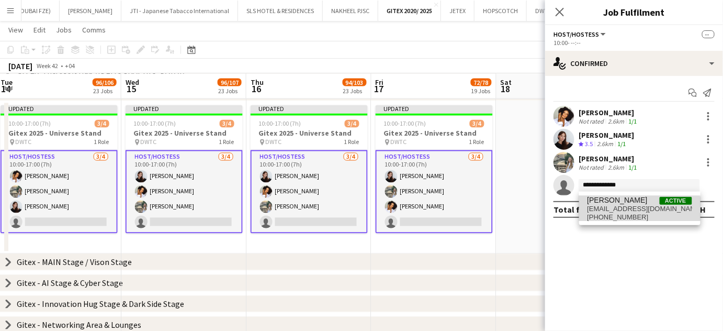
click at [637, 209] on span "elainemagday05@gmail.com" at bounding box center [640, 209] width 105 height 8
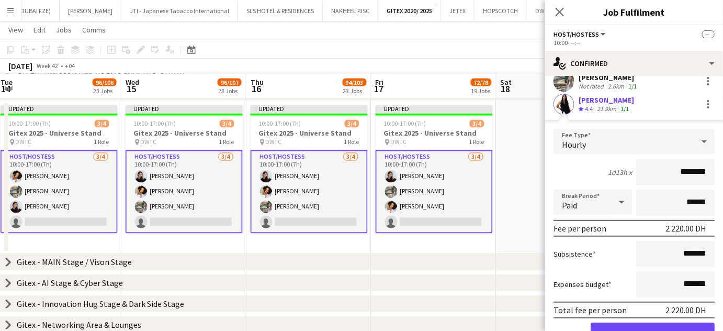
scroll to position [131, 0]
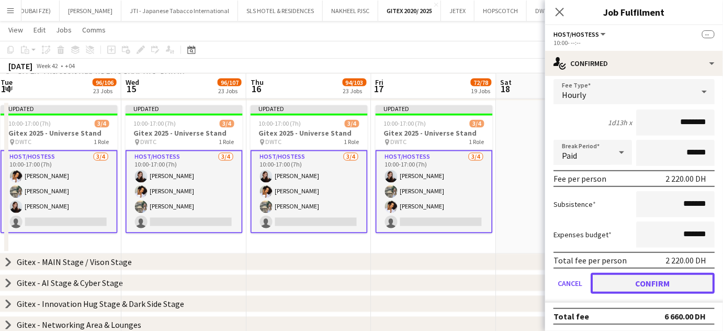
click at [647, 278] on button "Confirm" at bounding box center [653, 283] width 124 height 21
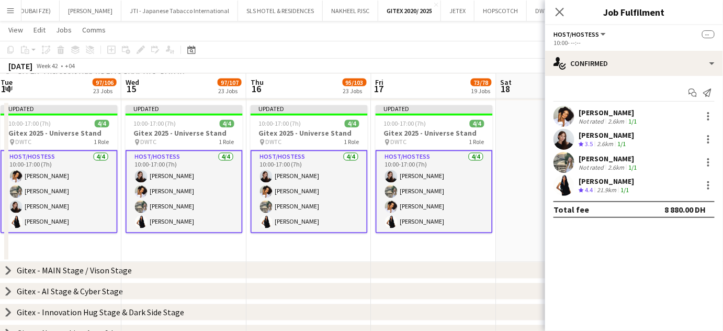
scroll to position [0, 0]
click at [530, 160] on app-date-cell at bounding box center [559, 182] width 125 height 162
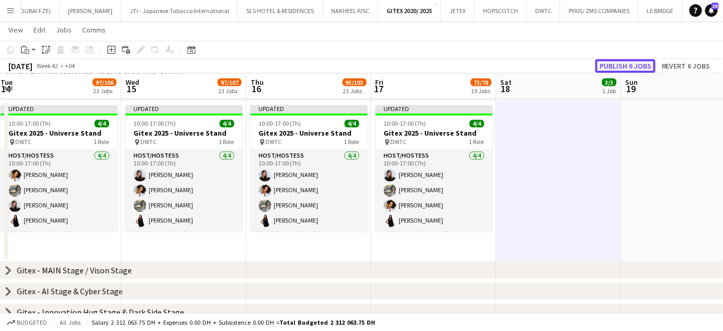
click at [619, 64] on button "Publish 6 jobs" at bounding box center [626, 66] width 60 height 14
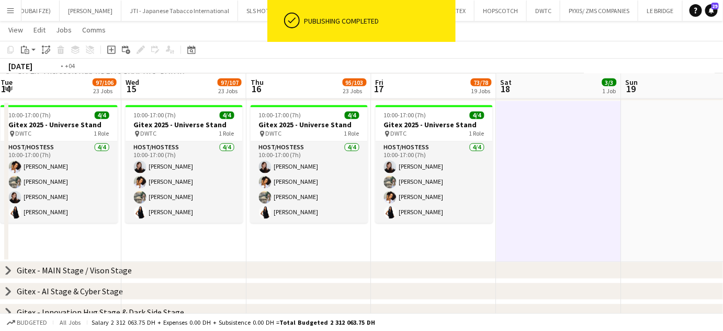
drag, startPoint x: 277, startPoint y: 193, endPoint x: 374, endPoint y: 198, distance: 96.5
click at [373, 196] on app-calendar-viewport "Sat 11 Sun 12 8/11 1 Job Mon 13 91/108 25 Jobs Tue 14 97/106 23 Jobs Wed 15 97/…" at bounding box center [361, 10] width 723 height 1175
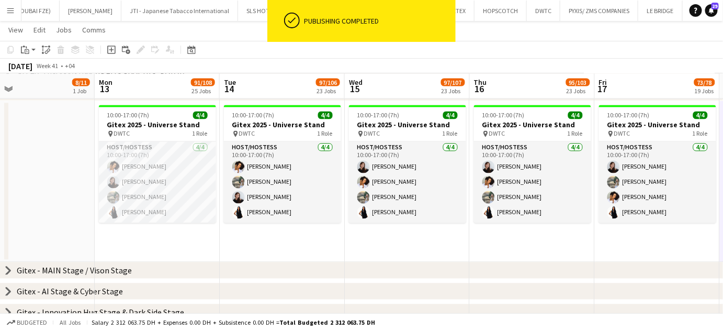
drag, startPoint x: 366, startPoint y: 171, endPoint x: 357, endPoint y: 180, distance: 13.0
click at [367, 171] on app-calendar-viewport "Fri 10 Sat 11 Sun 12 8/11 1 Job Mon 13 91/108 25 Jobs Tue 14 97/106 23 Jobs Wed…" at bounding box center [361, 10] width 723 height 1175
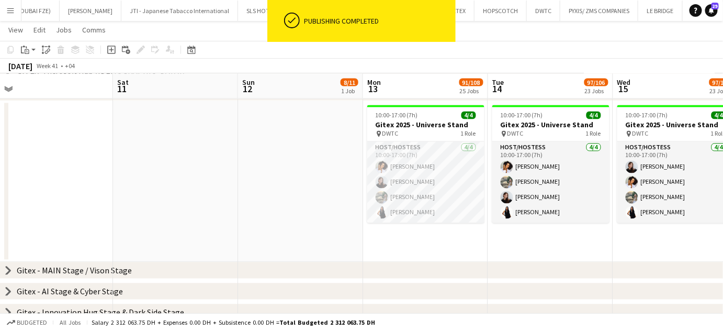
scroll to position [0, 257]
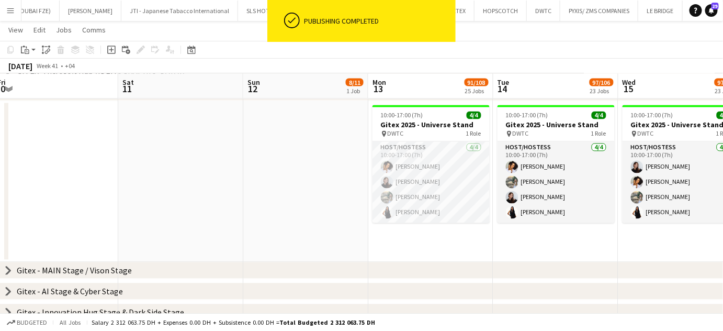
drag, startPoint x: 240, startPoint y: 188, endPoint x: 320, endPoint y: 199, distance: 81.4
click at [320, 199] on app-calendar-viewport "Wed 8 Thu 9 80/82 20 Jobs Fri 10 Sat 11 Sun 12 8/11 1 Job Mon 13 91/108 25 Jobs…" at bounding box center [361, 10] width 723 height 1175
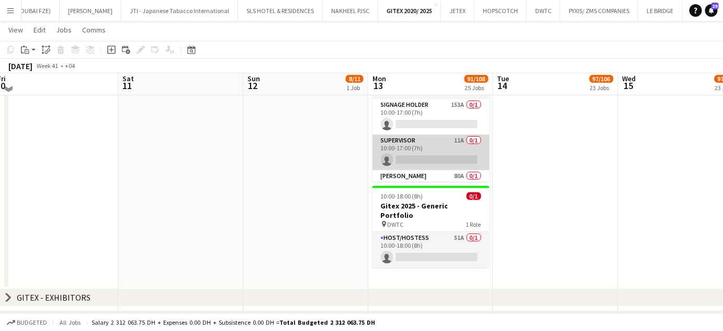
scroll to position [0, 0]
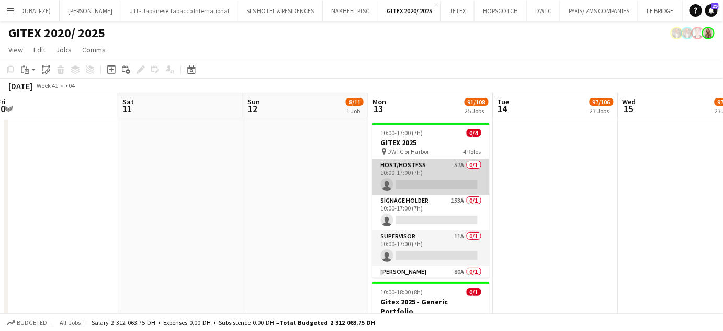
click at [441, 172] on app-card-role "Host/Hostess 57A 0/1 10:00-17:00 (7h) single-neutral-actions" at bounding box center [431, 177] width 117 height 36
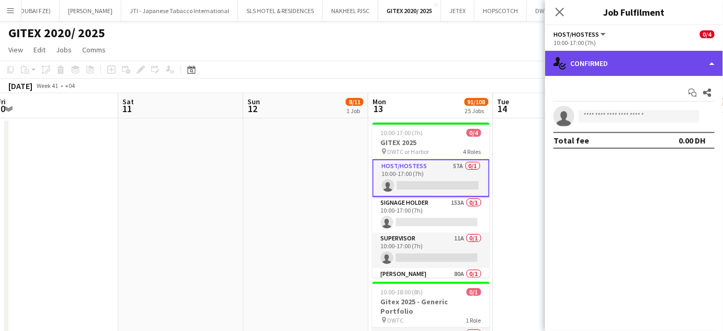
click at [702, 61] on div "single-neutral-actions-check-2 Confirmed" at bounding box center [634, 63] width 178 height 25
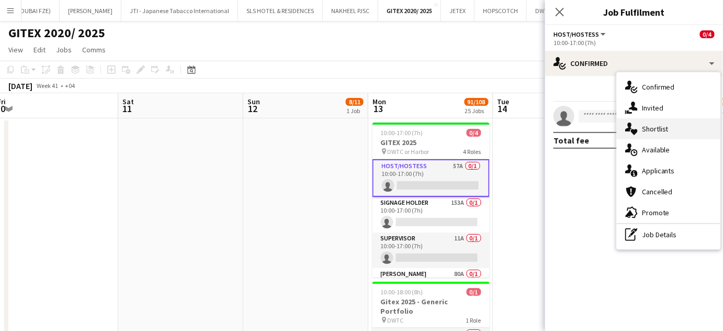
click at [665, 133] on span "Shortlist" at bounding box center [655, 128] width 27 height 9
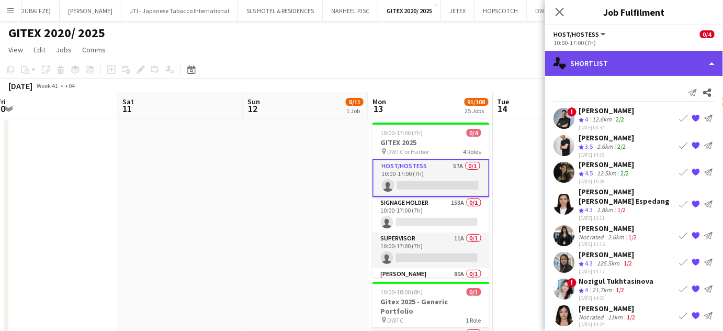
click at [706, 55] on div "single-neutral-actions-heart Shortlist" at bounding box center [634, 63] width 178 height 25
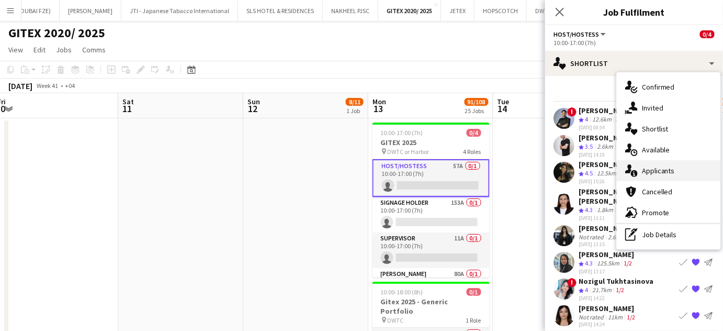
click at [669, 170] on span "Applicants" at bounding box center [658, 170] width 33 height 9
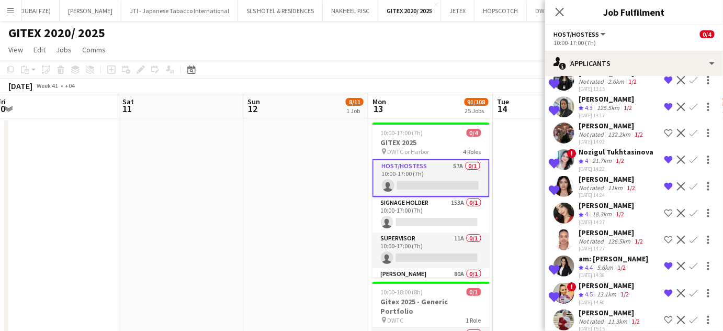
scroll to position [333, 0]
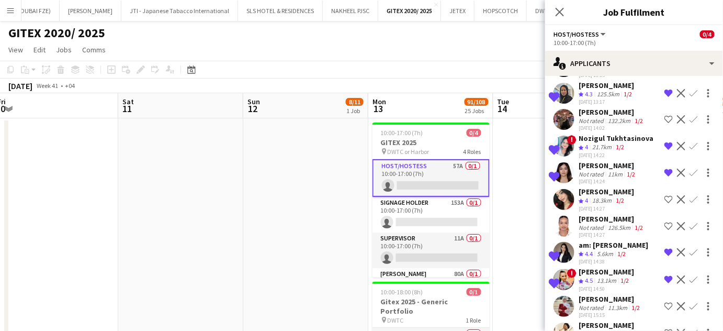
click at [665, 195] on app-icon "Shortlist crew" at bounding box center [669, 199] width 8 height 8
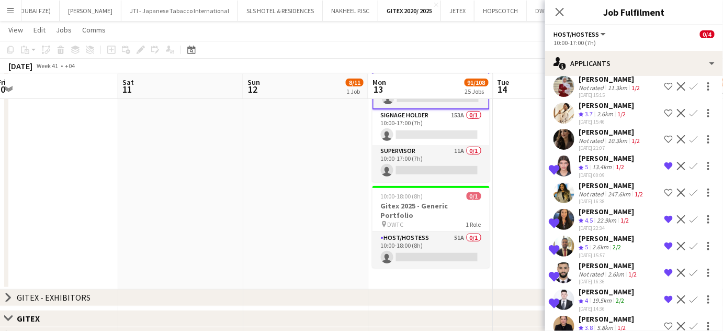
scroll to position [567, 0]
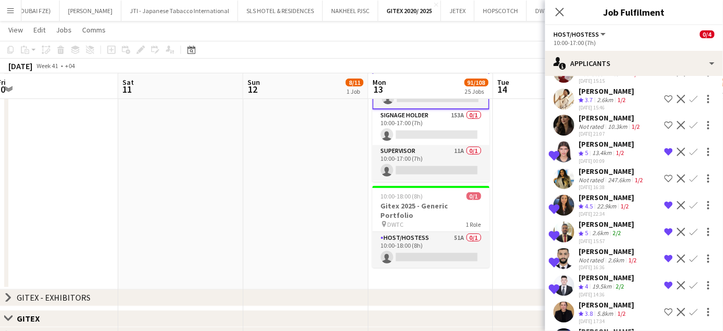
click at [677, 308] on app-icon "Decline" at bounding box center [681, 312] width 8 height 8
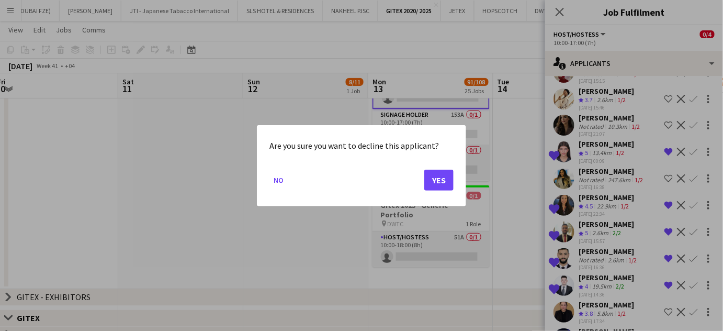
scroll to position [0, 0]
click at [439, 177] on button "Yes" at bounding box center [439, 179] width 29 height 21
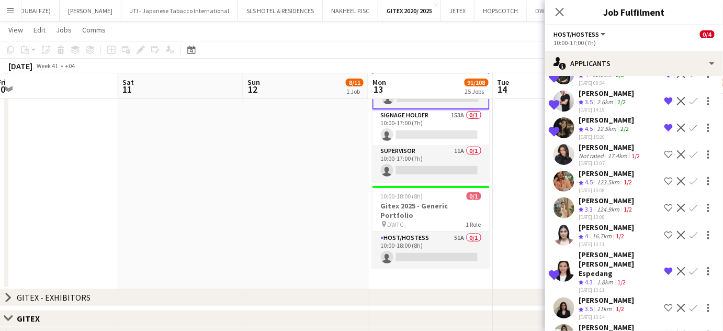
scroll to position [17, 0]
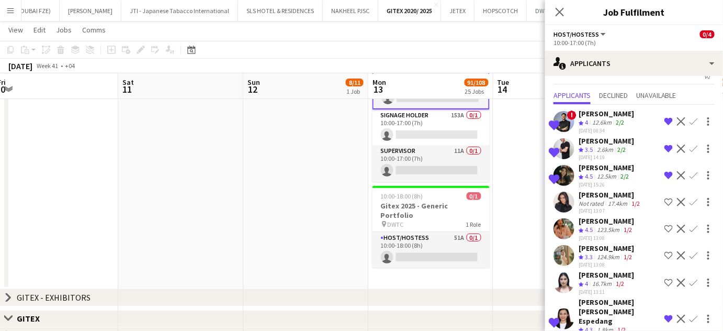
click at [677, 175] on app-icon "Decline" at bounding box center [681, 175] width 8 height 8
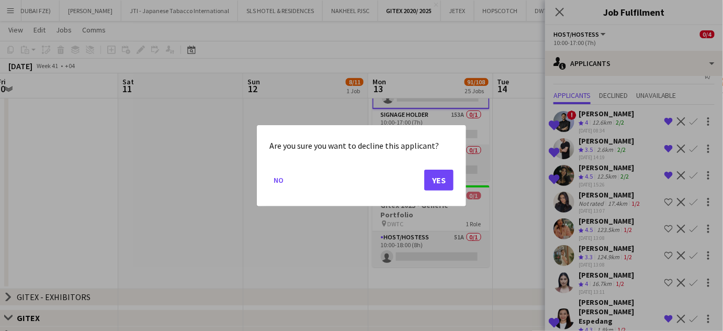
scroll to position [0, 0]
click at [434, 183] on button "Yes" at bounding box center [439, 179] width 29 height 21
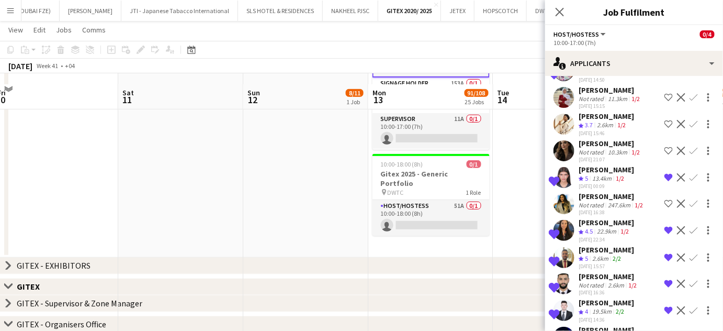
scroll to position [142, 0]
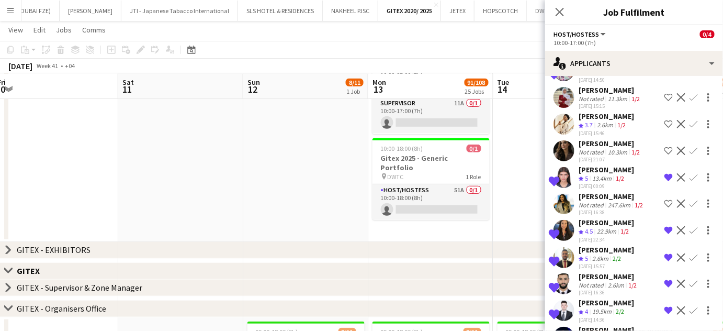
click at [347, 169] on app-date-cell at bounding box center [305, 108] width 125 height 267
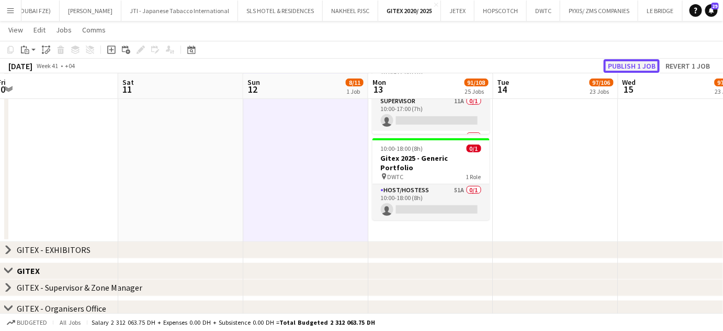
click at [625, 70] on button "Publish 1 job" at bounding box center [632, 66] width 56 height 14
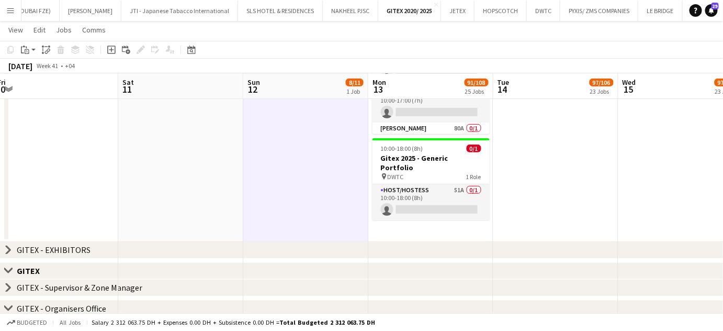
click at [624, 138] on app-date-cell at bounding box center [681, 108] width 125 height 267
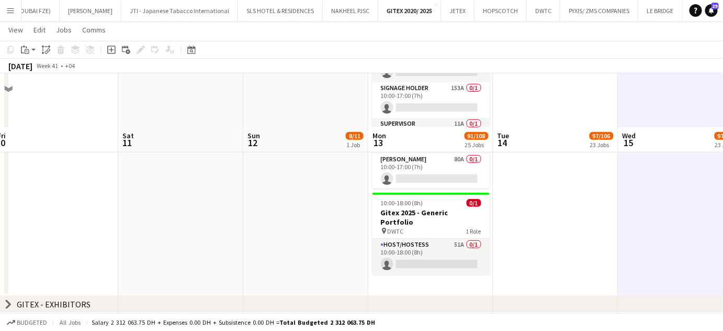
scroll to position [47, 0]
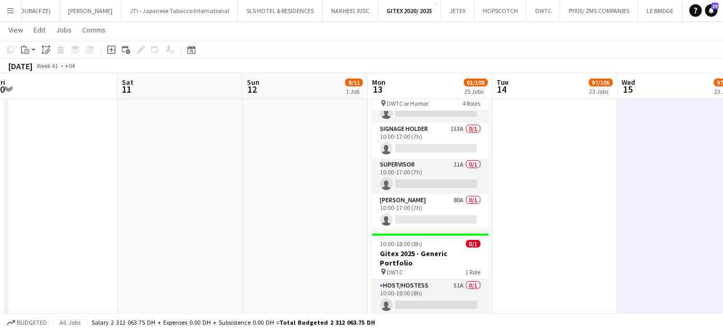
drag, startPoint x: 448, startPoint y: 205, endPoint x: 574, endPoint y: 104, distance: 161.3
click at [447, 205] on app-card-role "Usher 80A 0/1 10:00-17:00 (7h) single-neutral-actions" at bounding box center [430, 212] width 117 height 36
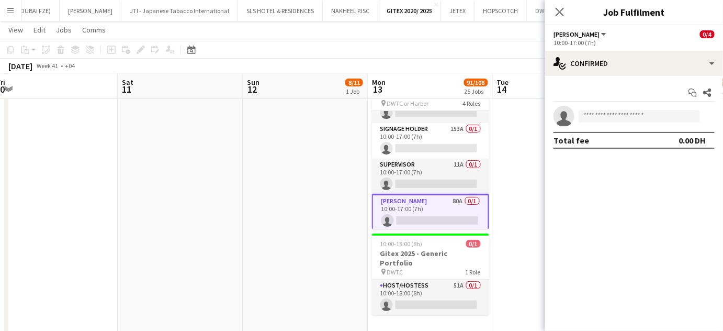
scroll to position [0, 258]
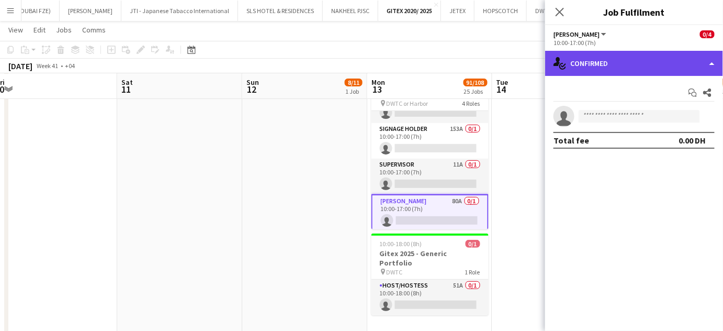
click at [684, 62] on div "single-neutral-actions-check-2 Confirmed" at bounding box center [634, 63] width 178 height 25
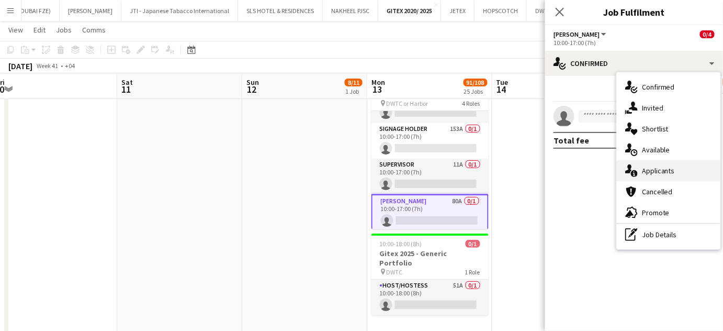
click at [656, 168] on span "Applicants" at bounding box center [658, 170] width 33 height 9
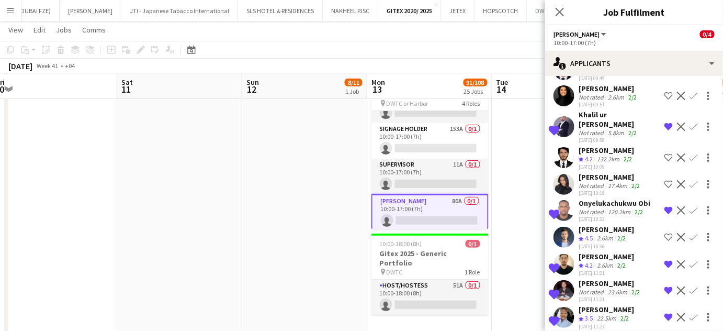
scroll to position [285, 0]
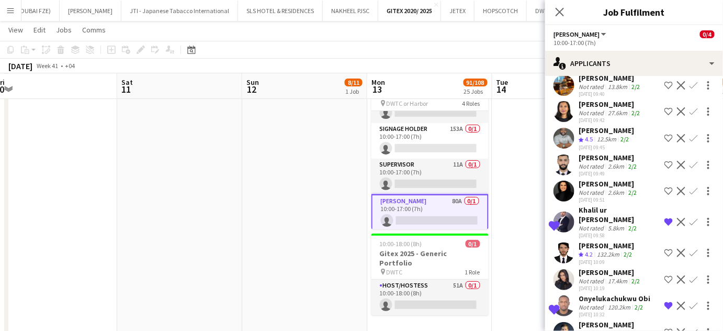
click at [665, 134] on app-icon "Shortlist crew" at bounding box center [669, 138] width 8 height 8
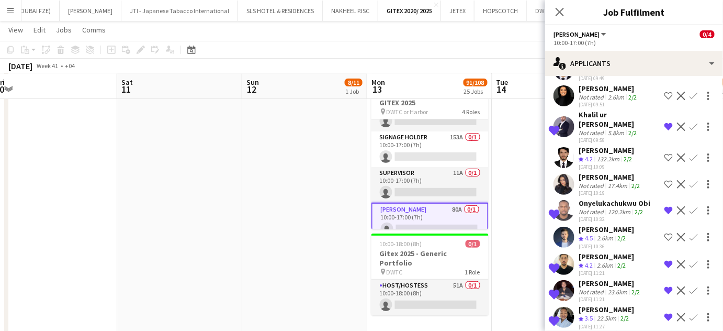
scroll to position [333, 0]
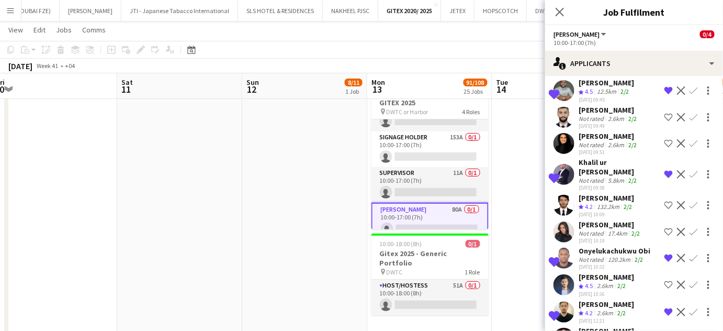
click at [665, 139] on app-icon "Shortlist crew" at bounding box center [669, 143] width 8 height 8
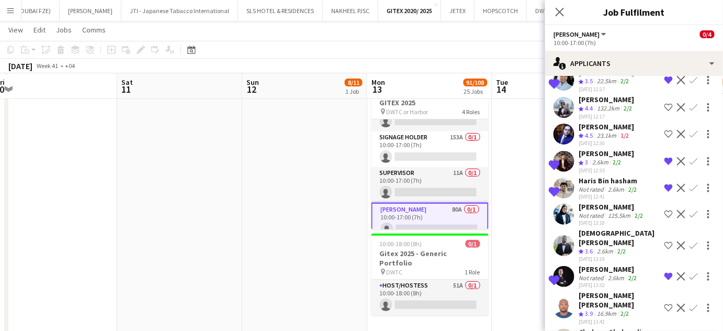
scroll to position [618, 0]
click at [665, 129] on app-icon "Shortlist crew" at bounding box center [669, 133] width 8 height 8
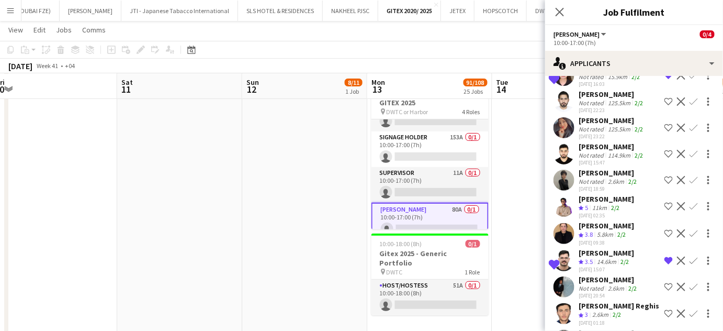
scroll to position [1282, 0]
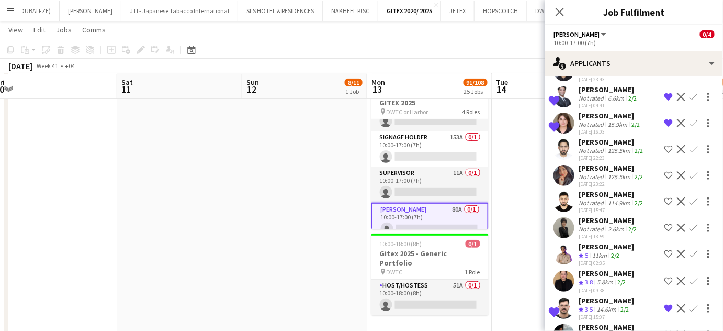
click at [665, 224] on app-icon "Shortlist crew" at bounding box center [669, 228] width 8 height 8
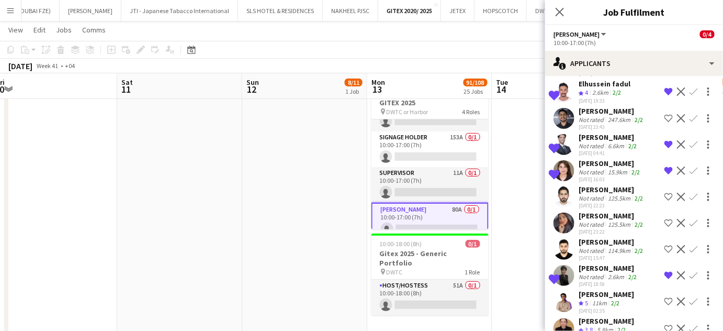
click at [677, 219] on app-icon "Decline" at bounding box center [681, 223] width 8 height 8
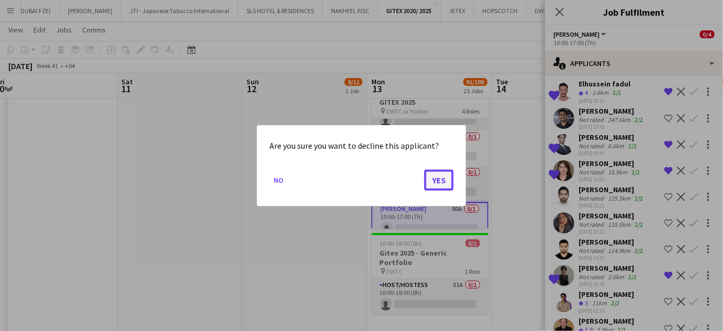
drag, startPoint x: 450, startPoint y: 182, endPoint x: 440, endPoint y: 179, distance: 10.6
click at [450, 182] on button "Yes" at bounding box center [439, 179] width 29 height 21
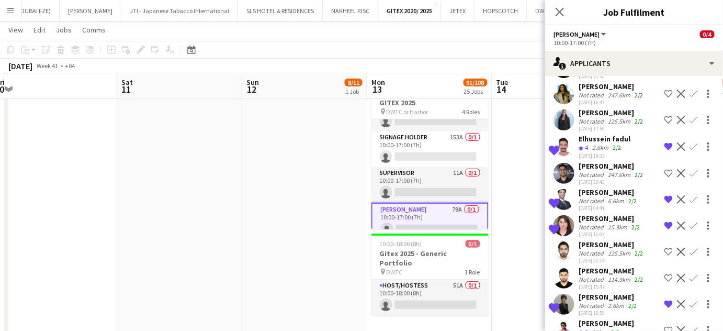
scroll to position [1091, 0]
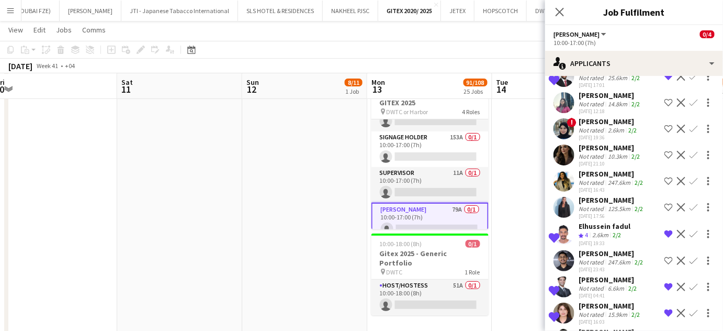
click at [665, 257] on app-icon "Shortlist crew" at bounding box center [669, 261] width 8 height 8
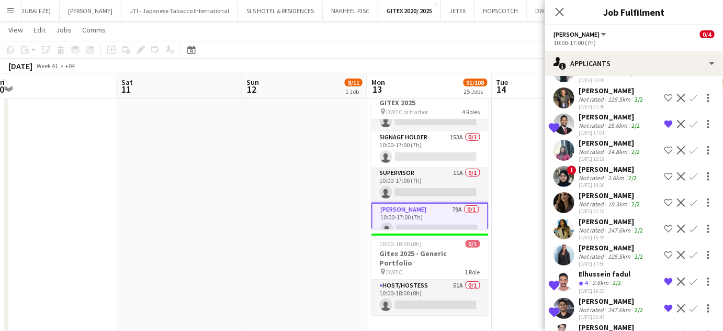
click at [665, 251] on app-icon "Shortlist crew" at bounding box center [669, 255] width 8 height 8
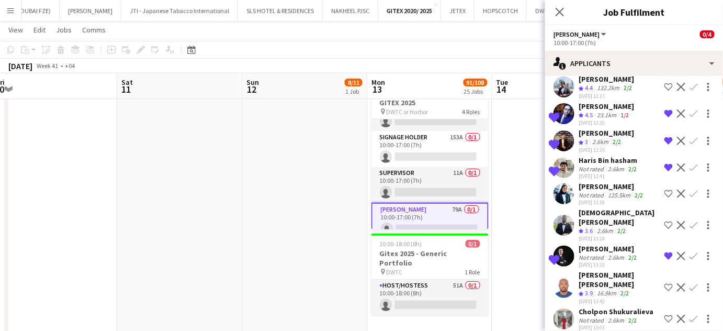
scroll to position [616, 0]
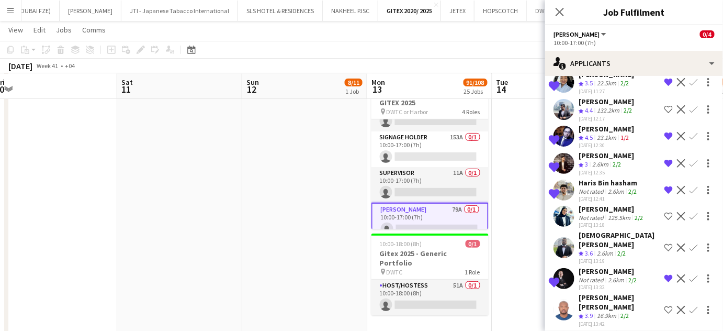
click at [666, 306] on app-icon "Shortlist crew" at bounding box center [669, 310] width 8 height 8
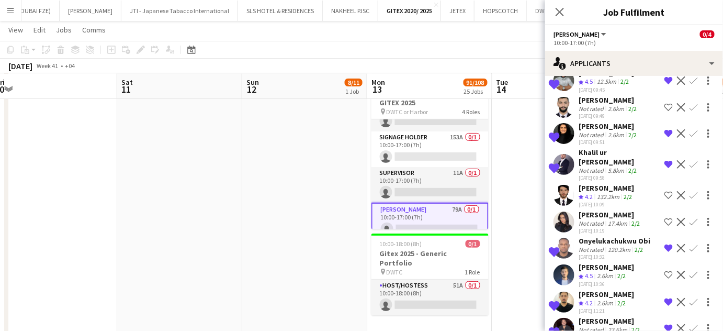
scroll to position [330, 0]
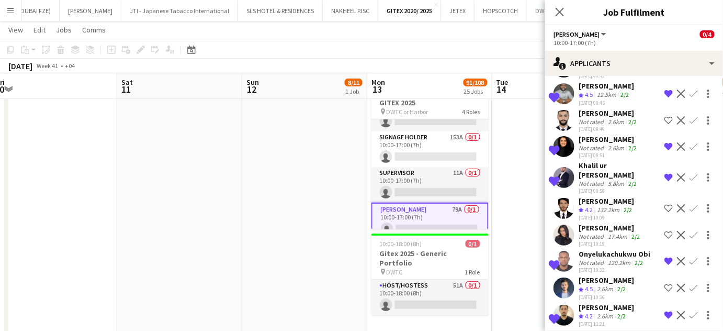
click at [665, 204] on app-icon "Shortlist crew" at bounding box center [669, 208] width 8 height 8
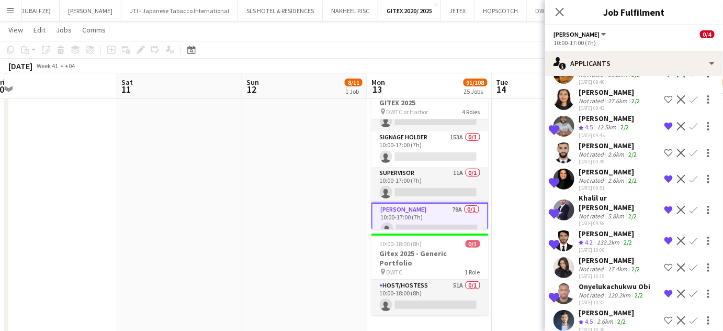
scroll to position [282, 0]
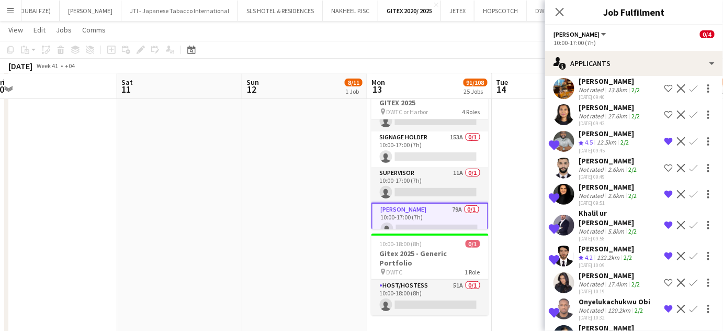
click at [665, 278] on app-icon "Shortlist crew" at bounding box center [669, 282] width 8 height 8
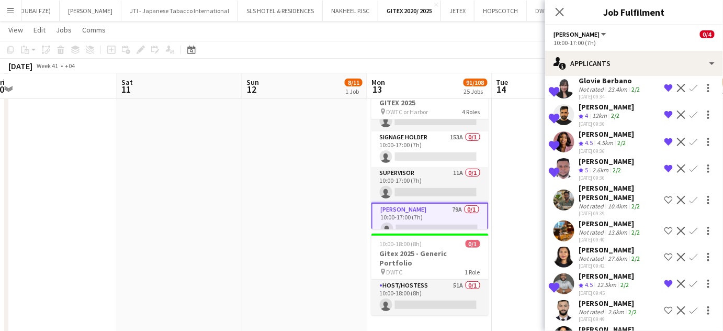
scroll to position [139, 0]
click at [665, 227] on app-icon "Shortlist crew" at bounding box center [669, 231] width 8 height 8
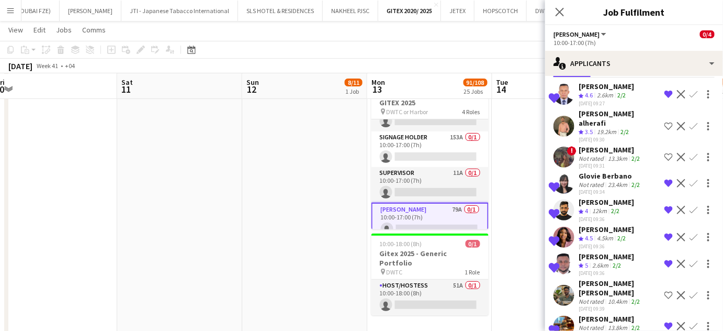
scroll to position [0, 0]
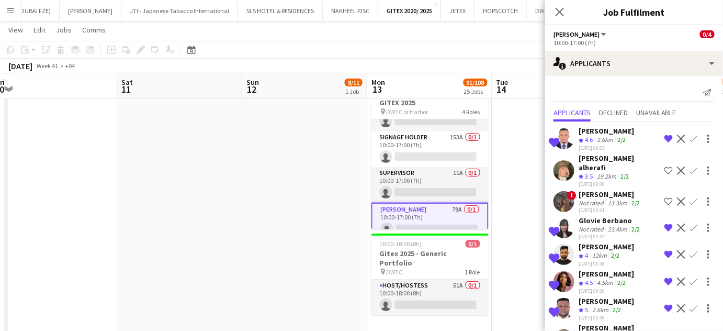
click at [518, 171] on app-date-cell at bounding box center [555, 203] width 125 height 267
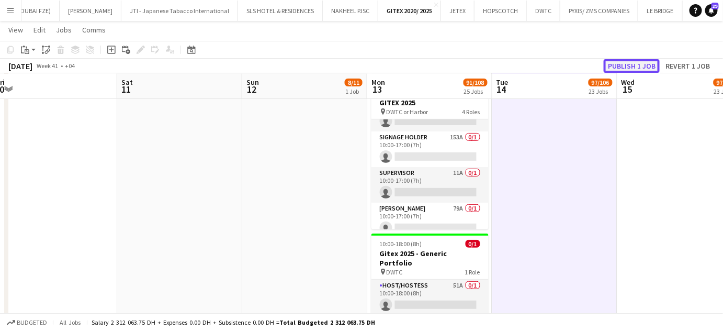
click at [638, 65] on button "Publish 1 job" at bounding box center [632, 66] width 56 height 14
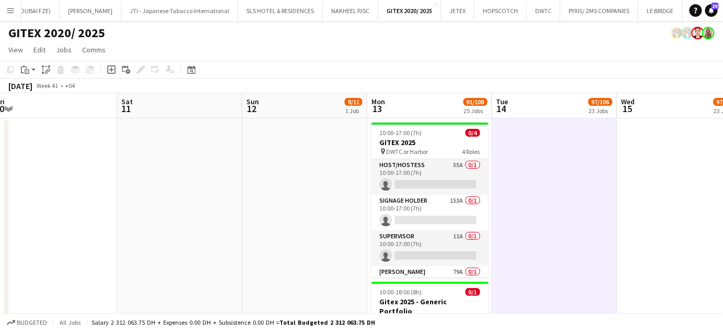
click at [558, 171] on app-date-cell at bounding box center [555, 251] width 125 height 267
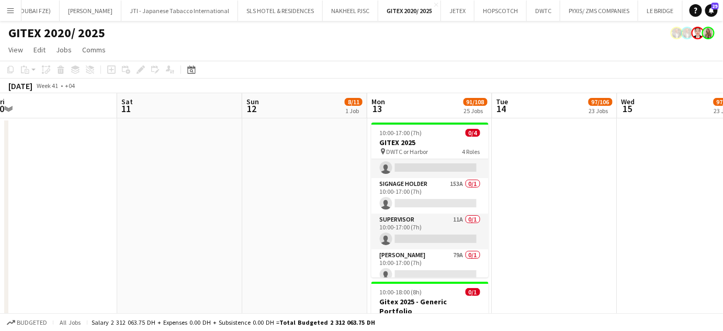
scroll to position [24, 0]
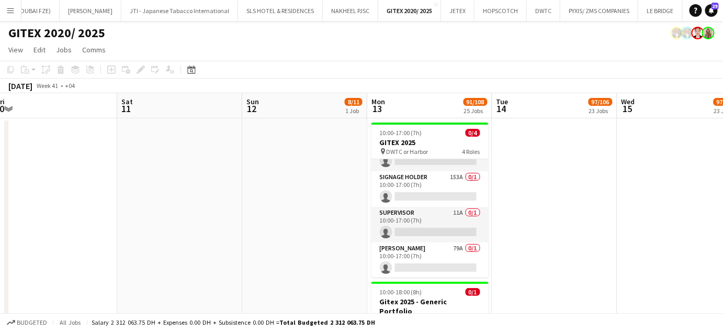
click at [533, 218] on app-date-cell at bounding box center [555, 251] width 125 height 267
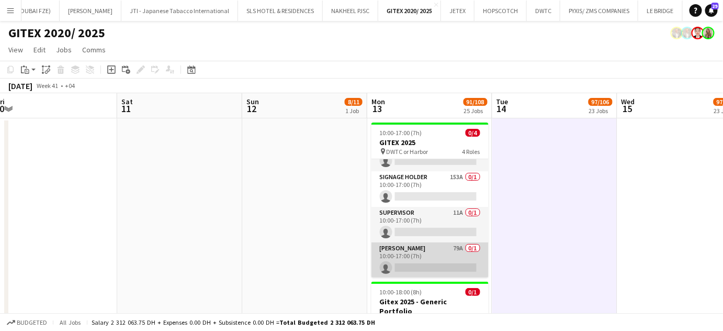
click at [446, 259] on app-card-role "Usher 79A 0/1 10:00-17:00 (7h) single-neutral-actions" at bounding box center [430, 260] width 117 height 36
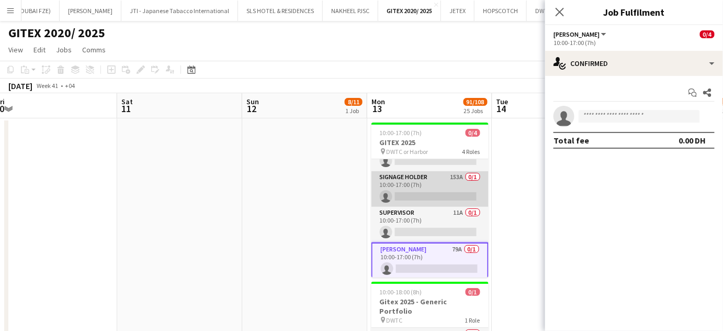
scroll to position [0, 0]
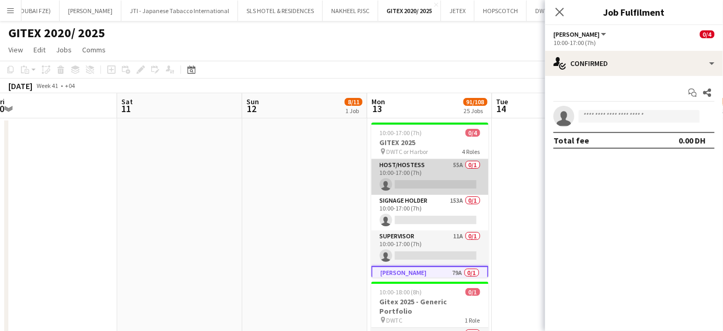
click at [445, 172] on app-card-role "Host/Hostess 55A 0/1 10:00-17:00 (7h) single-neutral-actions" at bounding box center [430, 177] width 117 height 36
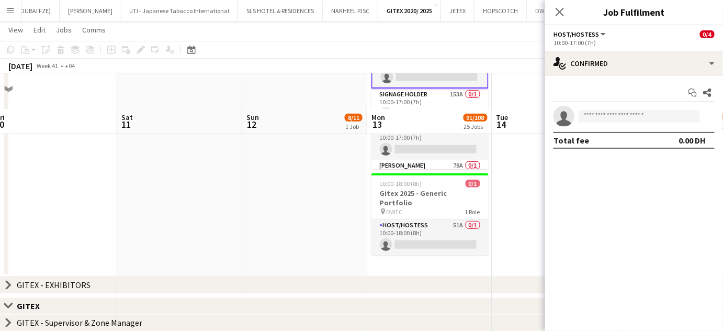
scroll to position [142, 0]
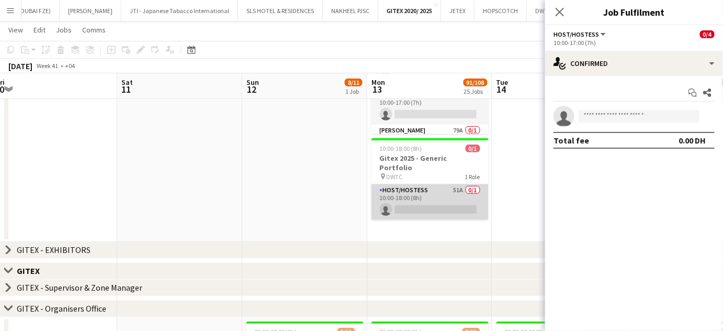
click at [459, 188] on app-card-role "Host/Hostess 51A 0/1 10:00-18:00 (8h) single-neutral-actions" at bounding box center [430, 202] width 117 height 36
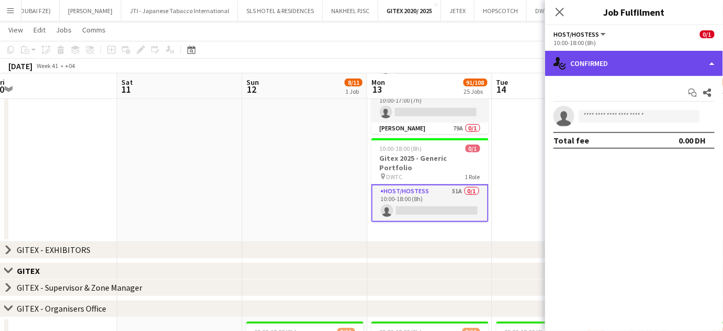
click at [708, 57] on div "single-neutral-actions-check-2 Confirmed" at bounding box center [634, 63] width 178 height 25
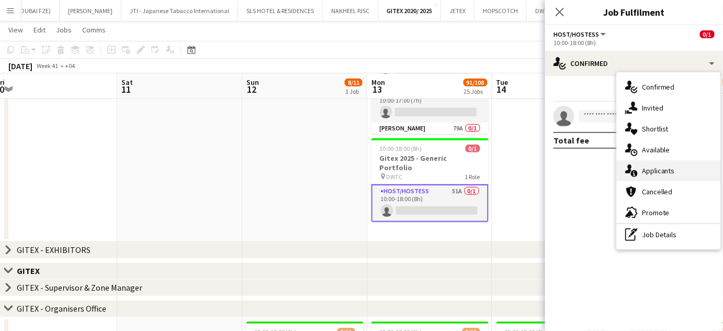
click at [664, 169] on span "Applicants" at bounding box center [658, 170] width 33 height 9
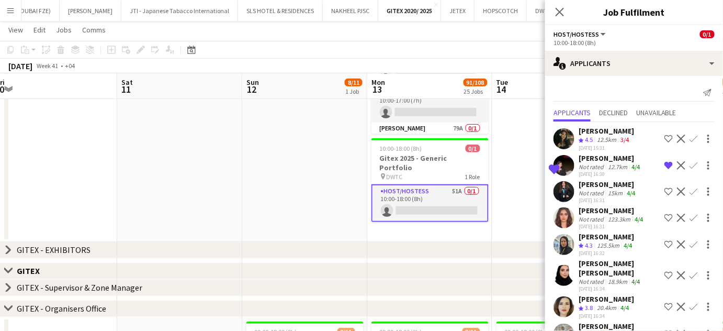
click at [677, 138] on app-icon "Decline" at bounding box center [681, 139] width 8 height 8
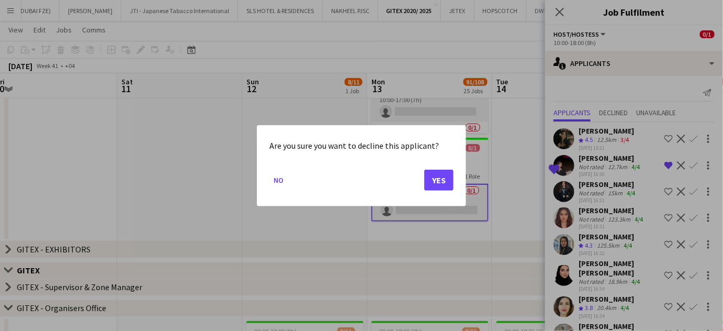
scroll to position [0, 0]
click at [445, 184] on button "Yes" at bounding box center [439, 179] width 29 height 21
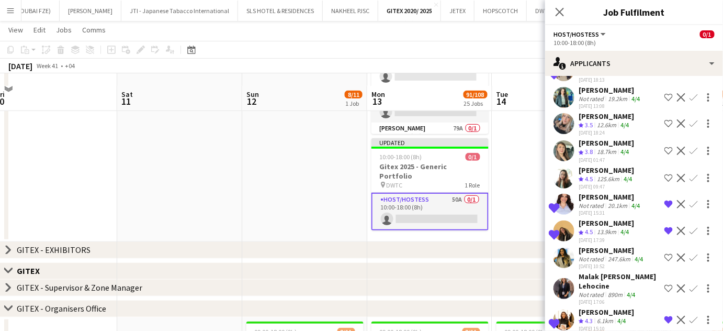
scroll to position [190, 0]
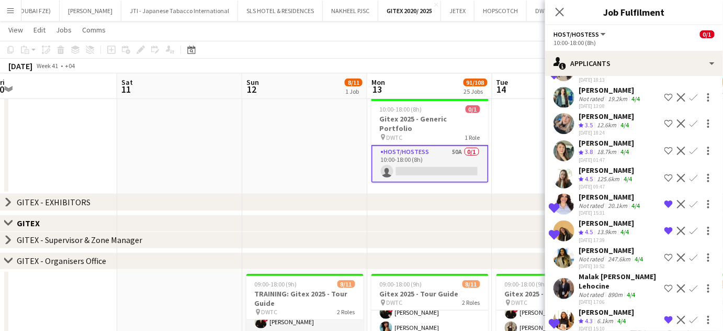
click at [597, 272] on div "Malak [PERSON_NAME] Lehocine" at bounding box center [620, 281] width 82 height 19
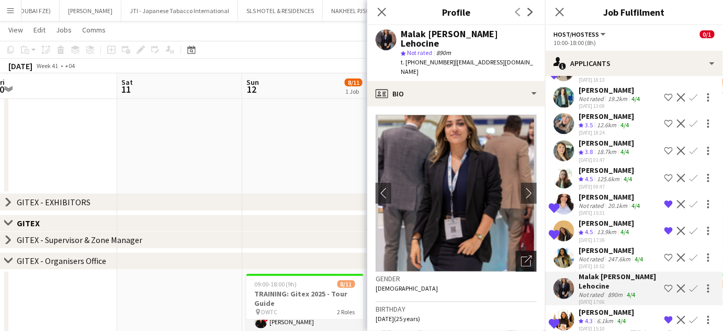
click at [522, 255] on icon "Open photos pop-in" at bounding box center [526, 260] width 11 height 11
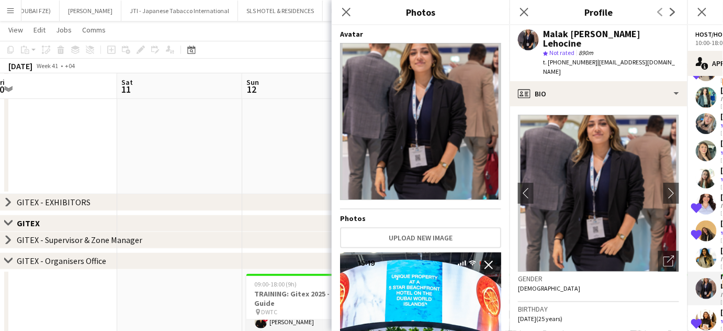
scroll to position [274, 0]
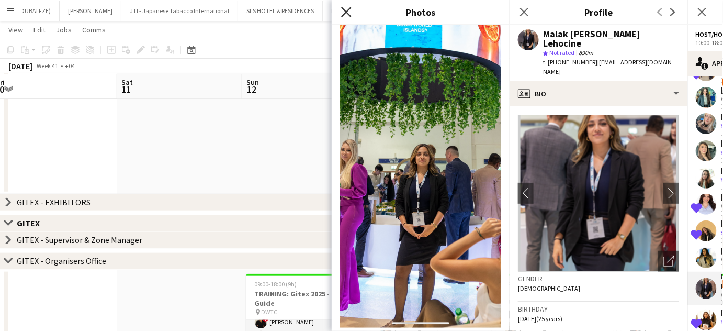
click at [348, 15] on icon "Close pop-in" at bounding box center [346, 12] width 10 height 10
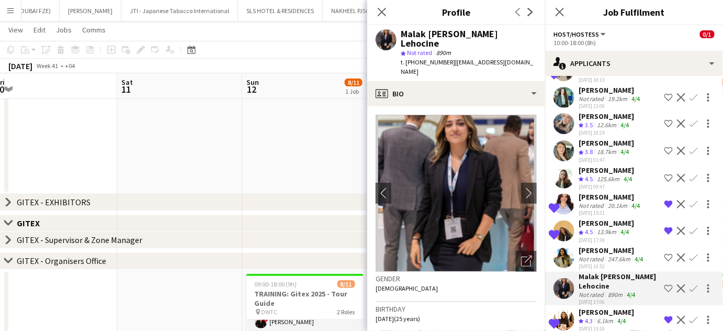
click at [665, 284] on app-icon "Shortlist crew" at bounding box center [669, 288] width 8 height 8
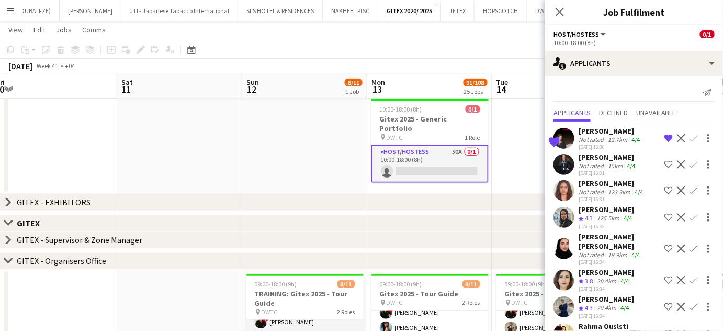
scroll to position [47, 0]
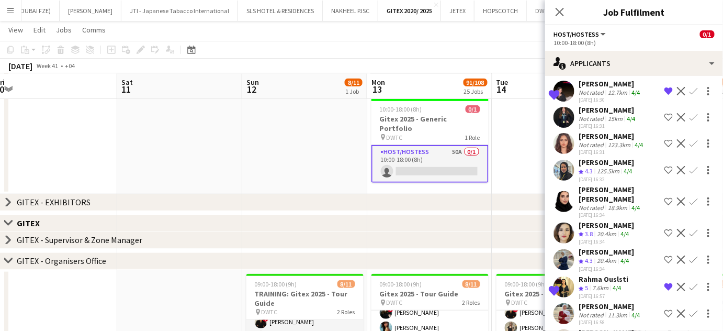
click at [600, 79] on div "[PERSON_NAME]" at bounding box center [610, 83] width 63 height 9
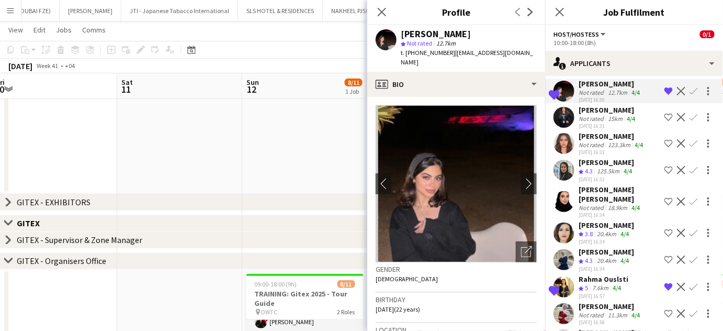
click at [347, 144] on app-date-cell at bounding box center [304, 60] width 125 height 267
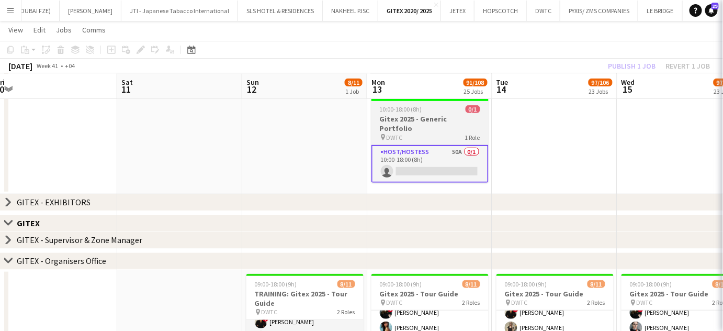
scroll to position [0, 0]
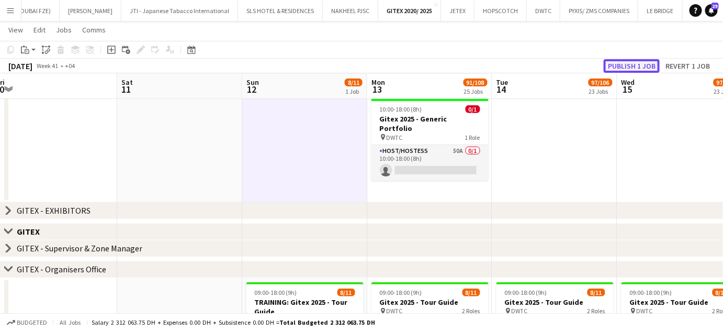
click at [649, 65] on button "Publish 1 job" at bounding box center [632, 66] width 56 height 14
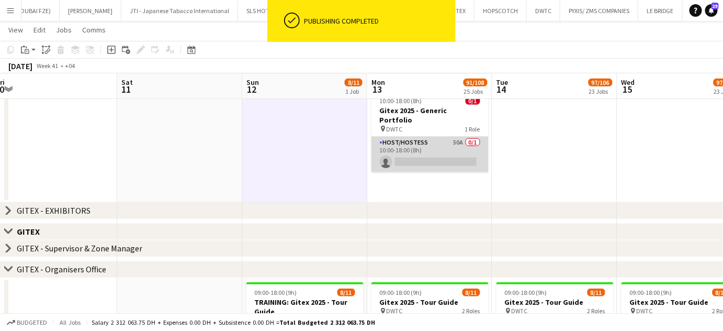
click at [445, 143] on app-card-role "Host/Hostess 50A 0/1 10:00-18:00 (8h) single-neutral-actions" at bounding box center [430, 155] width 117 height 36
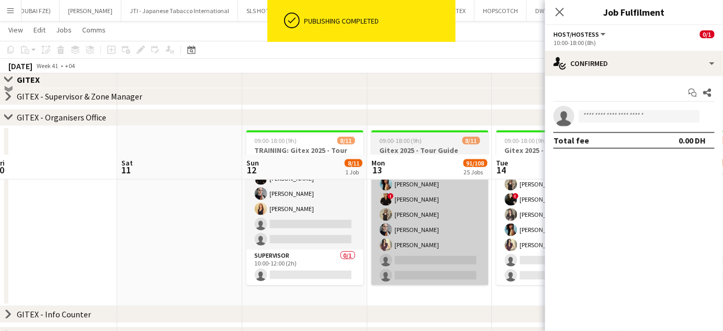
scroll to position [333, 0]
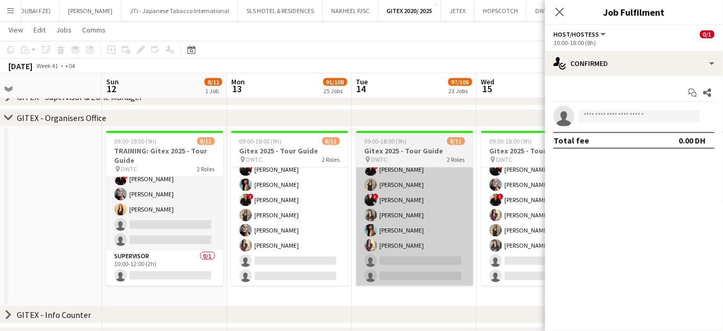
drag, startPoint x: 496, startPoint y: 229, endPoint x: 362, endPoint y: 230, distance: 134.5
click at [359, 230] on app-calendar-viewport "Wed 8 Thu 9 80/82 20 Jobs Fri 10 Sat 11 Sun 12 8/11 1 Job Mon 13 91/108 25 Jobs…" at bounding box center [361, 291] width 723 height 1166
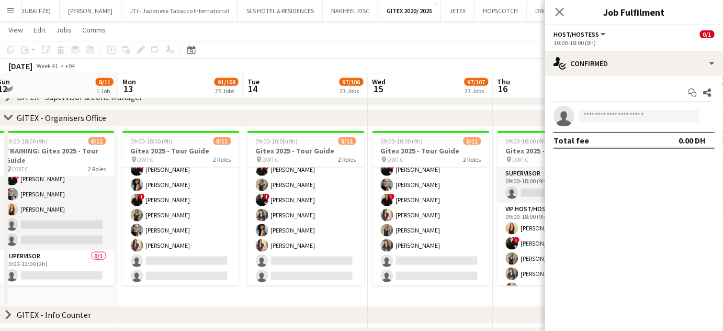
scroll to position [0, 350]
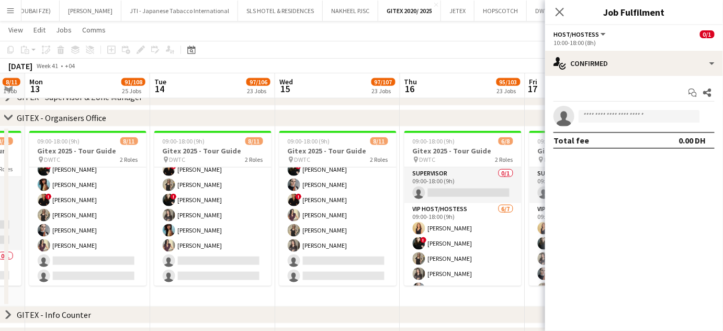
drag, startPoint x: 509, startPoint y: 226, endPoint x: 309, endPoint y: 226, distance: 199.5
click at [309, 226] on app-calendar-viewport "Fri 10 Sat 11 Sun 12 8/11 1 Job Mon 13 91/108 25 Jobs Tue 14 97/106 23 Jobs Wed…" at bounding box center [361, 291] width 723 height 1166
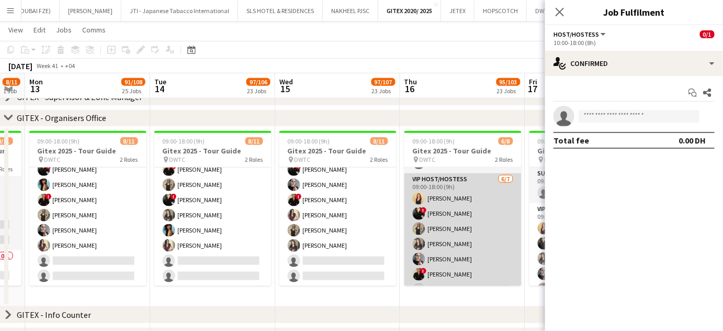
scroll to position [43, 0]
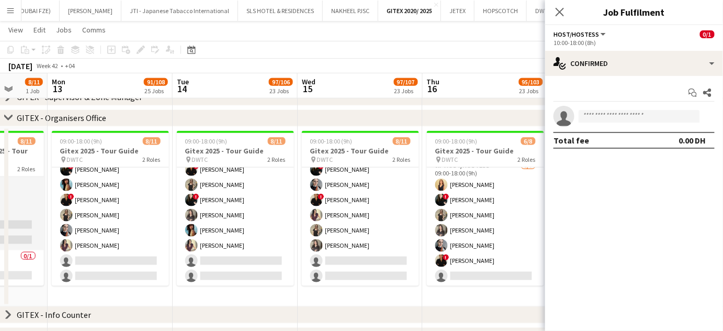
drag, startPoint x: 501, startPoint y: 227, endPoint x: 396, endPoint y: 227, distance: 104.7
click at [396, 227] on app-calendar-viewport "Fri 10 Sat 11 Sun 12 8/11 1 Job Mon 13 91/108 25 Jobs Tue 14 97/106 23 Jobs Wed…" at bounding box center [361, 291] width 723 height 1166
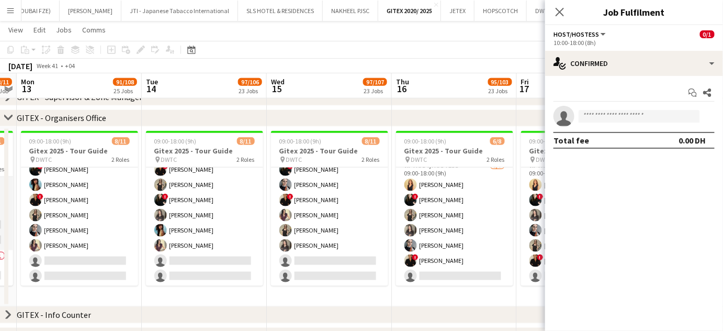
drag, startPoint x: 409, startPoint y: 242, endPoint x: 495, endPoint y: 239, distance: 86.5
click at [495, 239] on app-calendar-viewport "Sat 11 Sun 12 8/11 1 Job Mon 13 91/108 25 Jobs Tue 14 97/106 23 Jobs Wed 15 97/…" at bounding box center [361, 291] width 723 height 1166
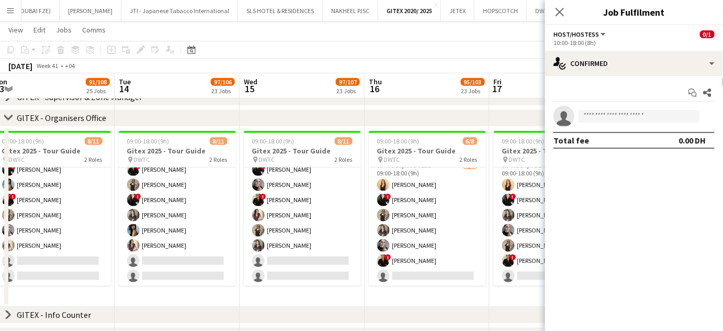
drag, startPoint x: 376, startPoint y: 244, endPoint x: 477, endPoint y: 240, distance: 100.6
click at [477, 240] on app-calendar-viewport "Sat 11 Sun 12 8/11 1 Job Mon 13 91/108 25 Jobs Tue 14 97/106 23 Jobs Wed 15 97/…" at bounding box center [361, 291] width 723 height 1166
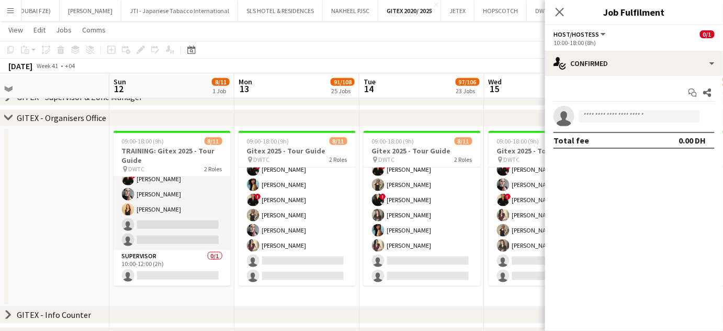
drag, startPoint x: 326, startPoint y: 245, endPoint x: 521, endPoint y: 246, distance: 195.8
click at [521, 246] on app-calendar-viewport "Thu 9 80/82 20 Jobs Fri 10 Sat 11 Sun 12 8/11 1 Job Mon 13 91/108 25 Jobs Tue 1…" at bounding box center [361, 291] width 723 height 1166
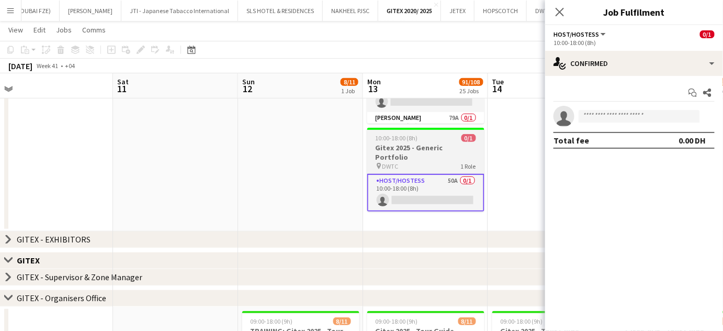
scroll to position [142, 0]
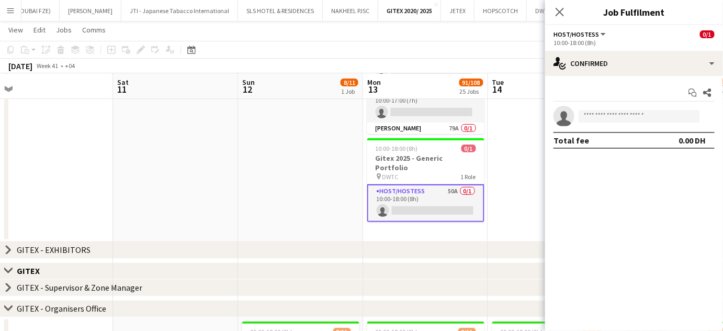
click at [428, 197] on app-card-role "Host/Hostess 50A 0/1 10:00-18:00 (8h) single-neutral-actions" at bounding box center [425, 203] width 117 height 38
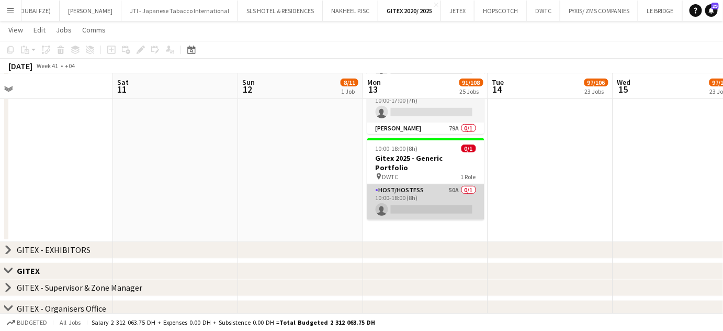
click at [452, 195] on app-card-role "Host/Hostess 50A 0/1 10:00-18:00 (8h) single-neutral-actions" at bounding box center [425, 202] width 117 height 36
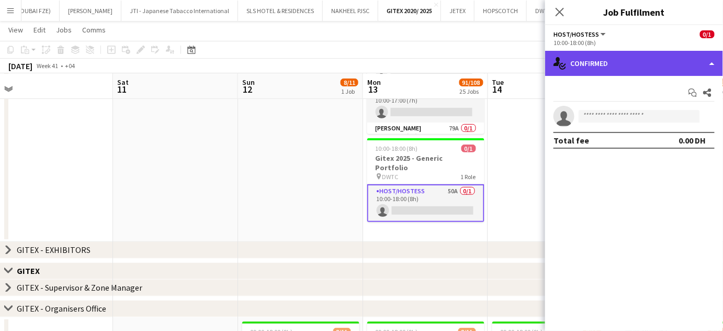
click at [711, 61] on div "single-neutral-actions-check-2 Confirmed" at bounding box center [634, 63] width 178 height 25
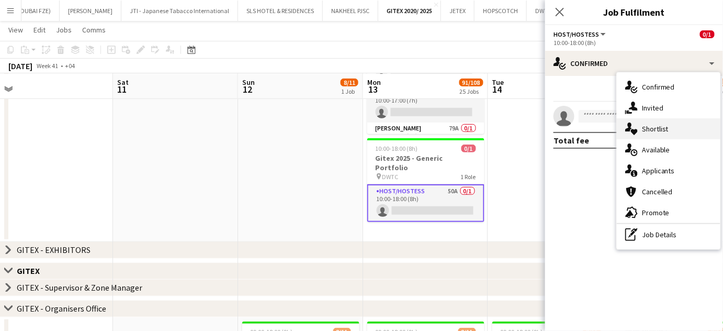
click at [663, 131] on span "Shortlist" at bounding box center [655, 128] width 27 height 9
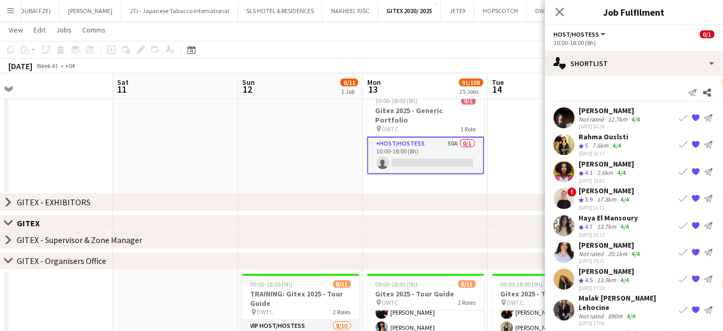
scroll to position [29, 0]
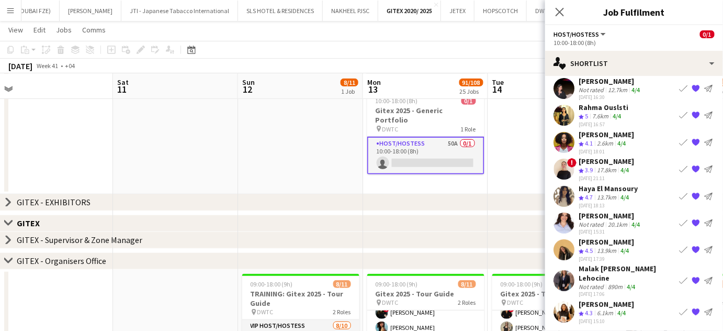
click at [591, 110] on div "Rahma Ouslsti" at bounding box center [604, 107] width 50 height 9
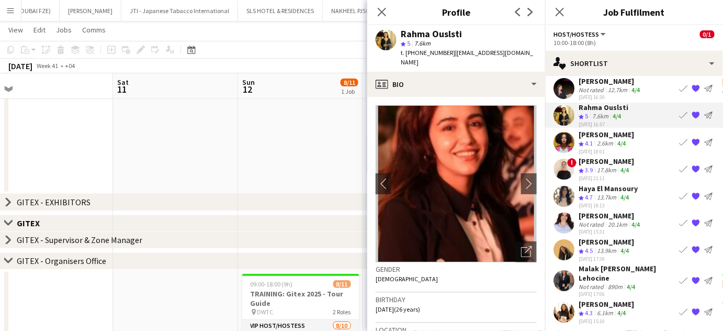
click at [305, 165] on app-date-cell at bounding box center [300, 60] width 125 height 267
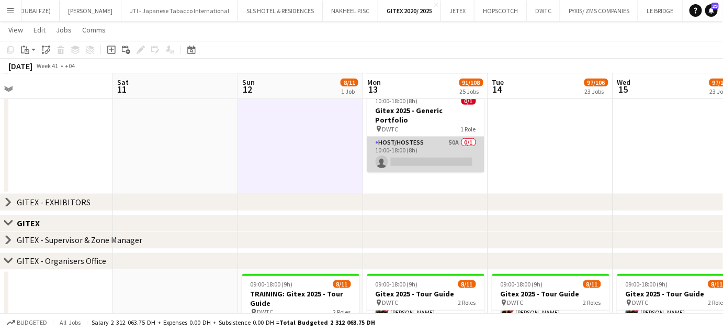
scroll to position [0, 0]
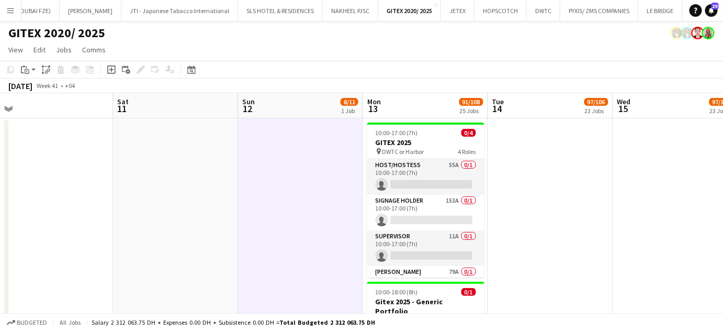
drag, startPoint x: 435, startPoint y: 177, endPoint x: 687, endPoint y: 43, distance: 286.2
click at [435, 177] on app-card-role "Host/Hostess 55A 0/1 10:00-17:00 (7h) single-neutral-actions" at bounding box center [425, 177] width 117 height 36
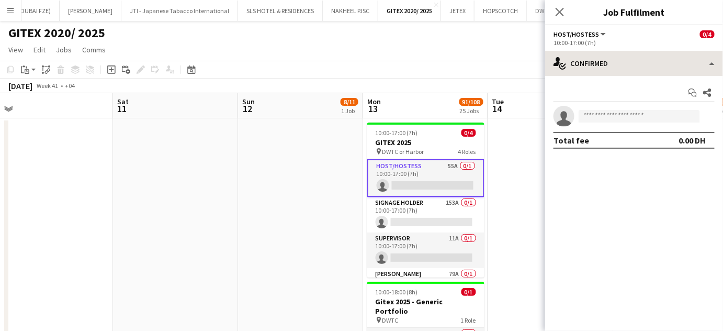
scroll to position [0, 262]
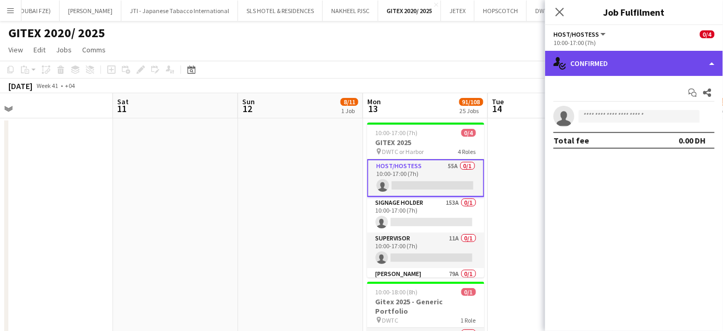
click at [698, 65] on div "single-neutral-actions-check-2 Confirmed" at bounding box center [634, 63] width 178 height 25
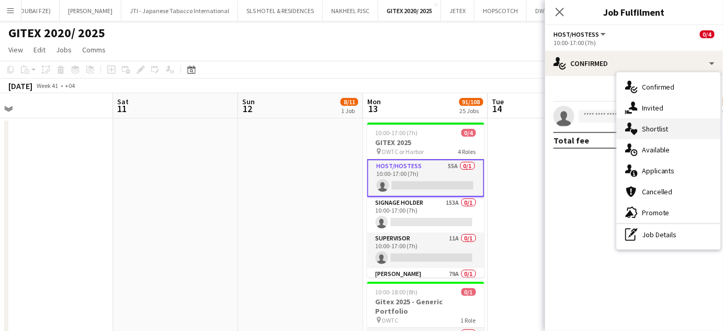
click at [679, 131] on div "single-neutral-actions-heart Shortlist" at bounding box center [669, 128] width 104 height 21
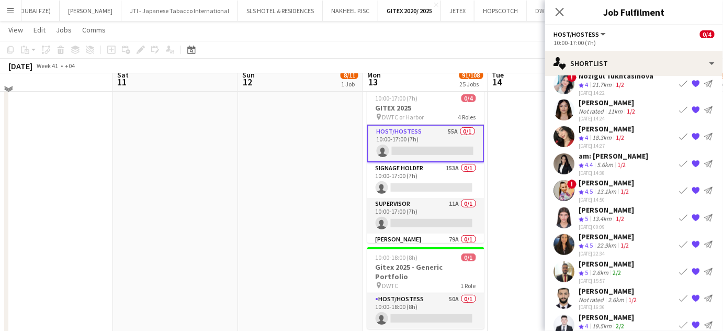
scroll to position [47, 0]
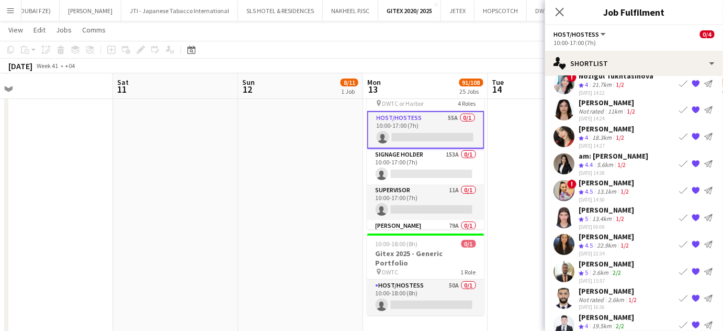
click at [527, 232] on app-date-cell at bounding box center [550, 203] width 125 height 267
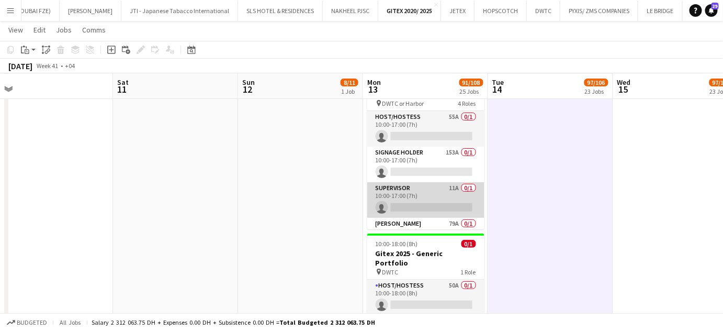
scroll to position [24, 0]
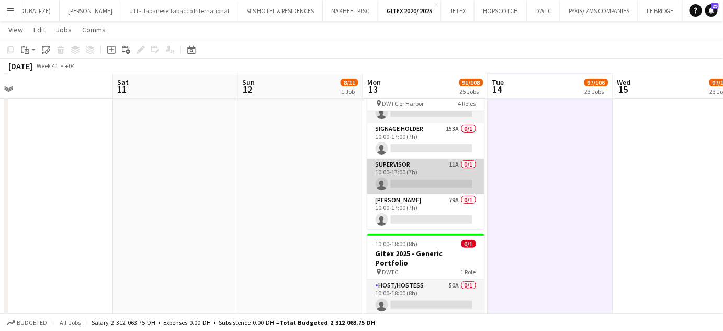
click at [442, 172] on app-card-role "Supervisor 11A 0/1 10:00-17:00 (7h) single-neutral-actions" at bounding box center [425, 177] width 117 height 36
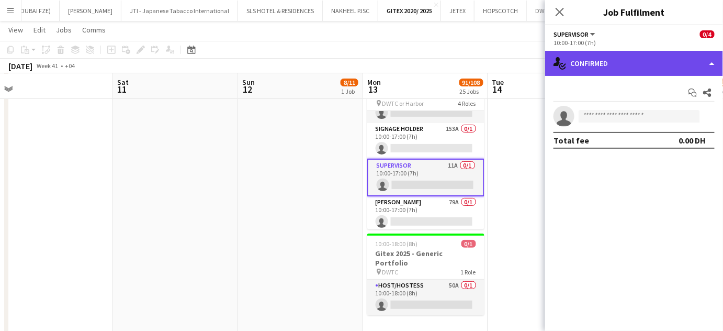
click at [693, 57] on div "single-neutral-actions-check-2 Confirmed" at bounding box center [634, 63] width 178 height 25
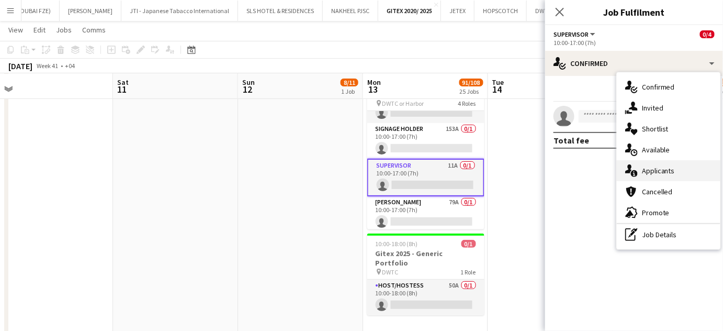
click at [678, 169] on div "single-neutral-actions-information Applicants" at bounding box center [669, 170] width 104 height 21
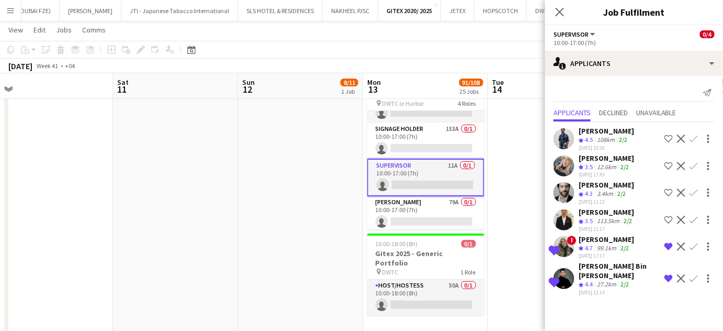
click at [670, 138] on app-icon "Shortlist crew" at bounding box center [669, 139] width 8 height 8
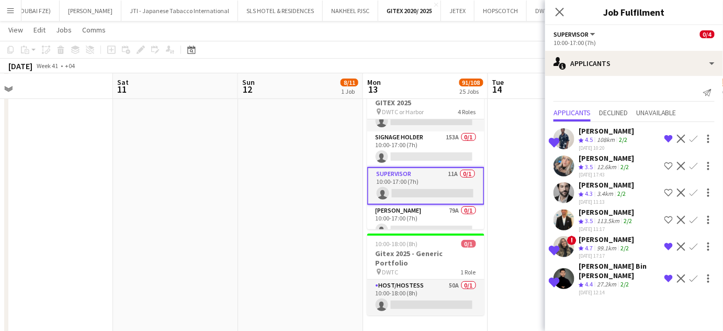
click at [669, 138] on app-icon "Remove crew from shortlist" at bounding box center [669, 139] width 8 height 8
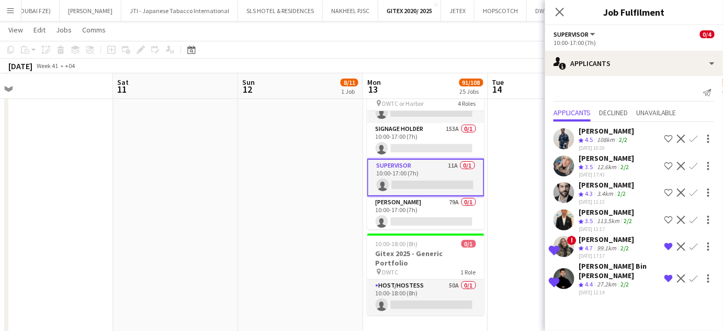
click at [670, 138] on app-icon "Shortlist crew" at bounding box center [669, 139] width 8 height 8
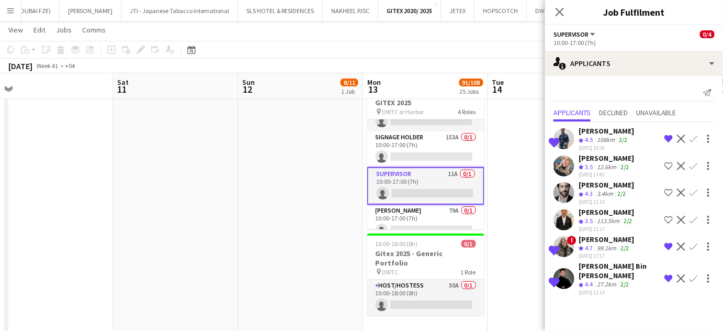
click at [533, 161] on app-date-cell at bounding box center [550, 203] width 125 height 267
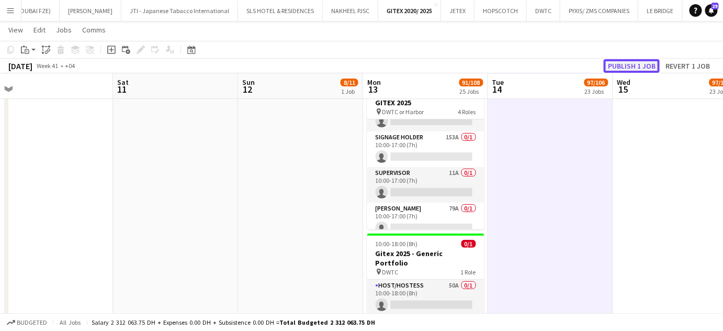
click at [641, 65] on button "Publish 1 job" at bounding box center [632, 66] width 56 height 14
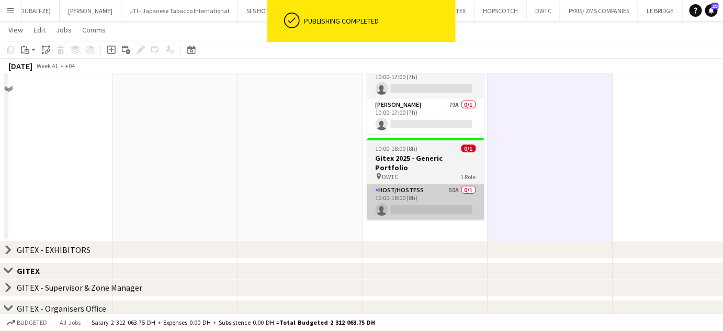
scroll to position [0, 0]
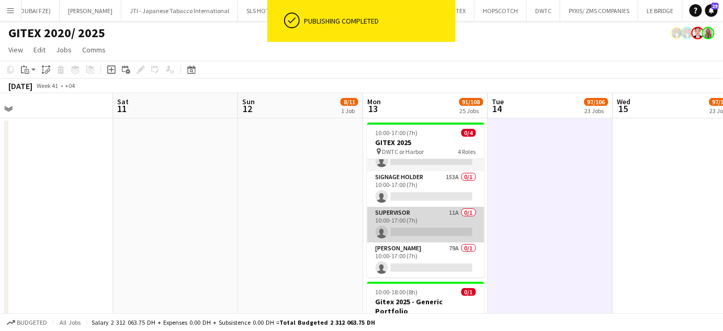
click at [441, 219] on app-card-role "Supervisor 11A 0/1 10:00-17:00 (7h) single-neutral-actions" at bounding box center [425, 225] width 117 height 36
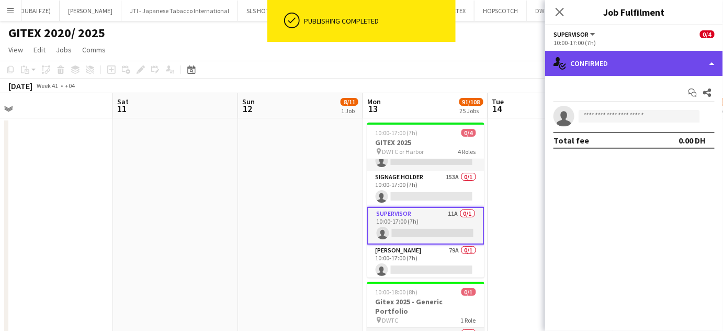
click at [716, 58] on div "single-neutral-actions-check-2 Confirmed" at bounding box center [634, 63] width 178 height 25
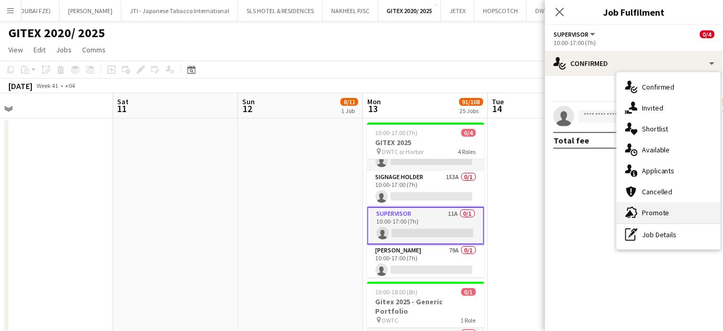
click at [656, 210] on span "Promote" at bounding box center [656, 212] width 28 height 9
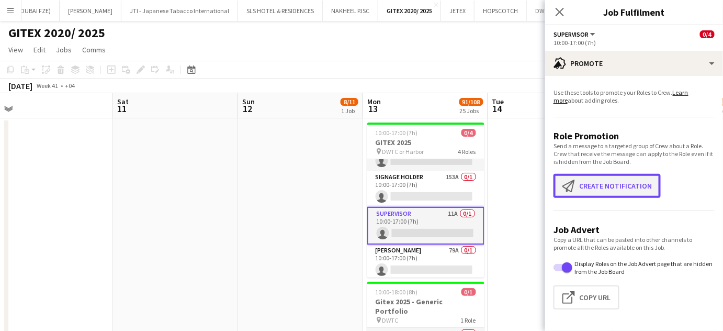
click at [603, 182] on button "Create notification Create notification" at bounding box center [607, 186] width 107 height 24
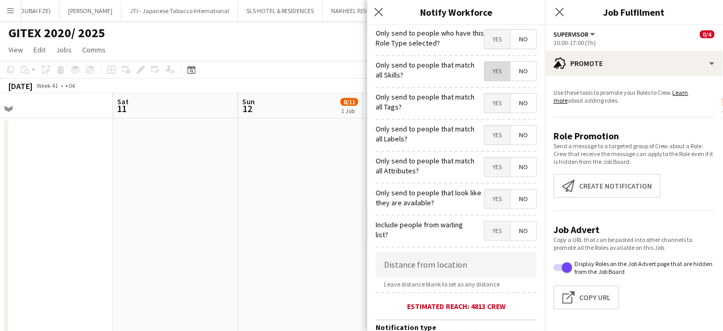
click at [496, 71] on span "Yes" at bounding box center [498, 71] width 26 height 19
click at [488, 106] on span "Yes" at bounding box center [498, 103] width 26 height 19
click at [492, 138] on span "Yes" at bounding box center [498, 135] width 26 height 19
click at [493, 162] on span "Yes" at bounding box center [498, 167] width 26 height 19
click at [488, 187] on form "**********" at bounding box center [456, 300] width 178 height 551
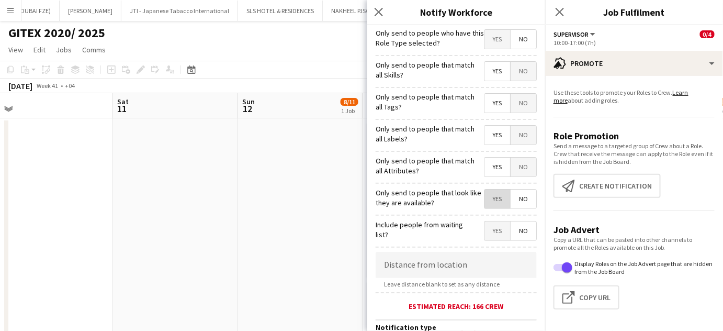
click at [487, 199] on span "Yes" at bounding box center [498, 199] width 26 height 19
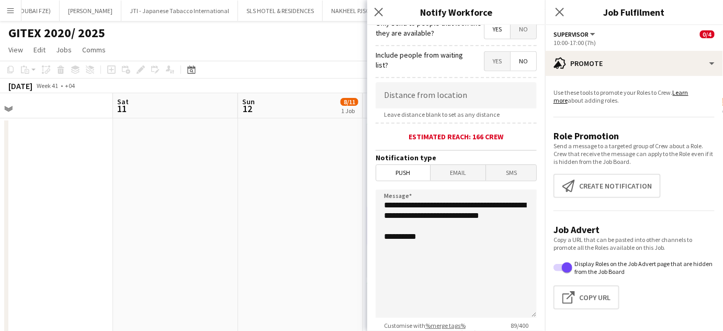
scroll to position [238, 0]
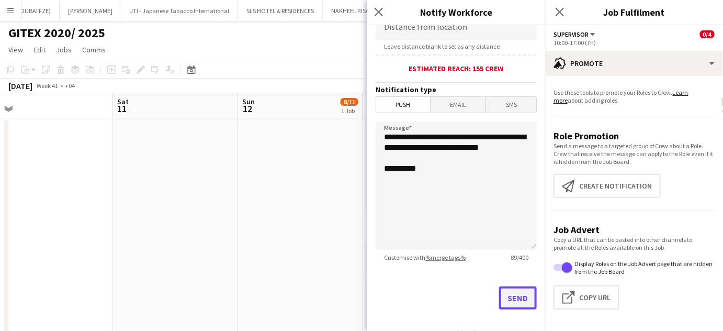
click at [512, 294] on button "Send" at bounding box center [518, 297] width 38 height 23
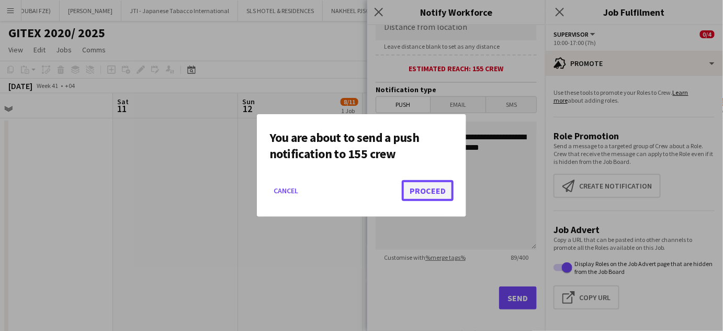
click at [421, 188] on button "Proceed" at bounding box center [428, 190] width 52 height 21
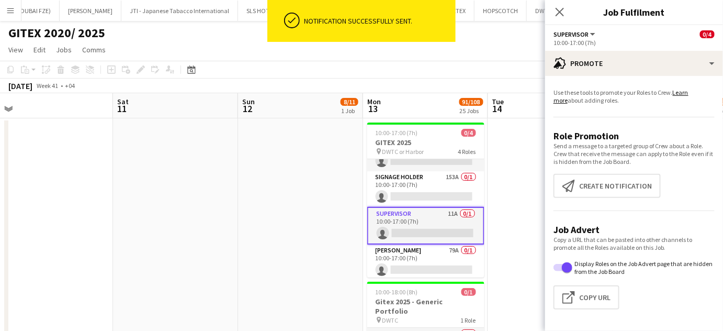
click at [350, 205] on app-date-cell at bounding box center [300, 251] width 125 height 267
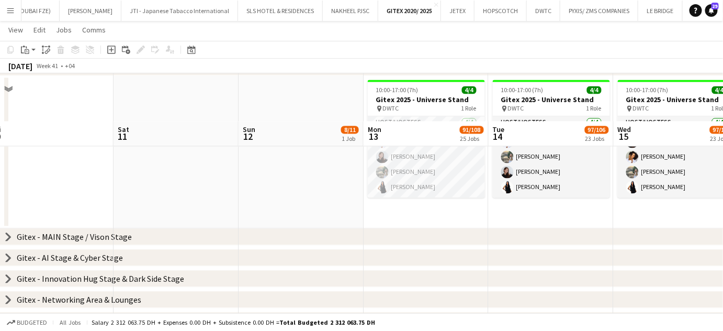
scroll to position [571, 0]
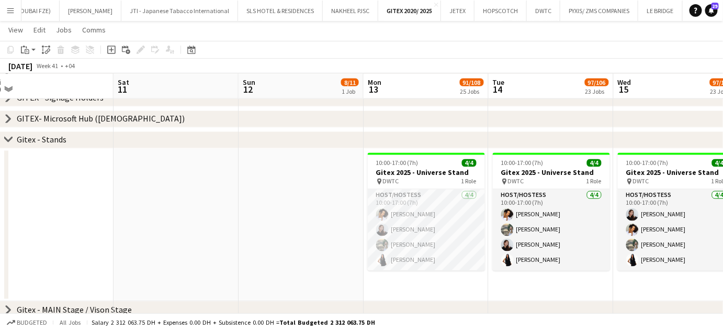
click at [8, 138] on icon "chevron-right" at bounding box center [8, 140] width 8 height 8
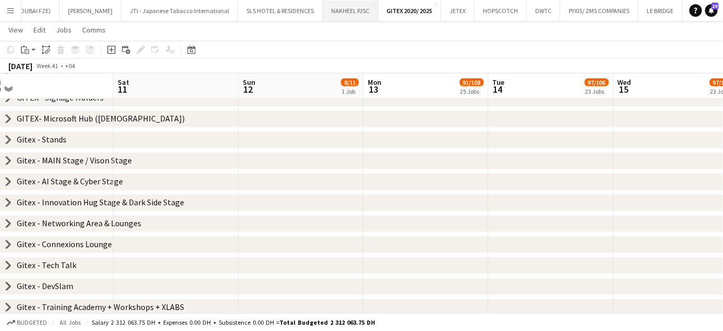
click at [297, 41] on app-toolbar "Copy Paste Paste Ctrl+V Paste with crew Ctrl+Shift+V Paste linked Job Delete Gr…" at bounding box center [361, 50] width 723 height 18
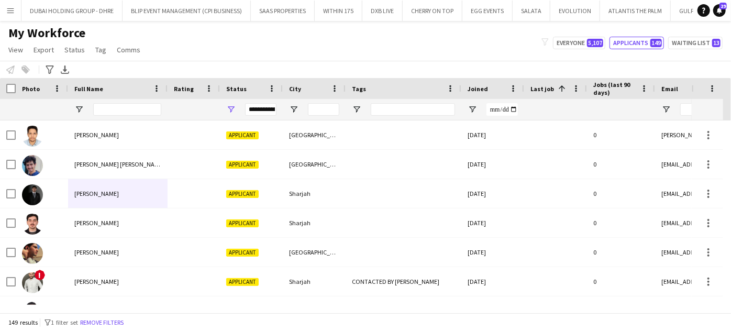
click at [331, 53] on div "My Workforce View Views Default view New view Update view Delete view Edit name…" at bounding box center [365, 43] width 731 height 36
